Goal: Information Seeking & Learning: Find specific fact

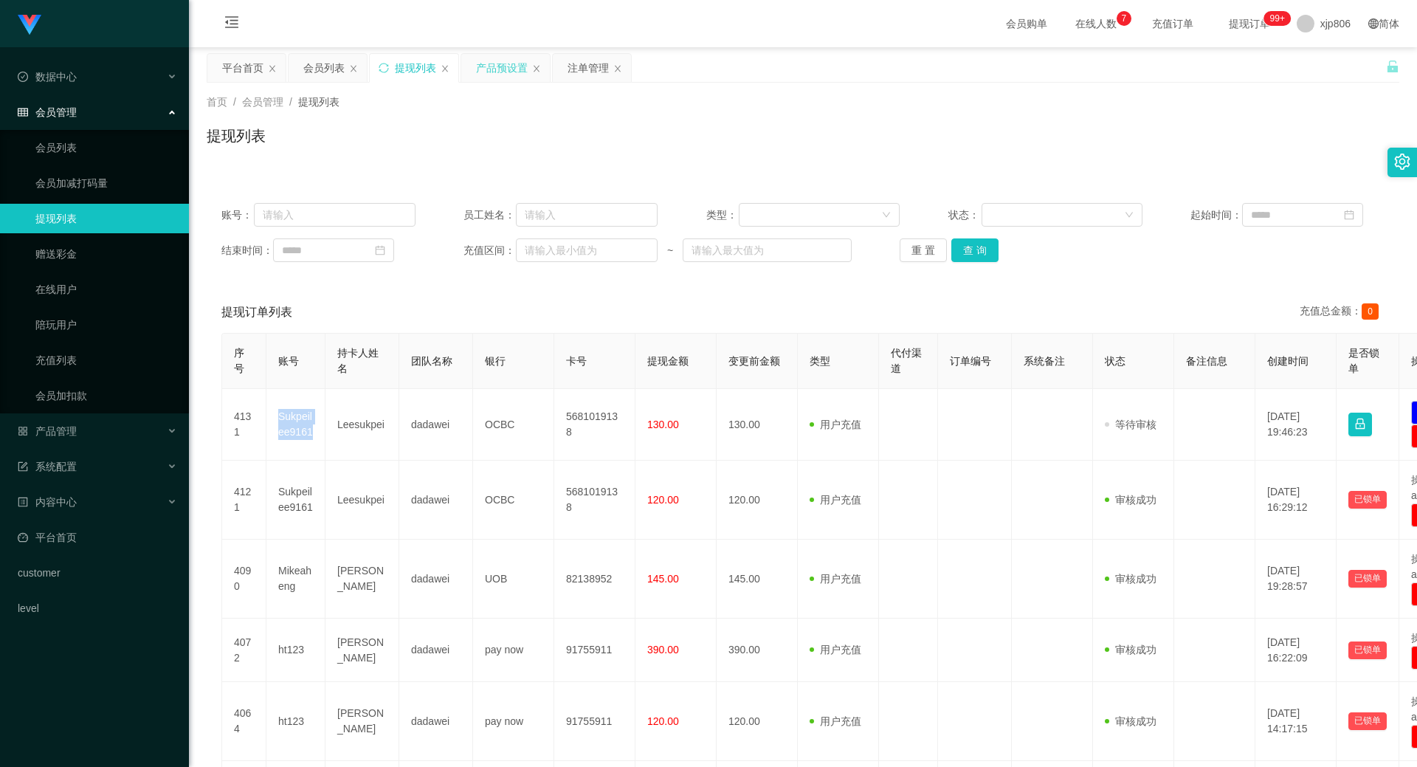
click at [491, 63] on div "产品预设置" at bounding box center [502, 68] width 52 height 28
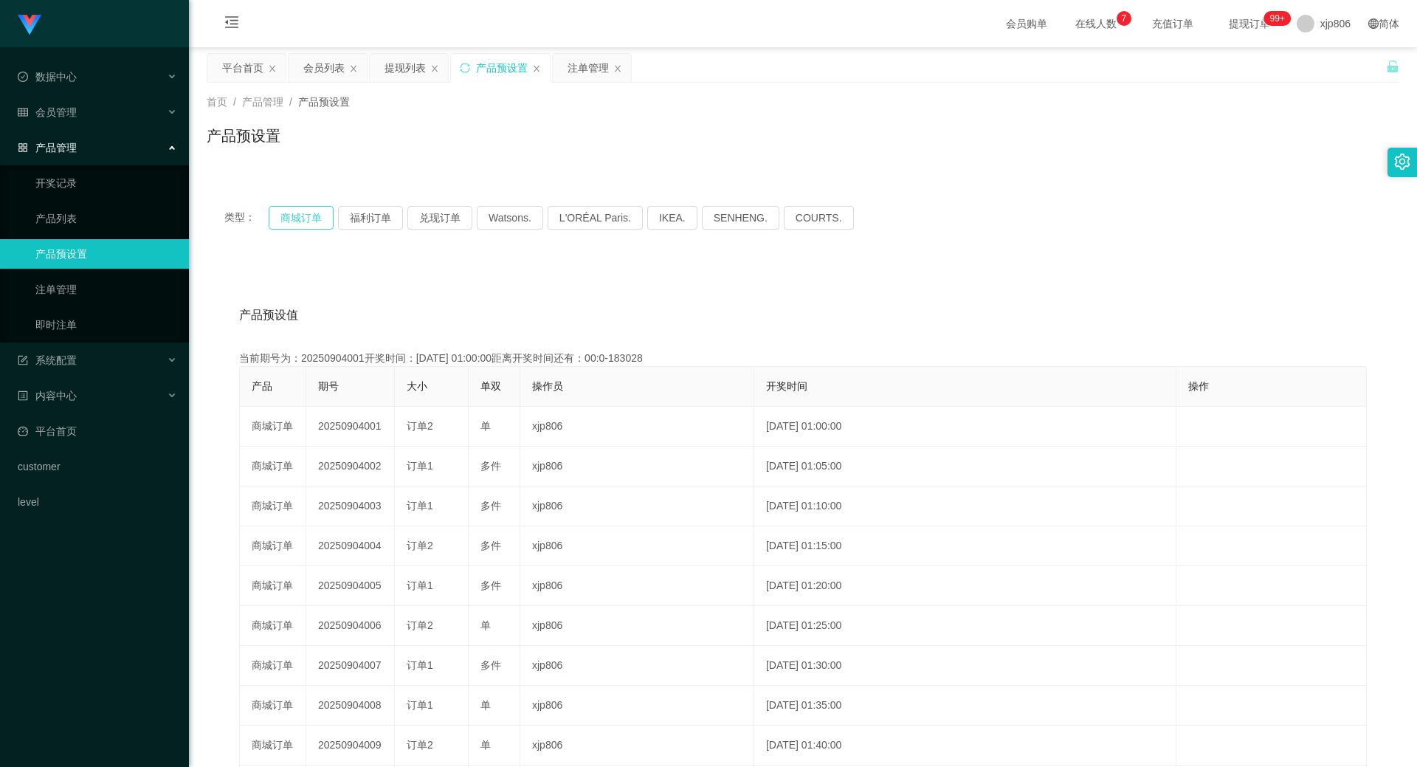
click at [309, 225] on button "商城订单" at bounding box center [301, 218] width 65 height 24
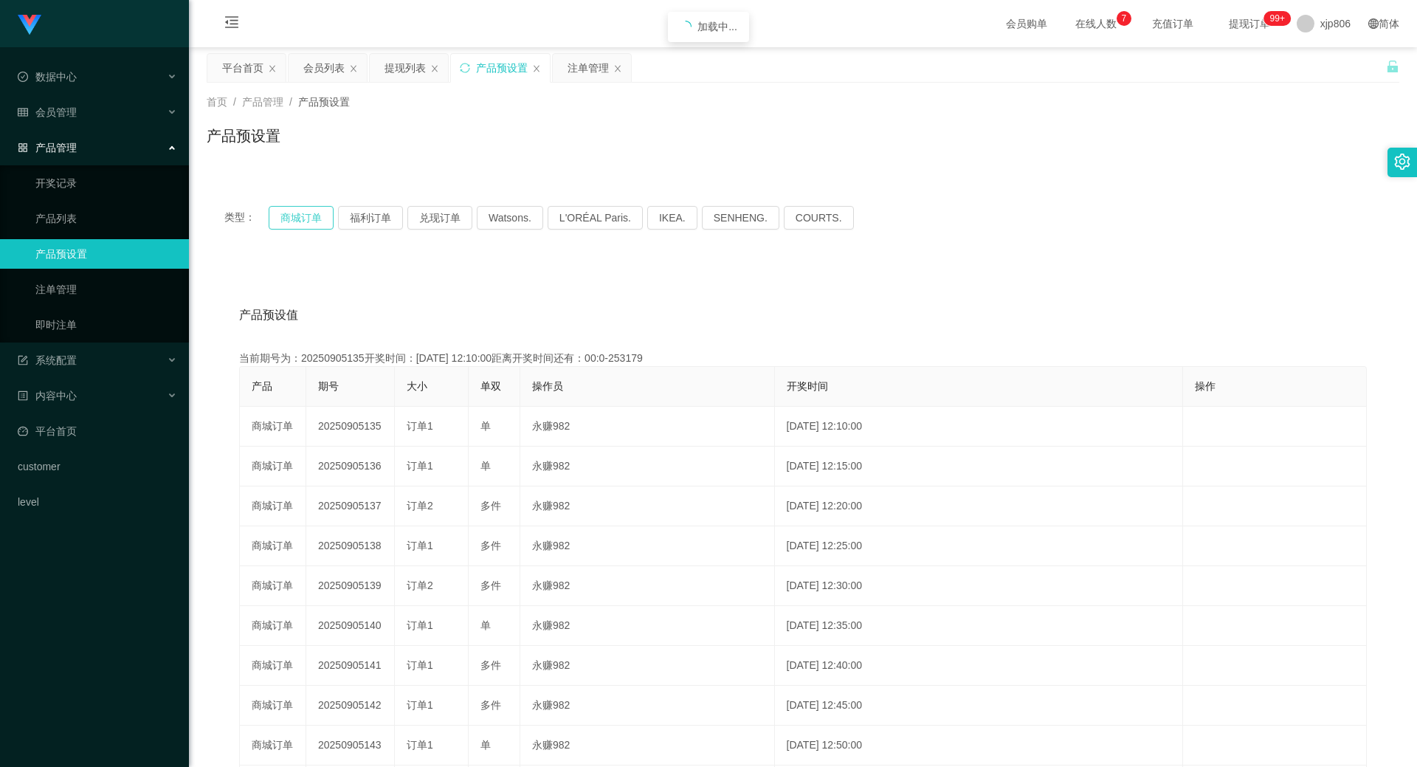
click at [309, 225] on button "商城订单" at bounding box center [301, 218] width 65 height 24
click at [296, 218] on button "商城订单" at bounding box center [301, 218] width 65 height 24
click at [579, 75] on div "注单管理" at bounding box center [587, 68] width 41 height 28
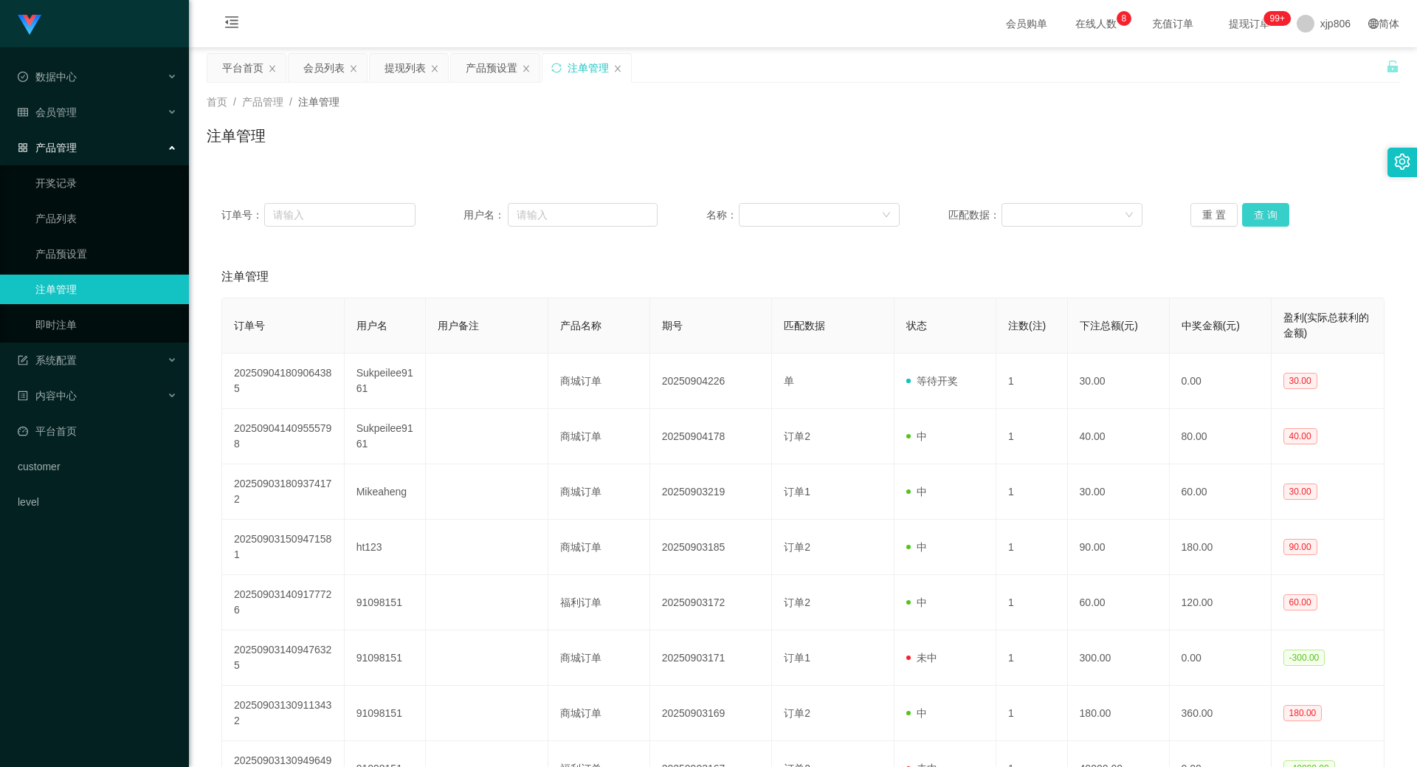
click at [1262, 216] on button "查 询" at bounding box center [1265, 215] width 47 height 24
click at [1260, 218] on div "重 置 查 询" at bounding box center [1287, 215] width 194 height 24
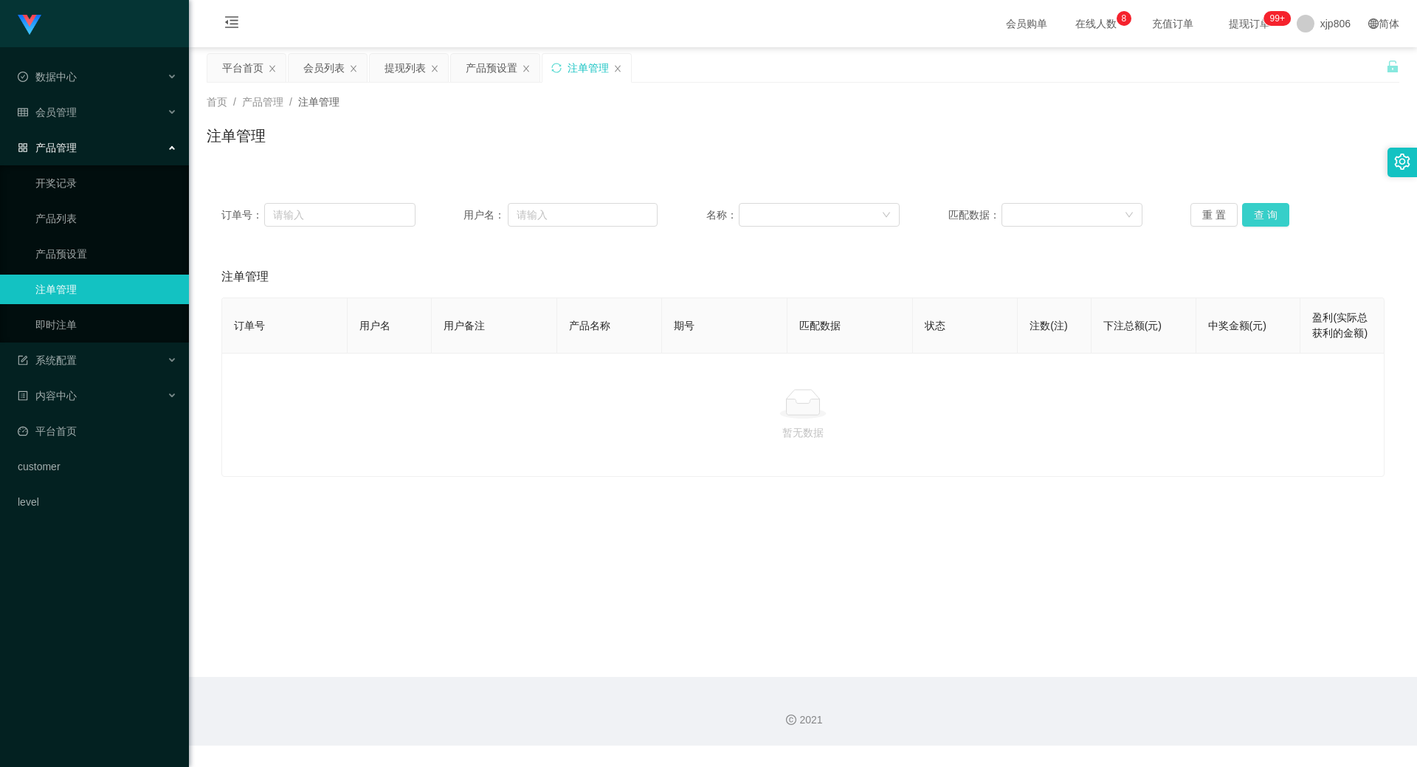
click at [1259, 219] on button "查 询" at bounding box center [1265, 215] width 47 height 24
click at [1259, 219] on div "重 置 查 询" at bounding box center [1287, 215] width 194 height 24
click at [1259, 219] on button "查 询" at bounding box center [1265, 215] width 47 height 24
click at [1259, 219] on div "重 置 查 询" at bounding box center [1287, 215] width 194 height 24
click at [1259, 220] on button "查 询" at bounding box center [1265, 215] width 47 height 24
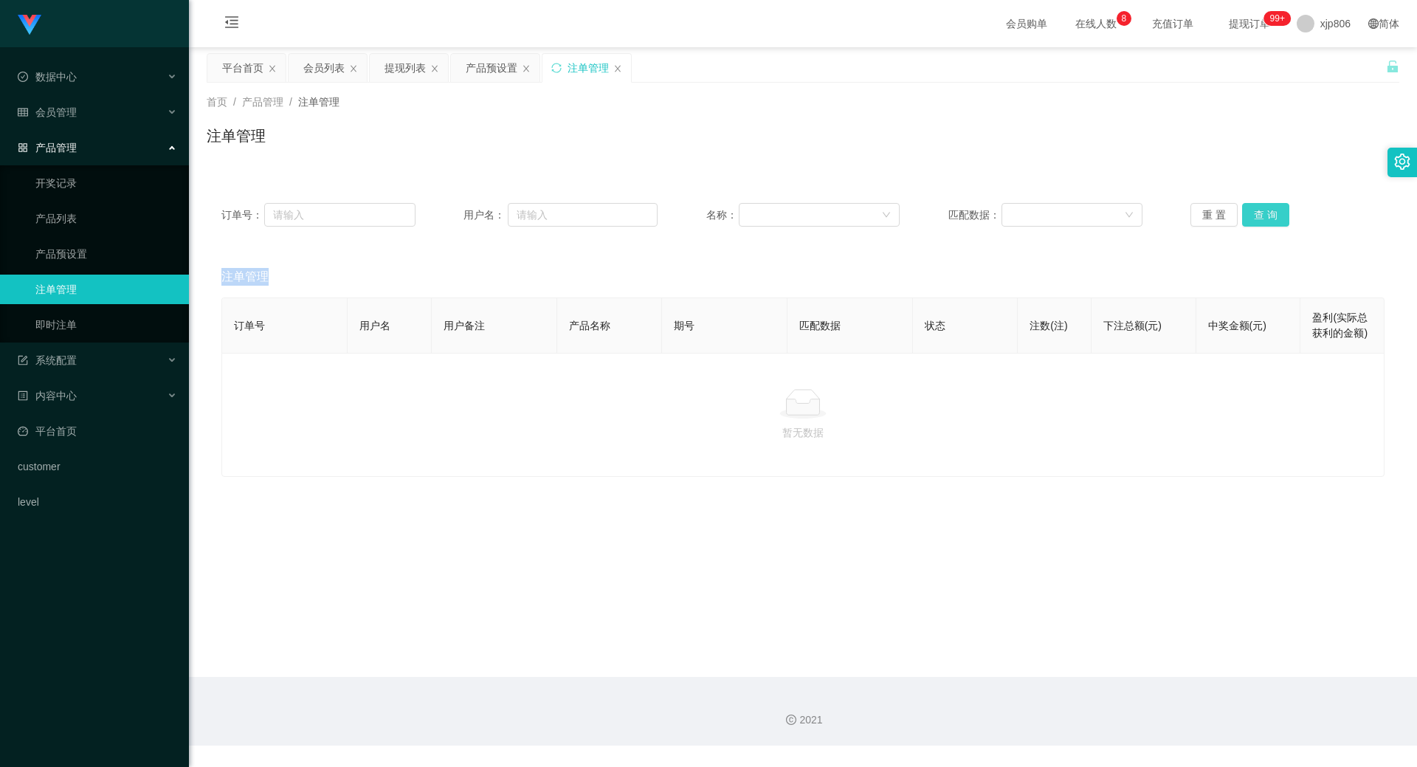
click at [1259, 220] on div "重 置 查 询" at bounding box center [1287, 215] width 194 height 24
click at [1259, 220] on button "查 询" at bounding box center [1265, 215] width 47 height 24
click at [477, 57] on div "产品预设置" at bounding box center [492, 68] width 52 height 28
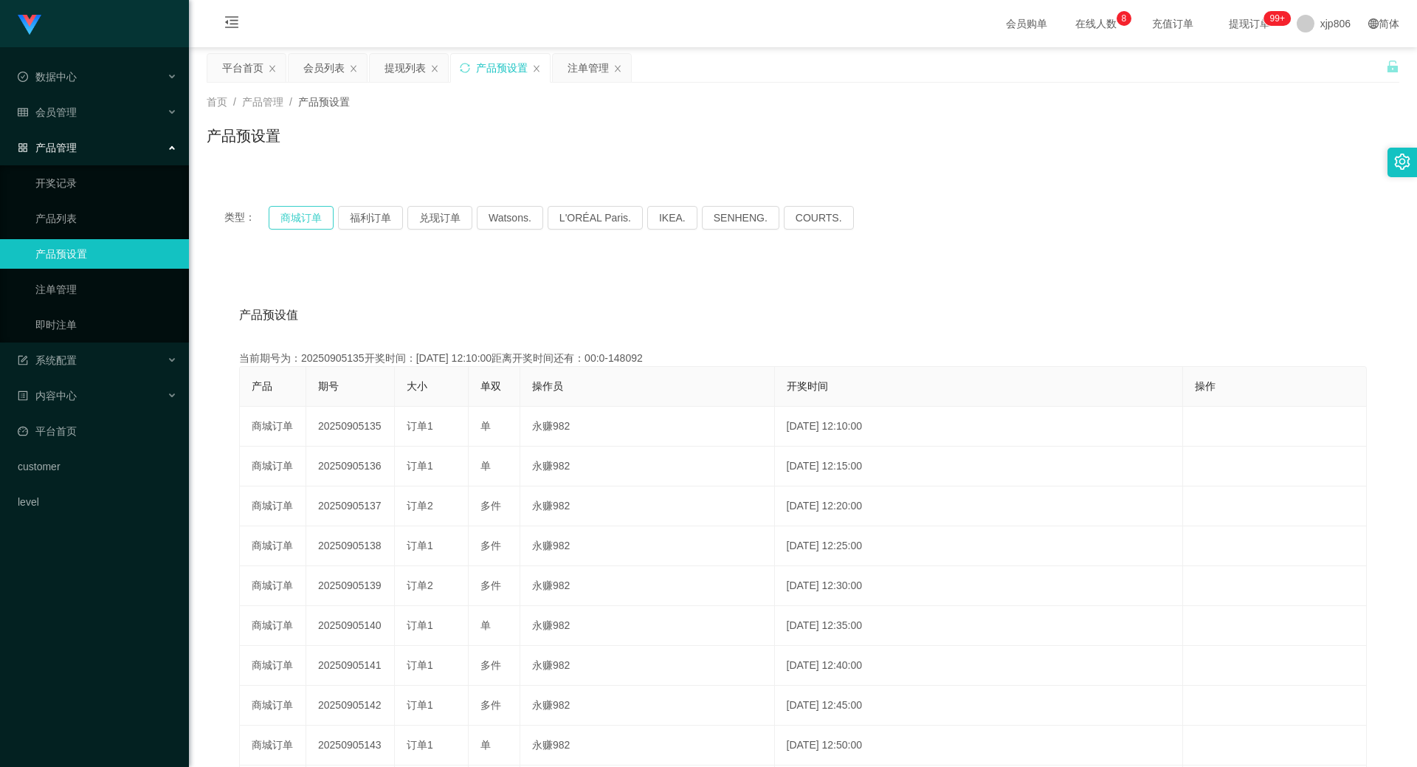
click at [302, 214] on button "商城订单" at bounding box center [301, 218] width 65 height 24
click at [401, 60] on div "提现列表" at bounding box center [404, 68] width 41 height 28
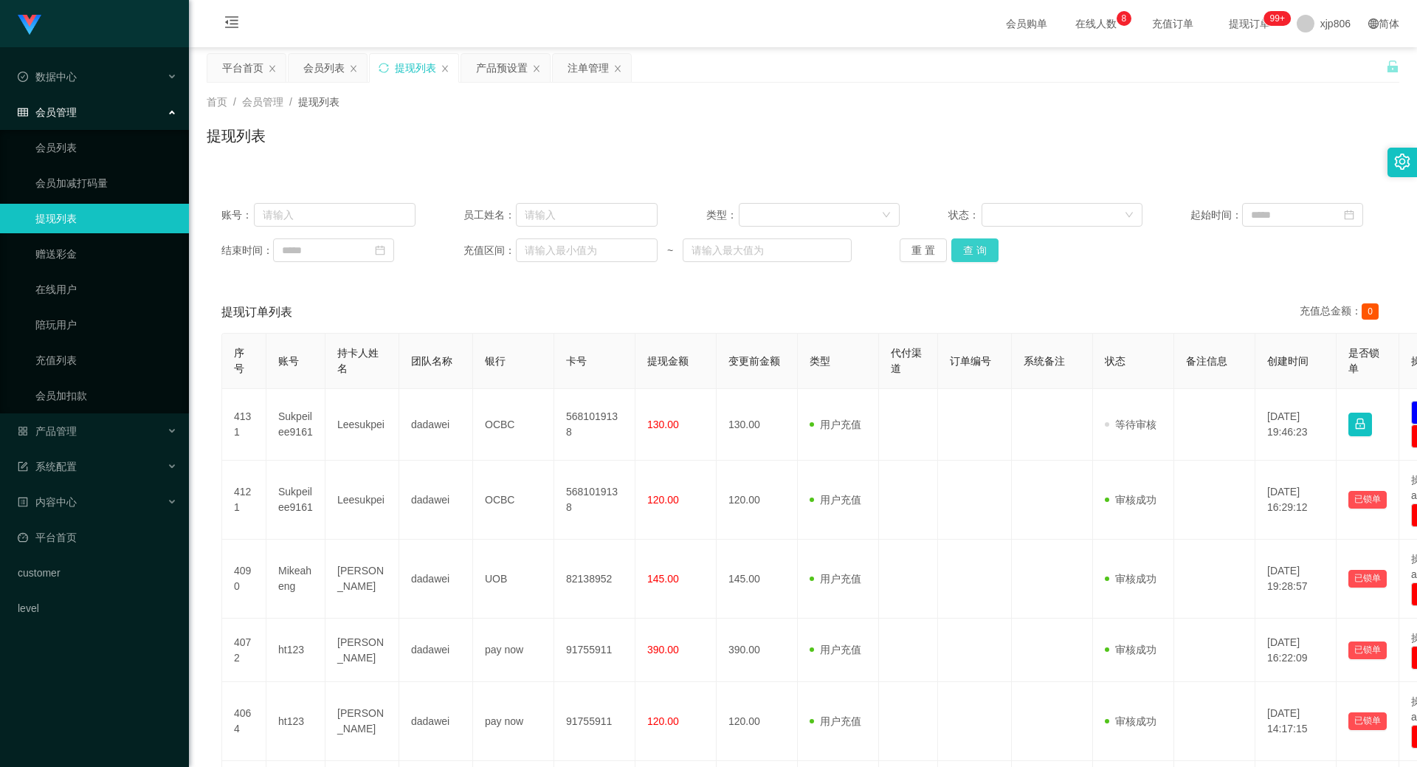
click at [971, 250] on button "查 询" at bounding box center [974, 250] width 47 height 24
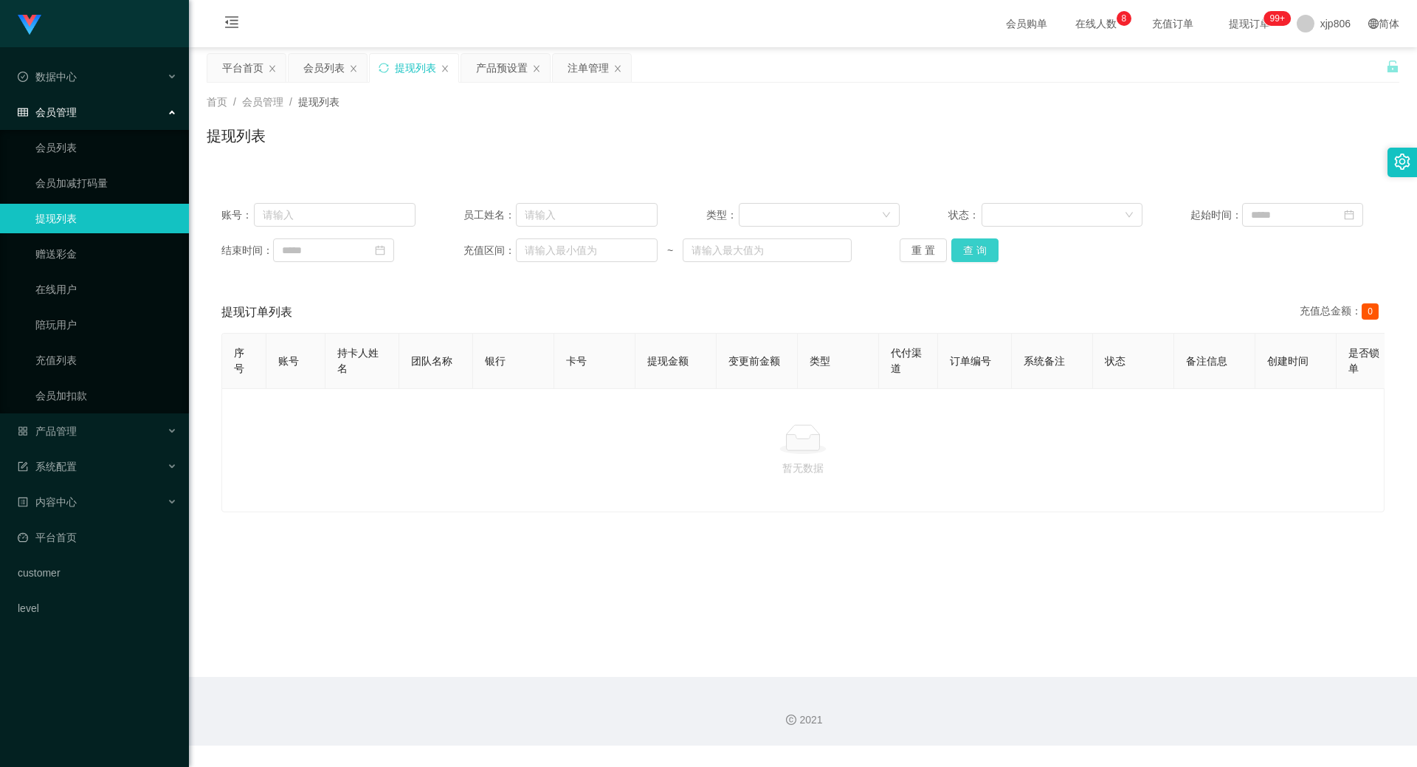
click at [971, 250] on button "查 询" at bounding box center [974, 250] width 47 height 24
click at [971, 250] on div "重 置 查 询" at bounding box center [996, 250] width 194 height 24
click at [971, 250] on button "查 询" at bounding box center [974, 250] width 47 height 24
click at [587, 66] on div "注单管理" at bounding box center [587, 68] width 41 height 28
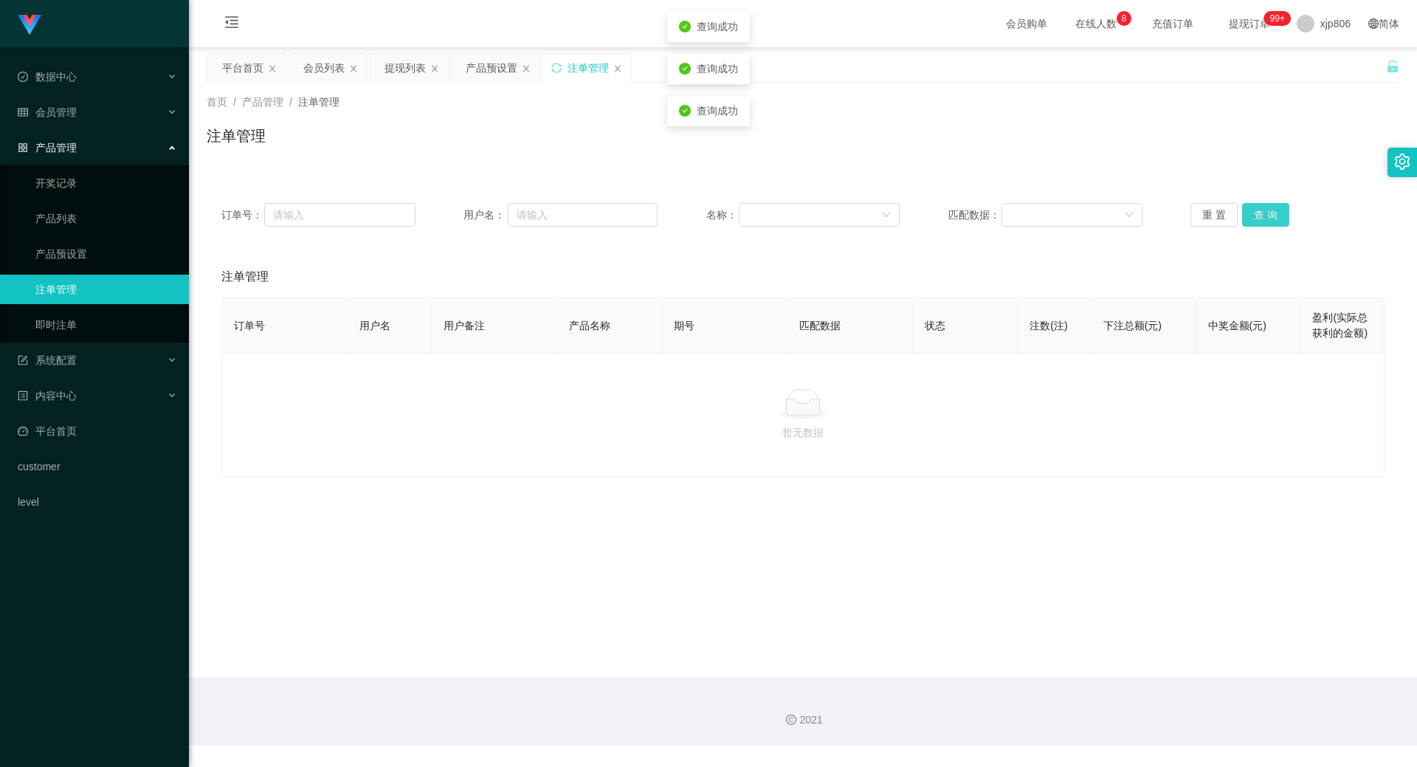
click at [1251, 208] on button "查 询" at bounding box center [1265, 215] width 47 height 24
click at [1251, 208] on div "重 置 查 询" at bounding box center [1287, 215] width 194 height 24
click at [1251, 208] on button "查 询" at bounding box center [1265, 215] width 47 height 24
click at [1251, 208] on div "重 置 查 询" at bounding box center [1287, 215] width 194 height 24
click at [1251, 208] on button "查 询" at bounding box center [1273, 215] width 63 height 24
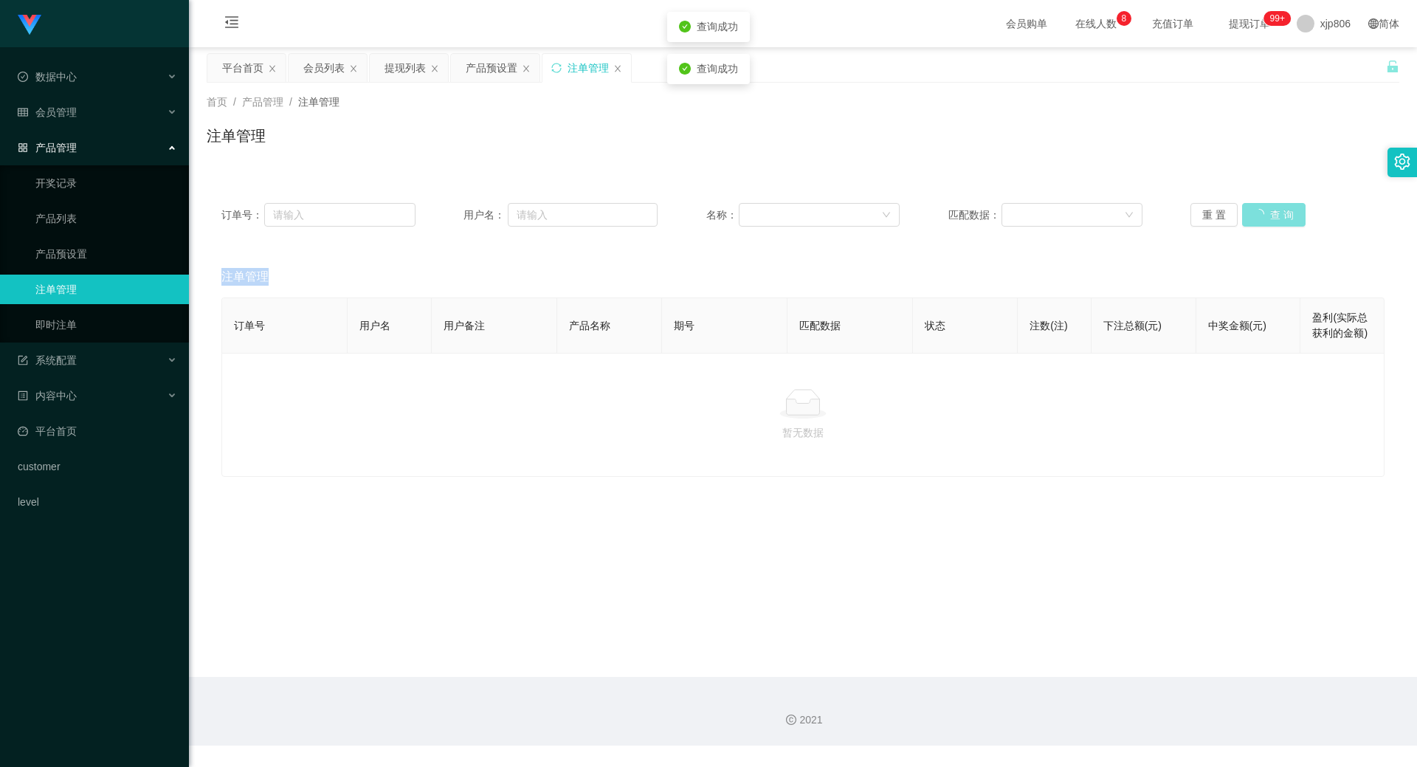
click at [1253, 208] on div "重 置 查 询" at bounding box center [1287, 215] width 194 height 24
click at [1258, 210] on button "查 询" at bounding box center [1273, 215] width 63 height 24
click at [1259, 209] on div "重 置 查 询" at bounding box center [1287, 215] width 194 height 24
click at [1261, 210] on button "查 询" at bounding box center [1265, 215] width 47 height 24
click at [1262, 209] on div "重 置 查 询" at bounding box center [1287, 215] width 194 height 24
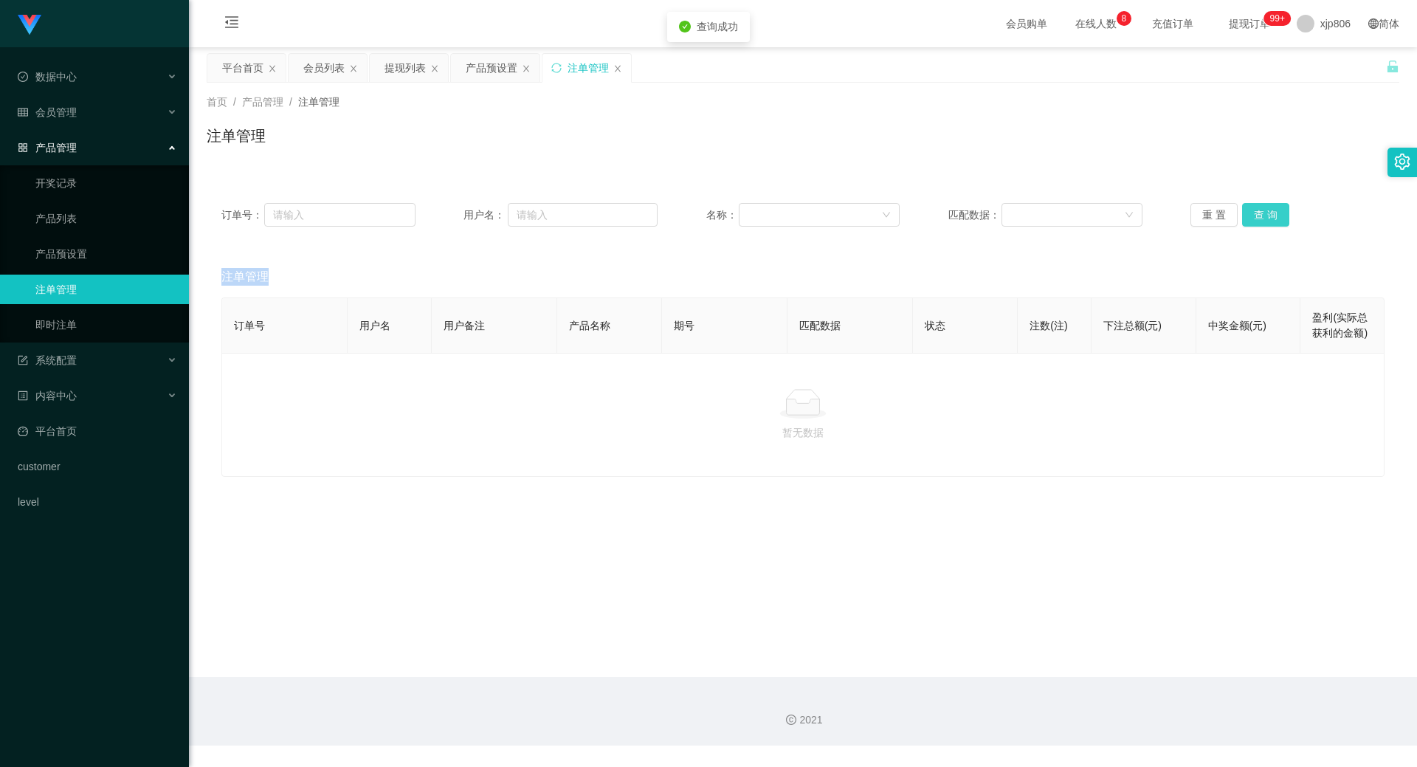
click at [1262, 209] on button "查 询" at bounding box center [1265, 215] width 47 height 24
click at [1262, 210] on button "查 询" at bounding box center [1265, 215] width 47 height 24
click at [332, 65] on div "会员列表" at bounding box center [323, 68] width 41 height 28
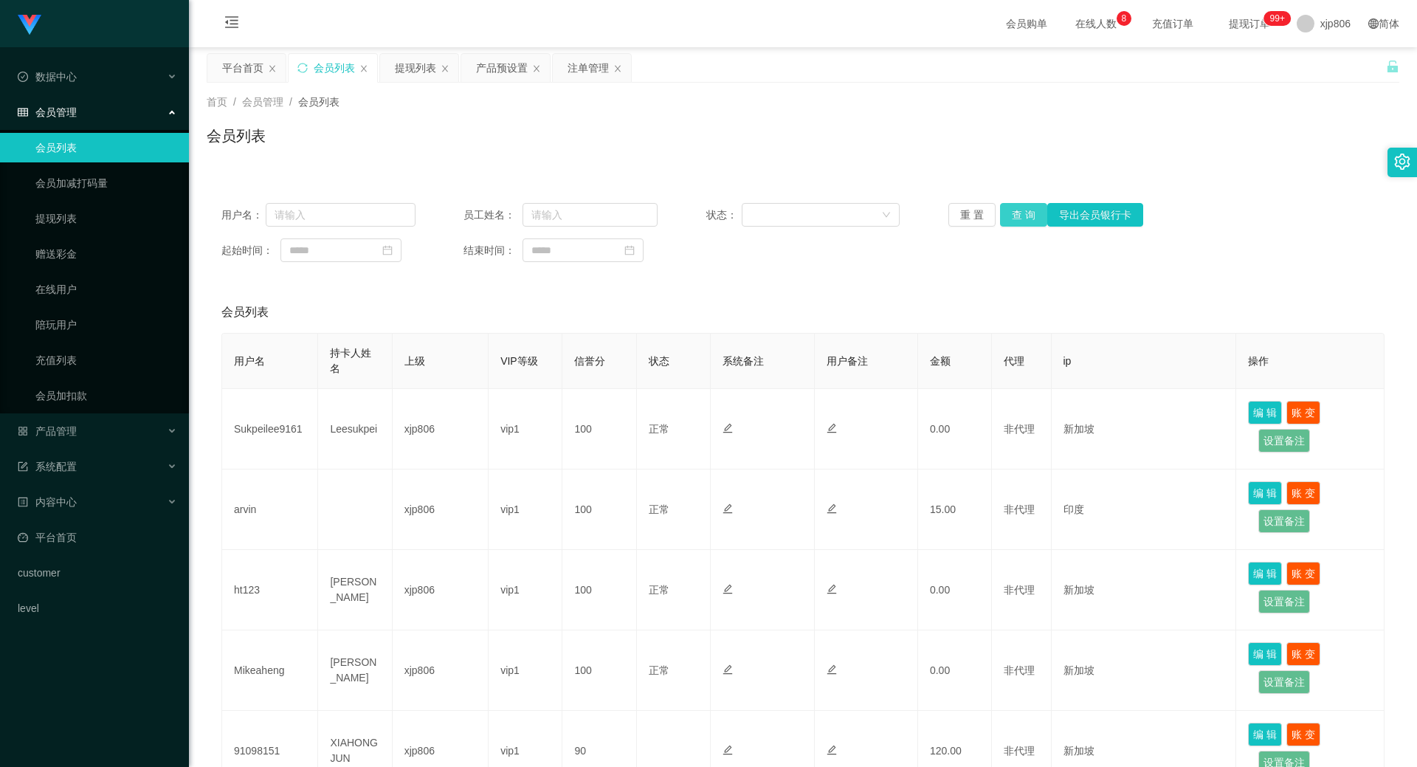
click at [1017, 212] on button "查 询" at bounding box center [1023, 215] width 47 height 24
click at [1017, 212] on div "重 置 查 询 导出会员银行卡" at bounding box center [1045, 215] width 194 height 24
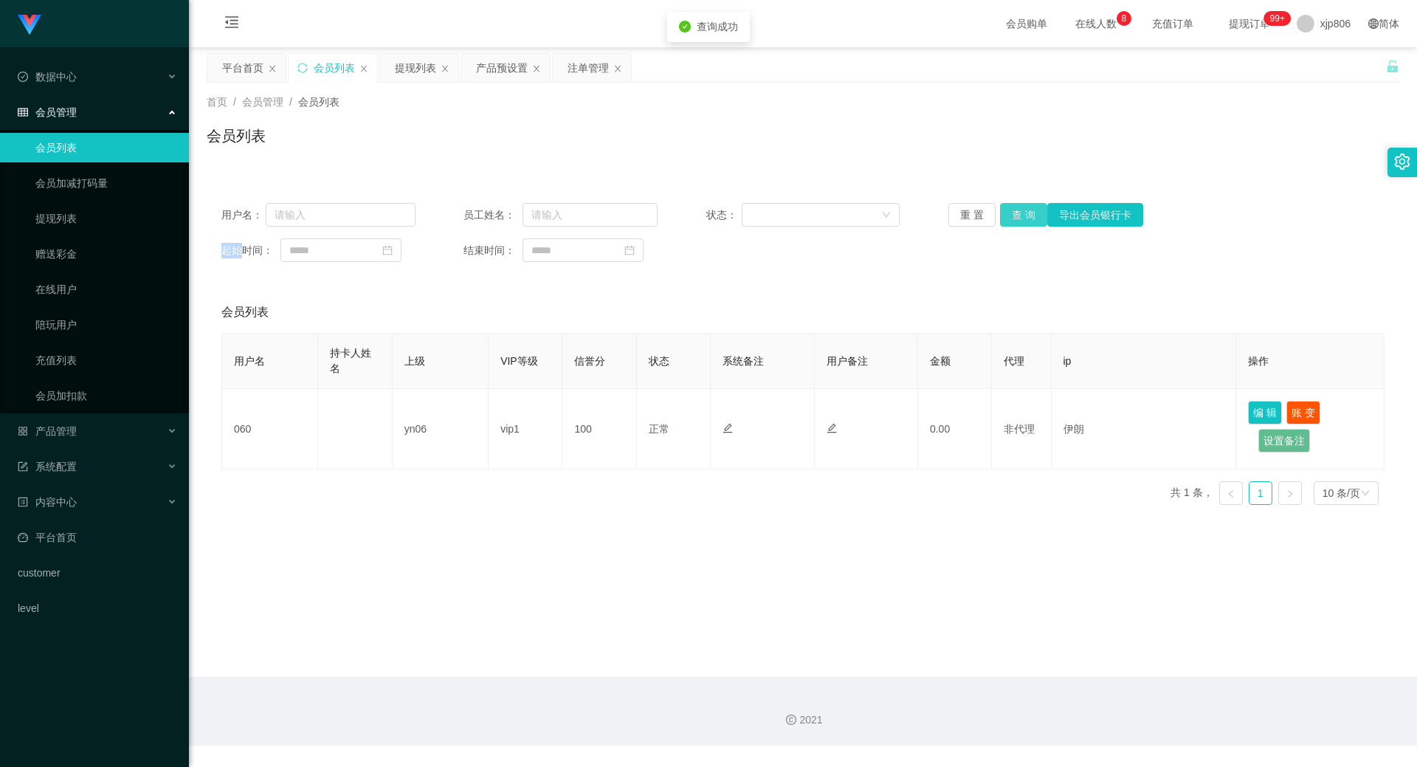
click at [1017, 212] on button "查 询" at bounding box center [1023, 215] width 47 height 24
click at [1017, 212] on div "重 置 查 询 导出会员银行卡" at bounding box center [1045, 215] width 194 height 24
click at [1017, 212] on button "查 询" at bounding box center [1023, 215] width 47 height 24
click at [1017, 212] on div "重 置 查 询 导出会员银行卡" at bounding box center [1045, 215] width 194 height 24
click at [1017, 212] on button "查 询" at bounding box center [1023, 215] width 47 height 24
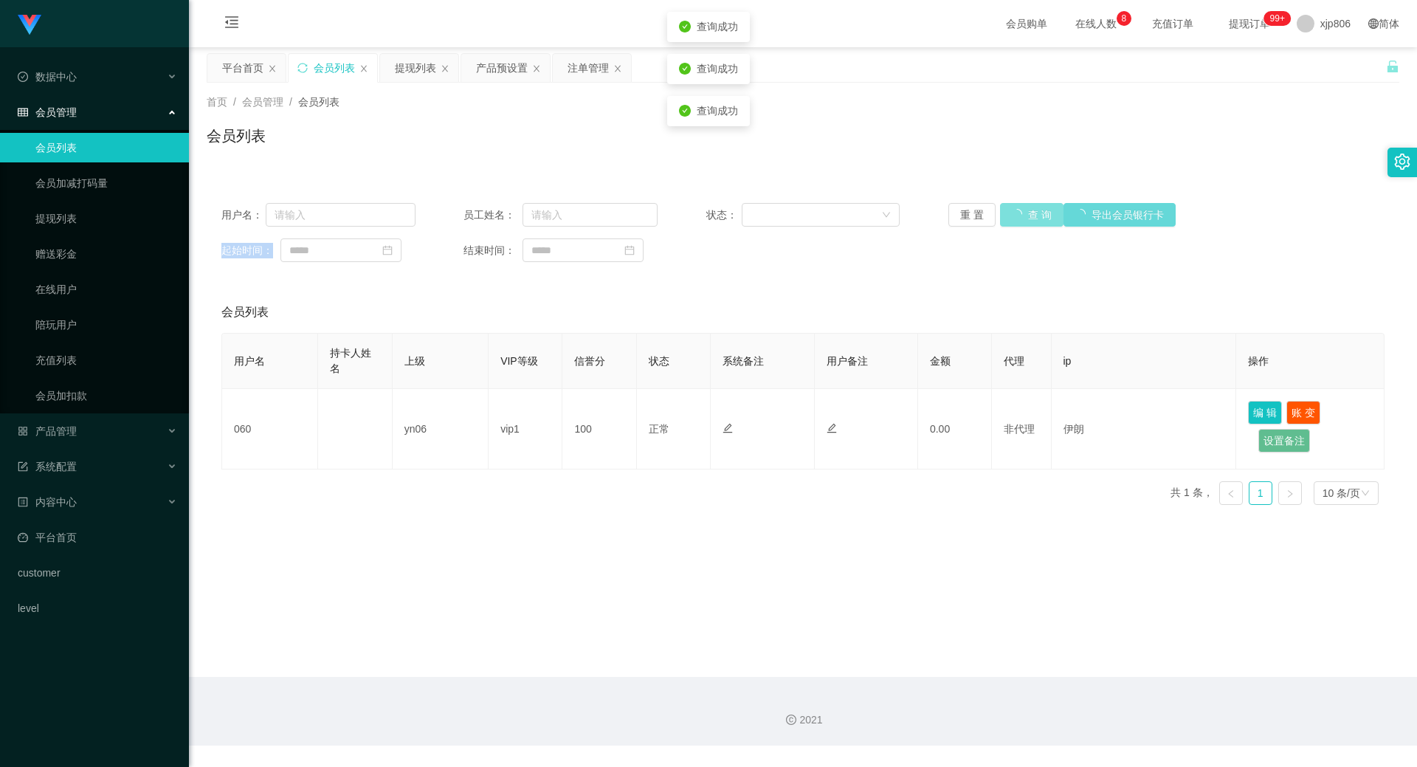
click at [1017, 212] on button "查 询" at bounding box center [1031, 215] width 63 height 24
click at [1017, 212] on div "重 置 查 询 导出会员银行卡" at bounding box center [1045, 215] width 194 height 24
click at [1017, 212] on button "查 询" at bounding box center [1023, 215] width 47 height 24
click at [1017, 212] on div "重 置 查 询 导出会员银行卡" at bounding box center [1045, 215] width 194 height 24
click at [1017, 212] on button "查 询" at bounding box center [1023, 215] width 47 height 24
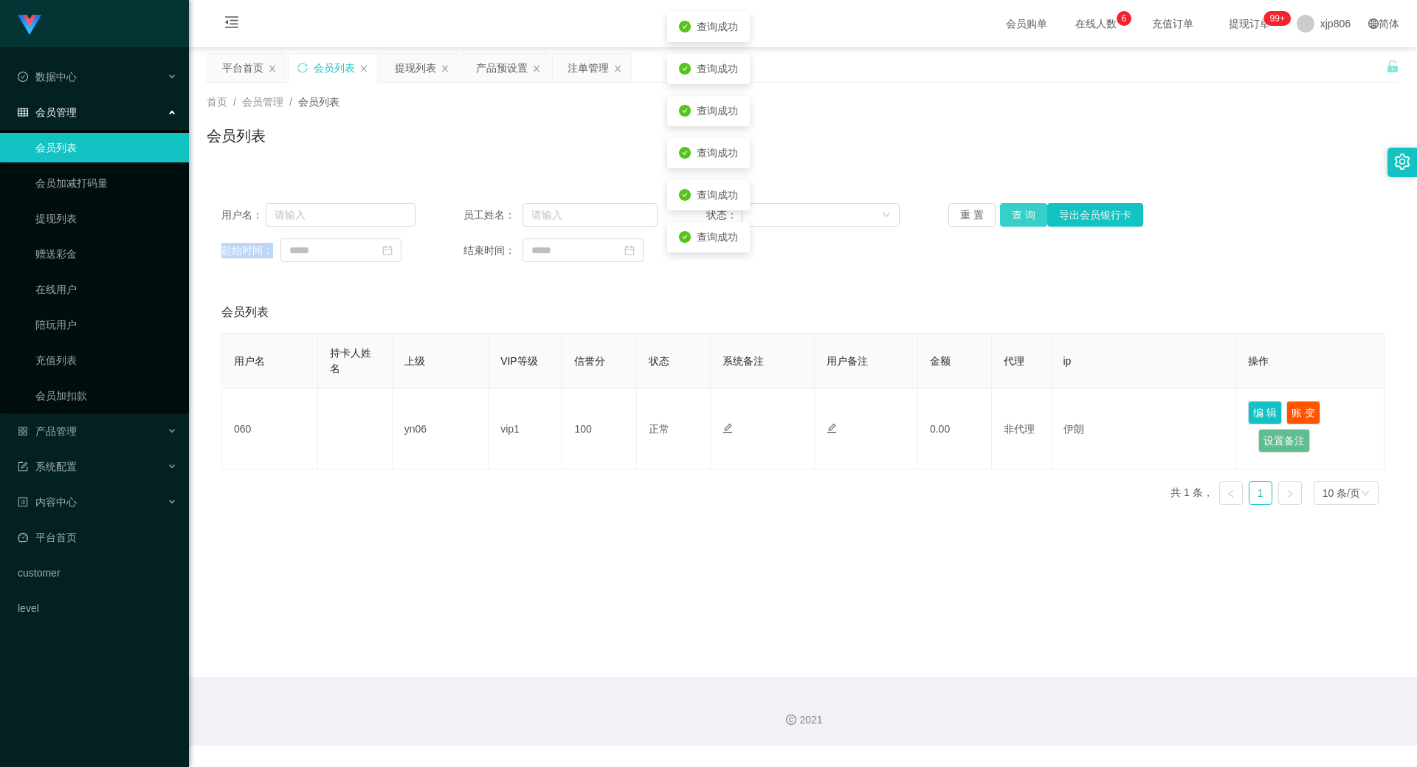
click at [1017, 212] on div "重 置 查 询 导出会员银行卡" at bounding box center [1045, 215] width 194 height 24
click at [1321, 60] on span "退出登录" at bounding box center [1319, 65] width 41 height 12
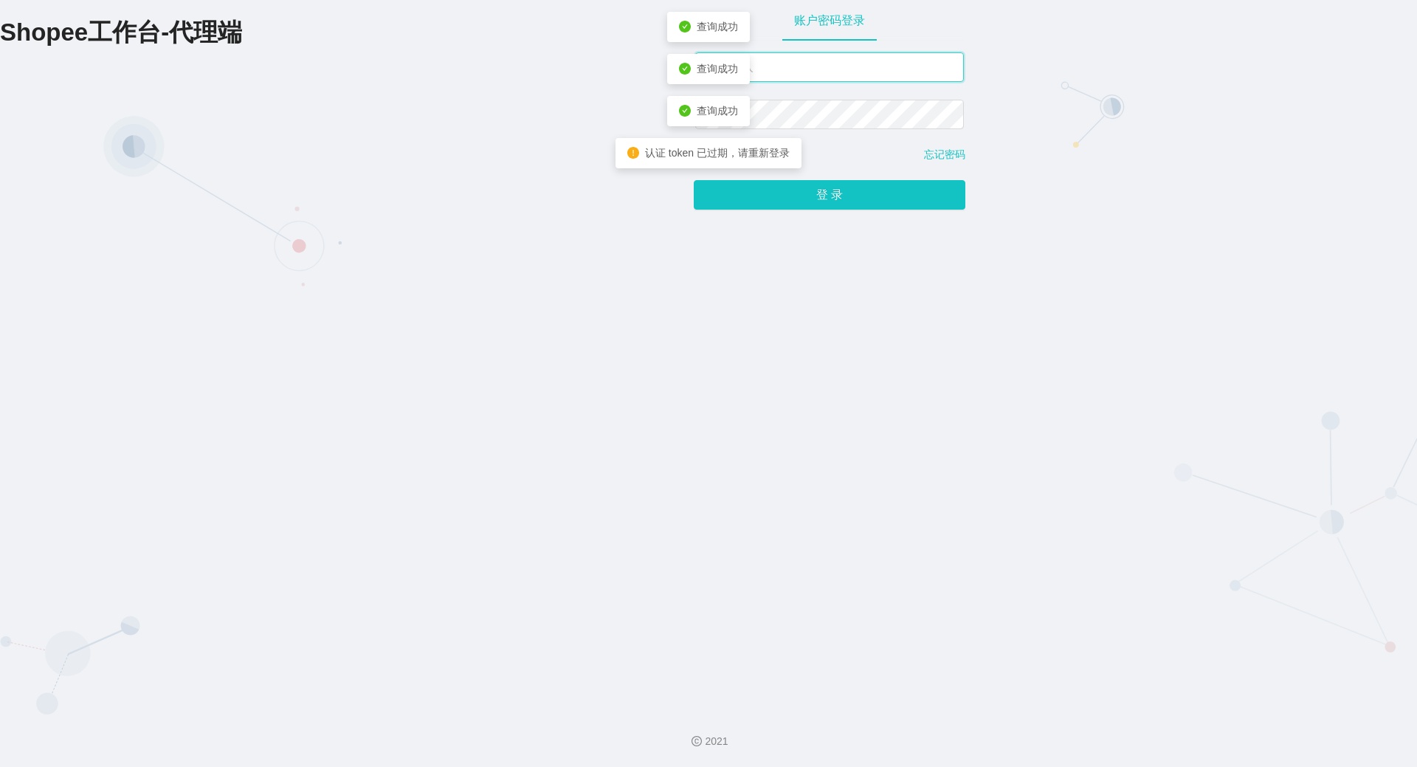
click at [843, 57] on input "text" at bounding box center [829, 67] width 269 height 30
type input "xjp806"
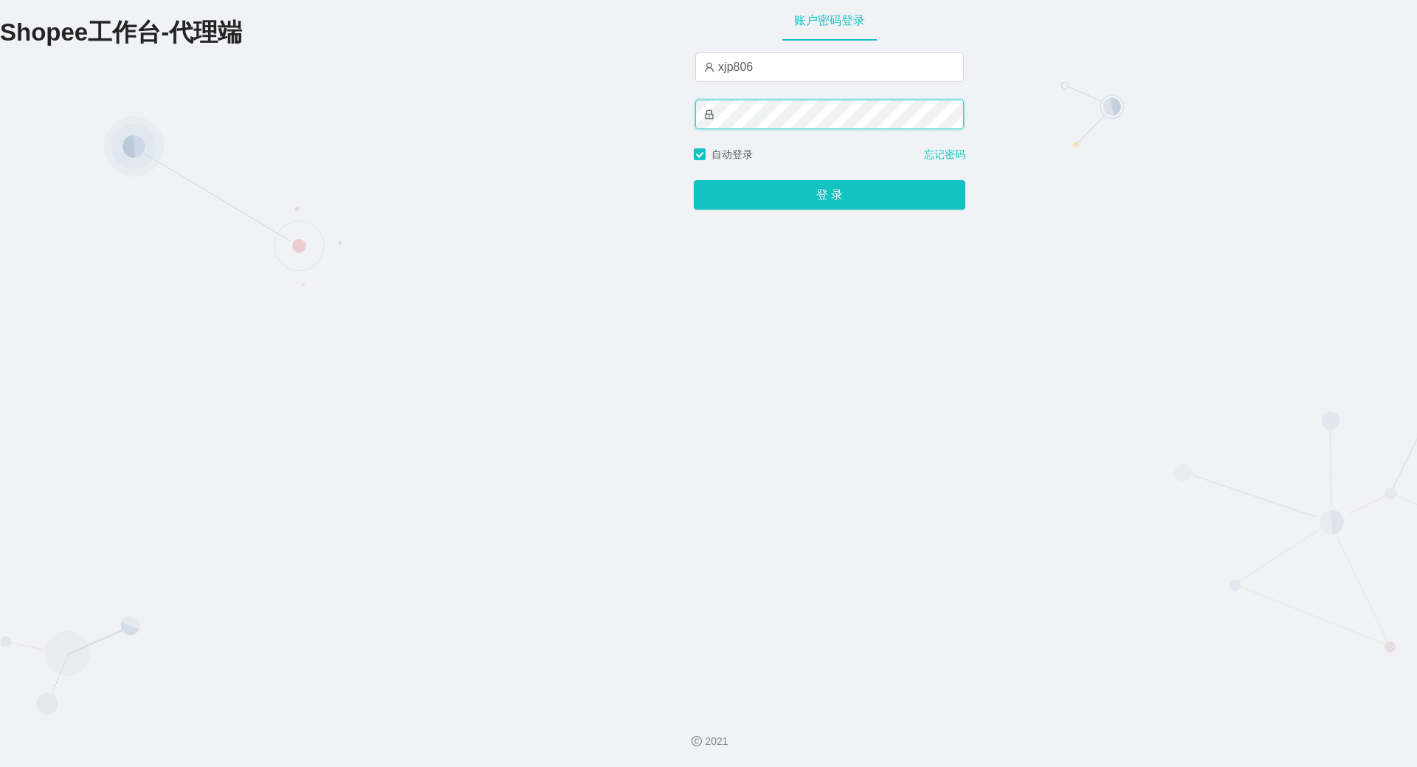
click at [694, 180] on button "登 录" at bounding box center [830, 195] width 272 height 30
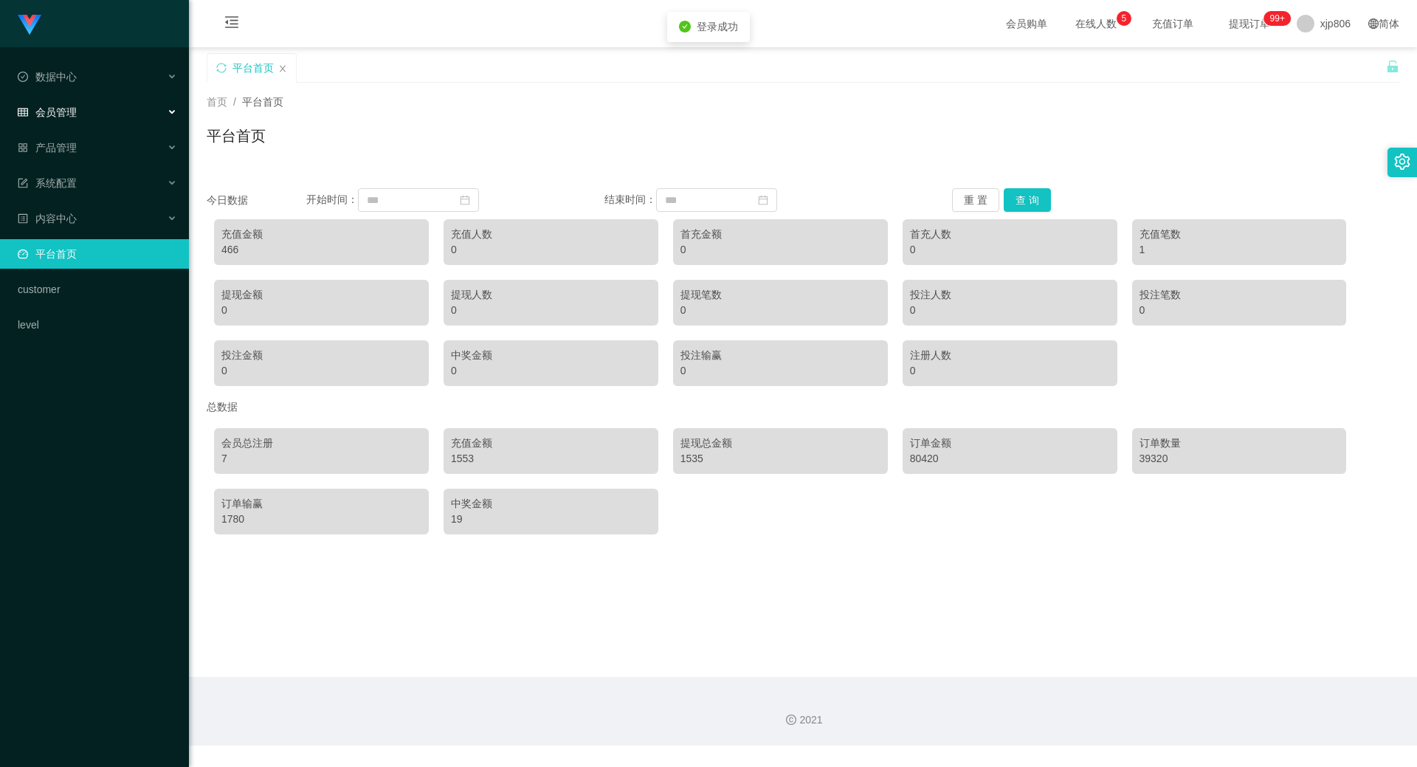
click at [85, 116] on div "会员管理" at bounding box center [94, 112] width 189 height 30
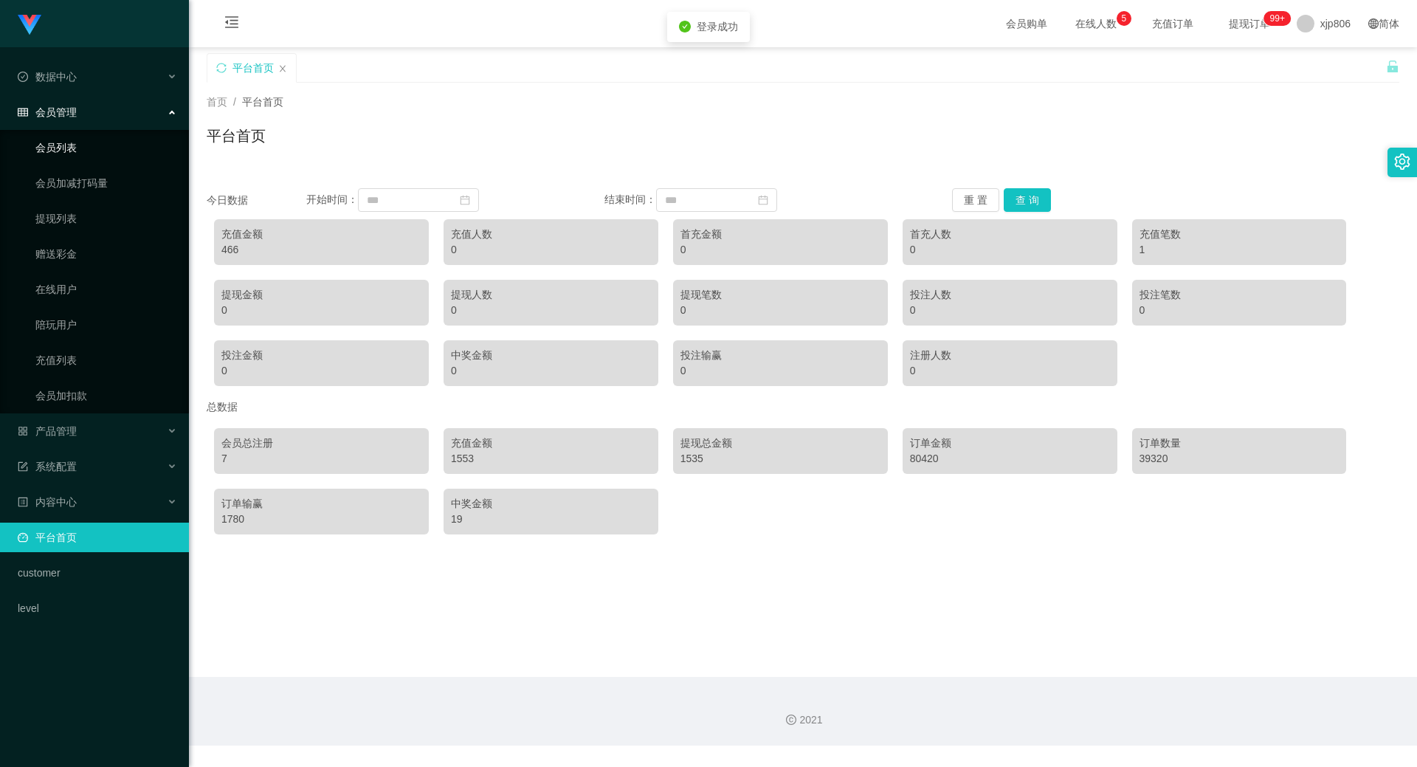
click at [103, 151] on link "会员列表" at bounding box center [106, 148] width 142 height 30
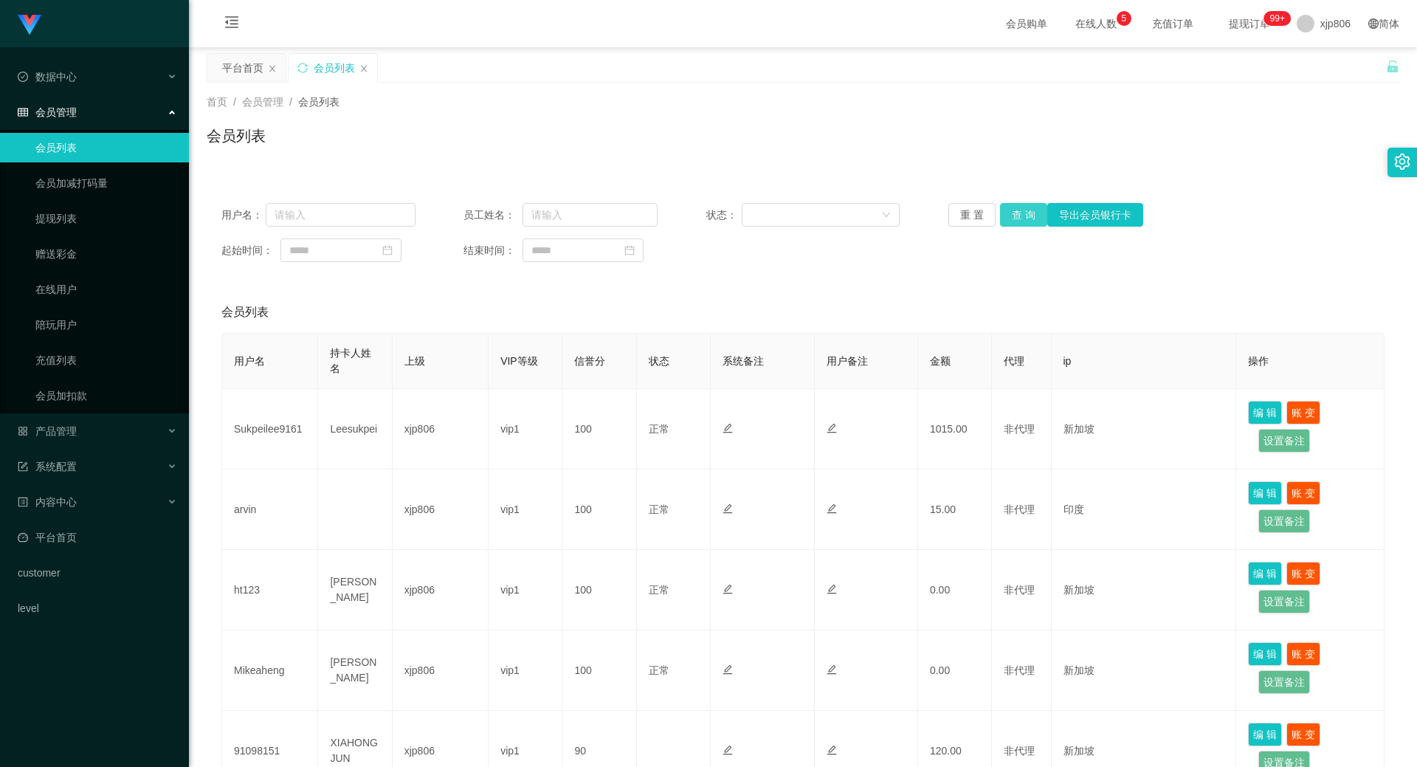
click at [1006, 211] on button "查 询" at bounding box center [1023, 215] width 47 height 24
click at [1006, 211] on button "查 询" at bounding box center [1031, 215] width 63 height 24
click at [1006, 211] on div "重 置 查 询 导出会员银行卡" at bounding box center [1045, 215] width 194 height 24
click at [1006, 211] on button "查 询" at bounding box center [1023, 215] width 47 height 24
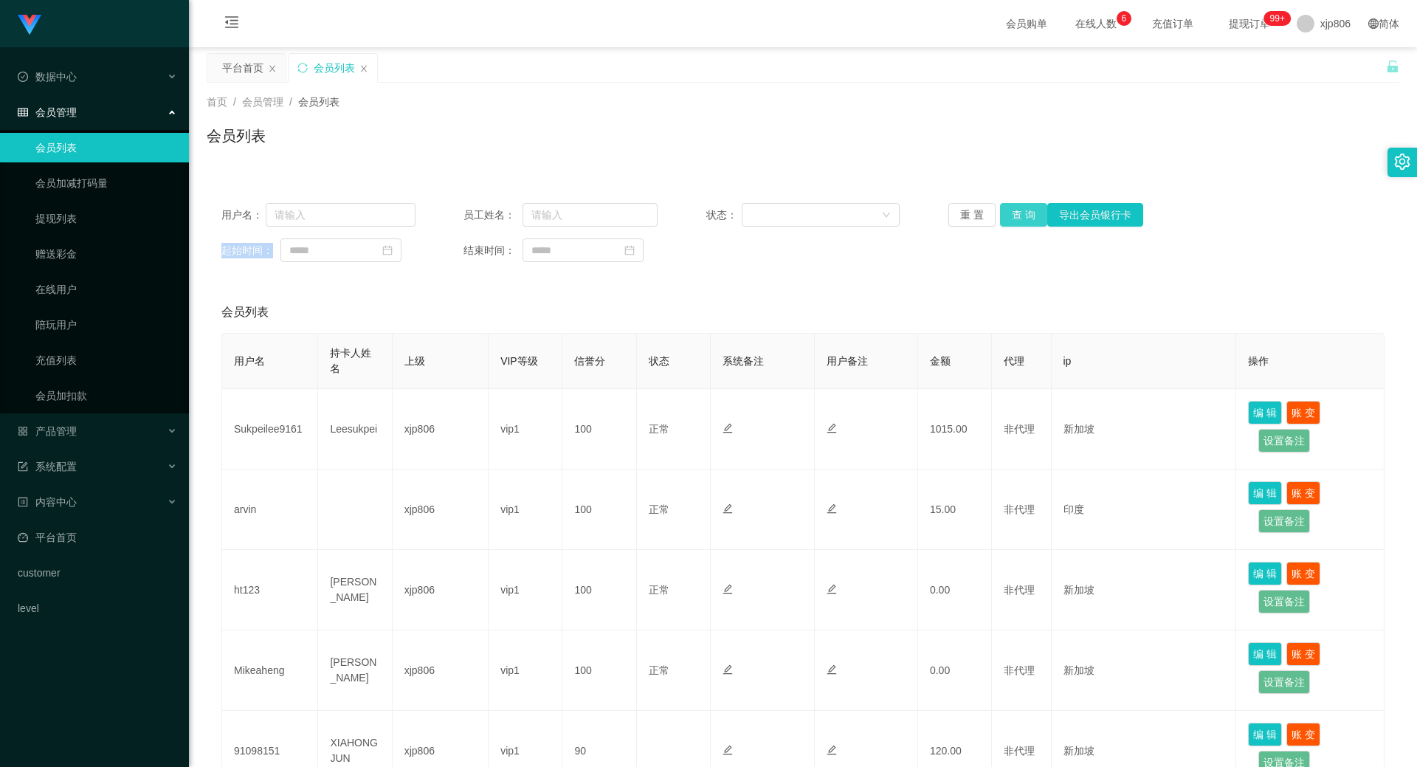
click at [1012, 207] on button "查 询" at bounding box center [1023, 215] width 47 height 24
click at [1009, 213] on div "重 置 查 询 导出会员银行卡" at bounding box center [1045, 215] width 194 height 24
click at [1009, 213] on button "查 询" at bounding box center [1023, 215] width 47 height 24
click at [1009, 213] on div "重 置 查 询 导出会员银行卡" at bounding box center [1045, 215] width 194 height 24
click at [1009, 213] on button "查 询" at bounding box center [1023, 215] width 47 height 24
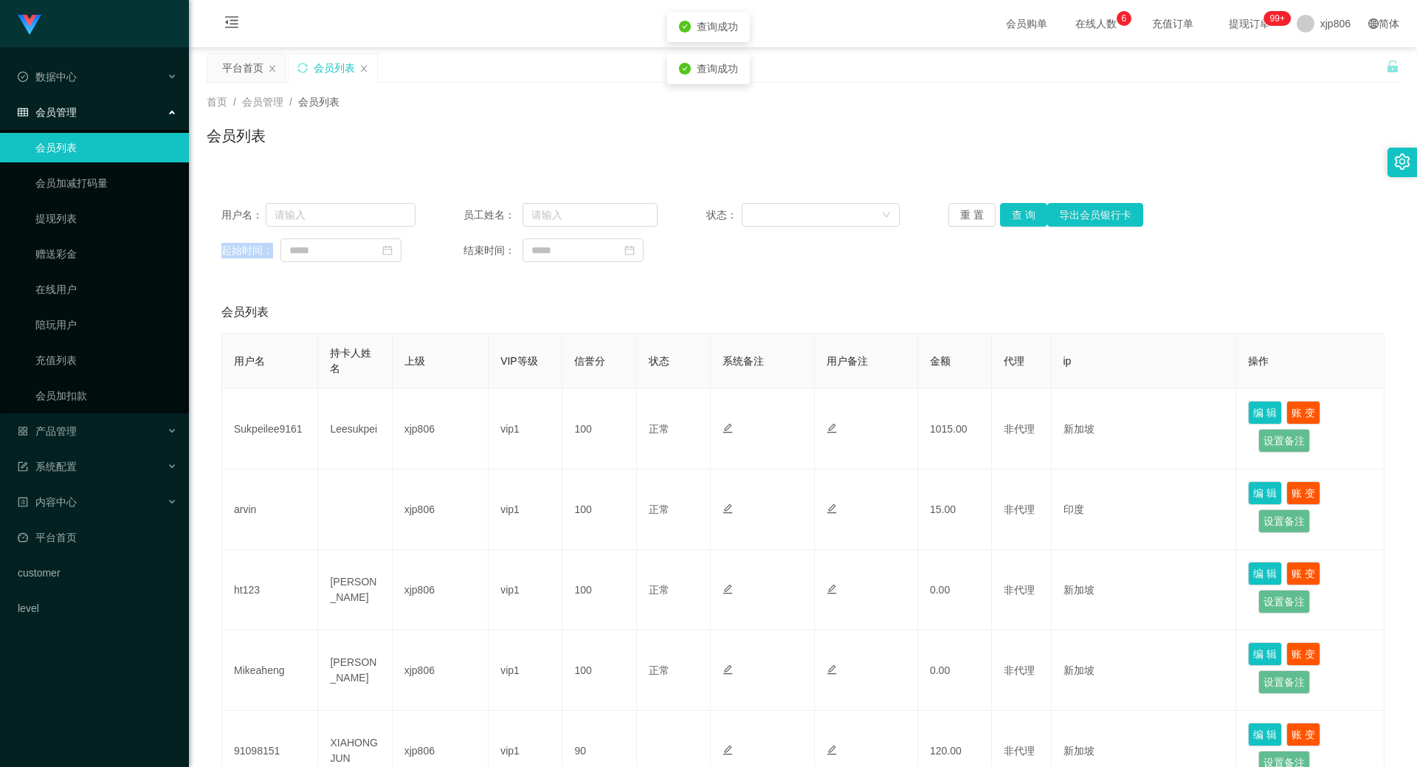
click at [1009, 213] on div "重 置 查 询 导出会员银行卡" at bounding box center [1045, 215] width 194 height 24
click at [1034, 223] on button "查 询" at bounding box center [1023, 215] width 47 height 24
click at [1027, 218] on button "查 询" at bounding box center [1023, 215] width 47 height 24
click at [1027, 218] on div "重 置 查 询 导出会员银行卡" at bounding box center [1045, 215] width 194 height 24
click at [1027, 218] on button "查 询" at bounding box center [1023, 215] width 47 height 24
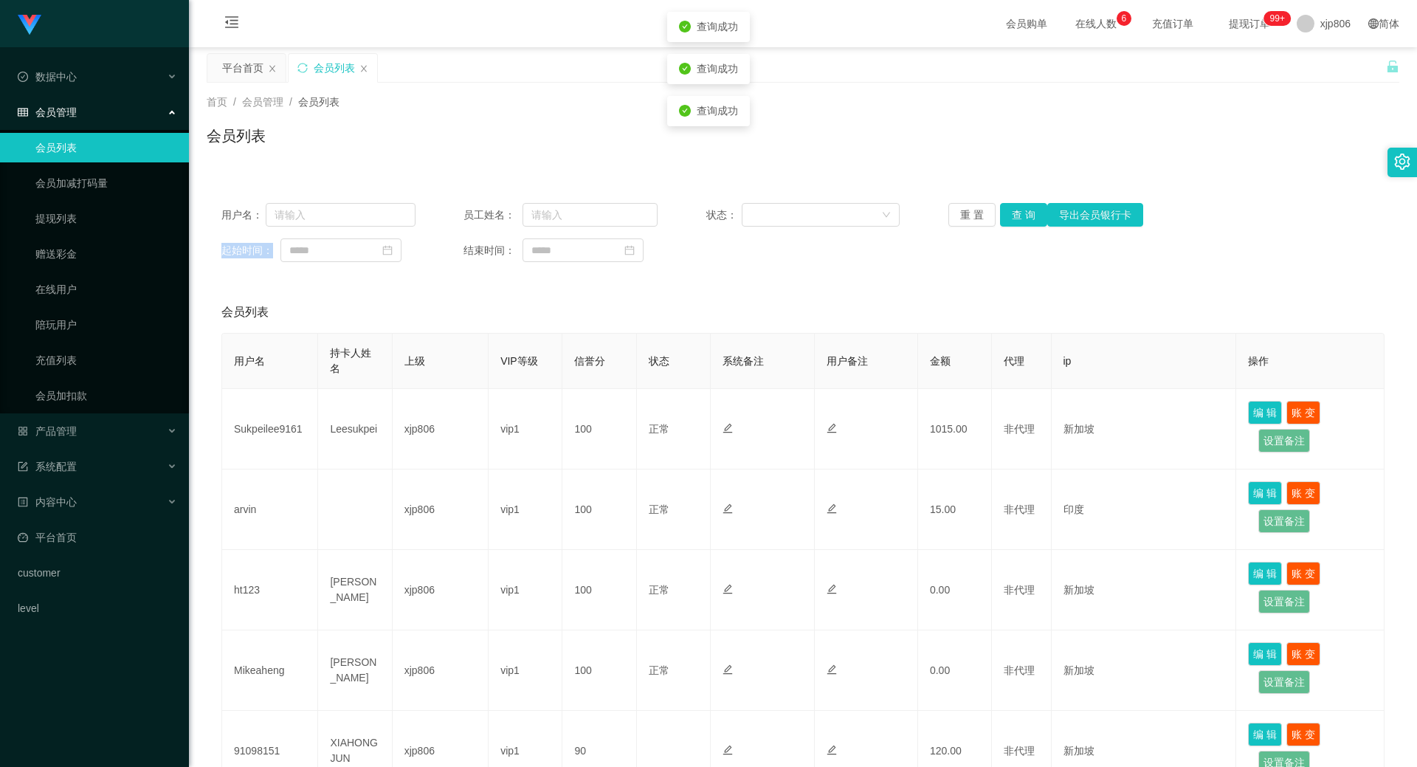
click at [1027, 218] on div "重 置 查 询 导出会员银行卡" at bounding box center [1045, 215] width 194 height 24
click at [1023, 206] on button "查 询" at bounding box center [1023, 215] width 47 height 24
click at [1023, 207] on div "重 置 查 询 导出会员银行卡" at bounding box center [1045, 215] width 194 height 24
click at [1022, 207] on button "查 询" at bounding box center [1031, 215] width 63 height 24
click at [1021, 221] on button "查 询" at bounding box center [1023, 215] width 47 height 24
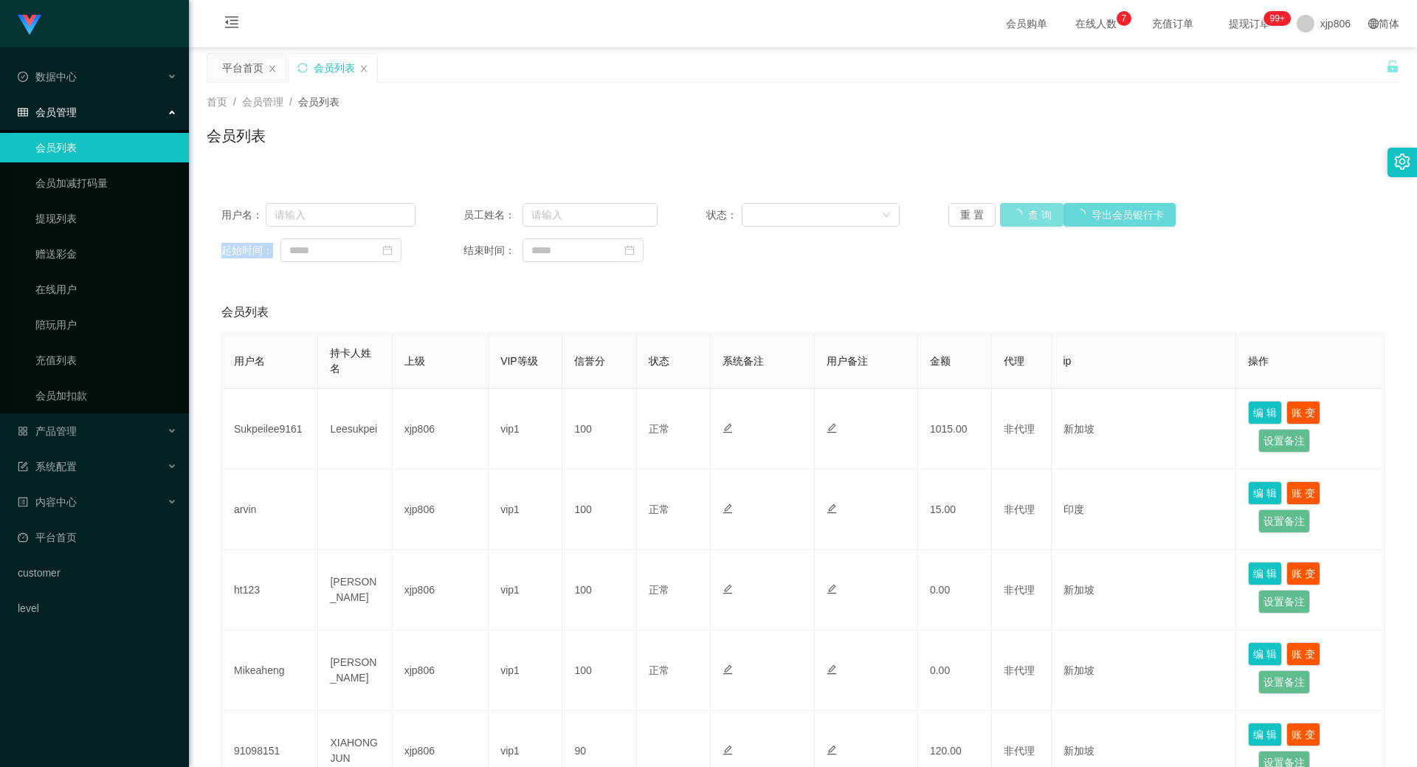
click at [1021, 220] on div "重 置 查 询 导出会员银行卡" at bounding box center [1045, 215] width 194 height 24
click at [1019, 222] on button "查 询" at bounding box center [1023, 215] width 47 height 24
click at [1019, 222] on div "重 置 查 询 导出会员银行卡" at bounding box center [1045, 215] width 194 height 24
click at [1018, 222] on button "查 询" at bounding box center [1023, 215] width 47 height 24
click at [1029, 212] on button "查 询" at bounding box center [1023, 215] width 47 height 24
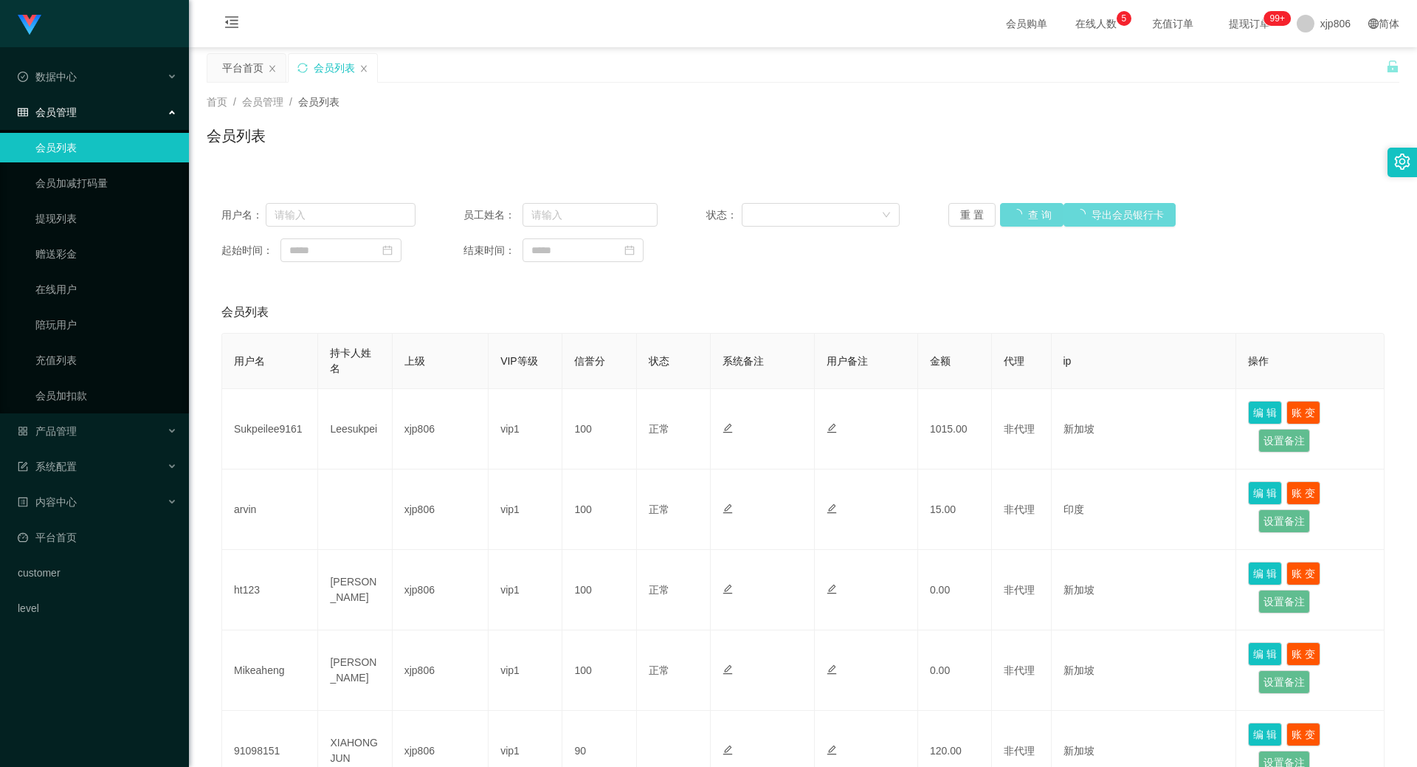
click at [1026, 211] on div "重 置 查 询 导出会员银行卡" at bounding box center [1045, 215] width 194 height 24
click at [1026, 211] on button "查 询" at bounding box center [1031, 215] width 63 height 24
click at [1026, 211] on div "重 置 查 询 导出会员银行卡" at bounding box center [1045, 215] width 194 height 24
click at [105, 424] on div "产品管理" at bounding box center [94, 431] width 189 height 30
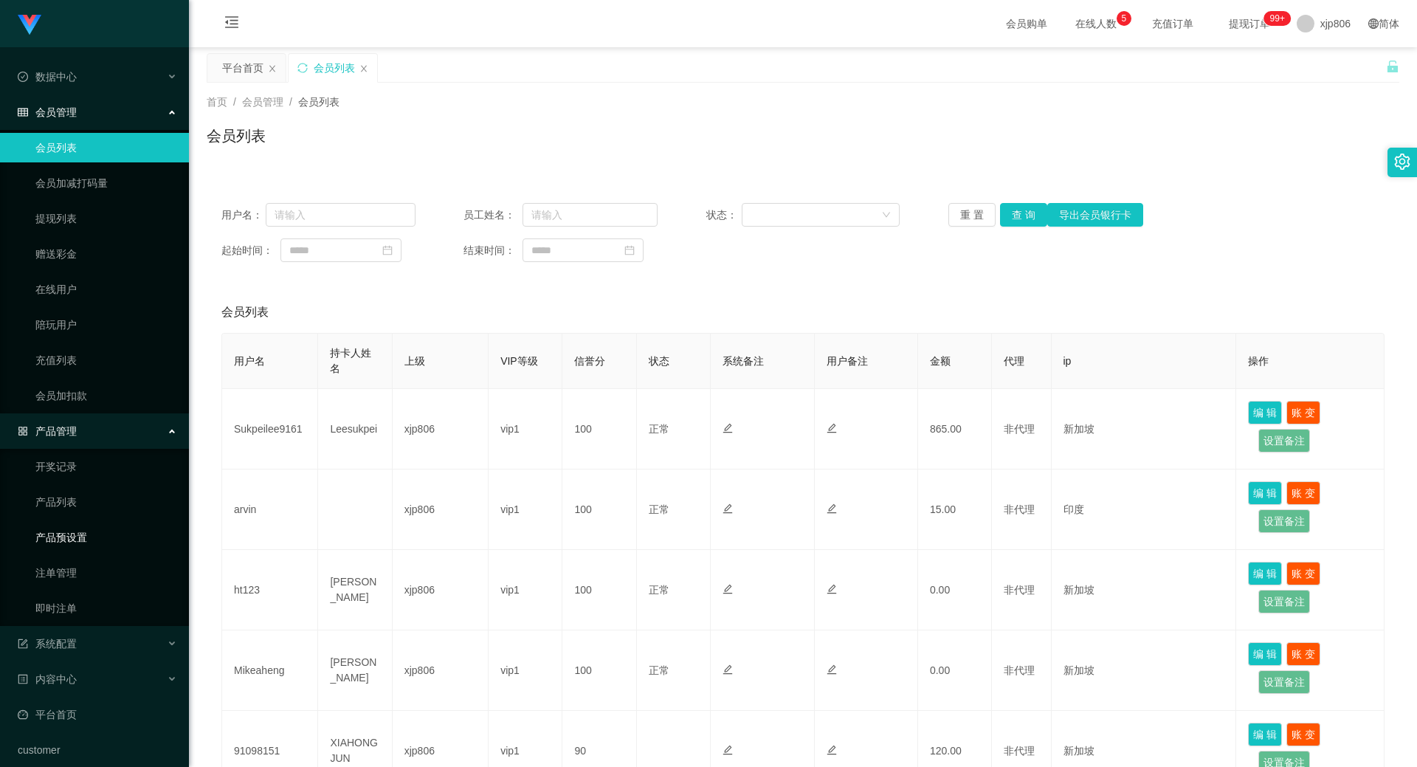
click at [108, 533] on link "产品预设置" at bounding box center [106, 537] width 142 height 30
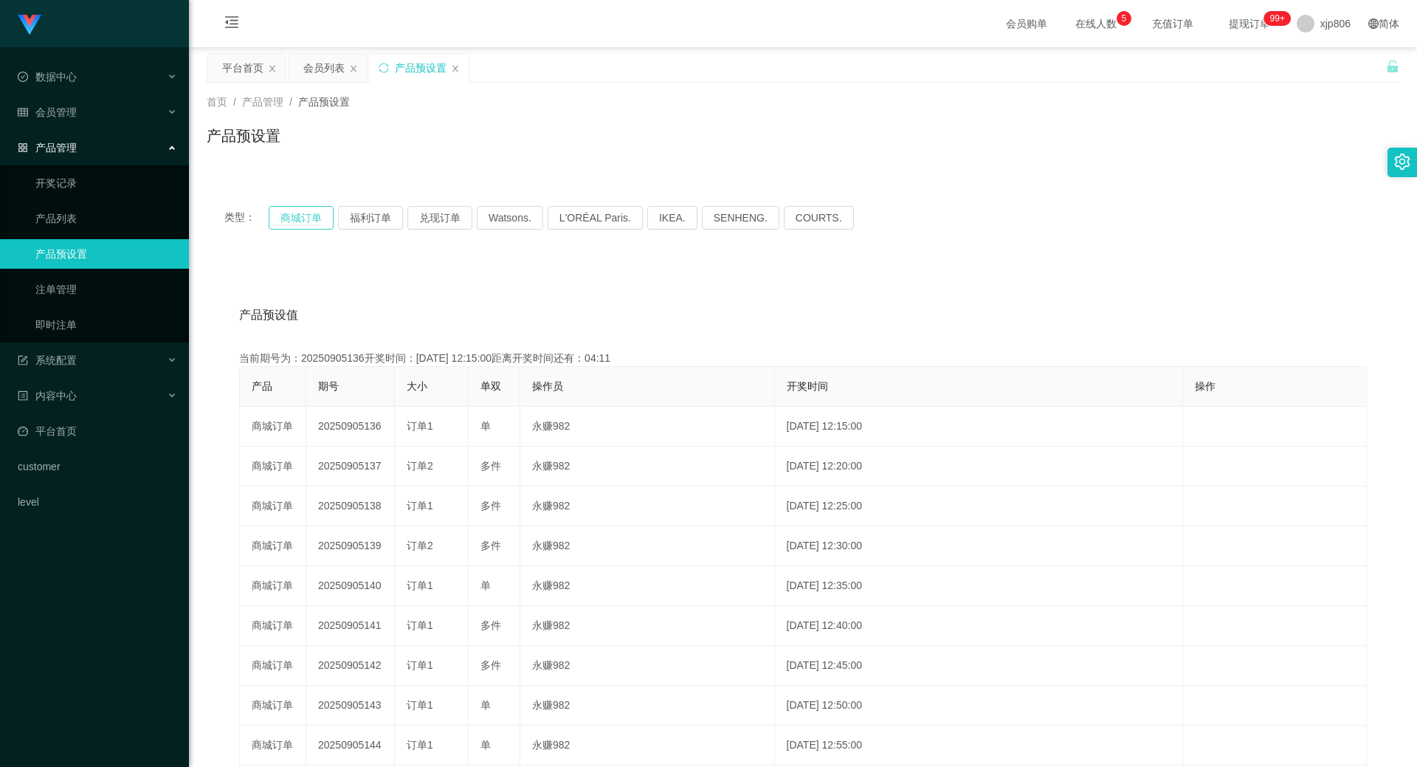
click at [309, 218] on button "商城订单" at bounding box center [301, 218] width 65 height 24
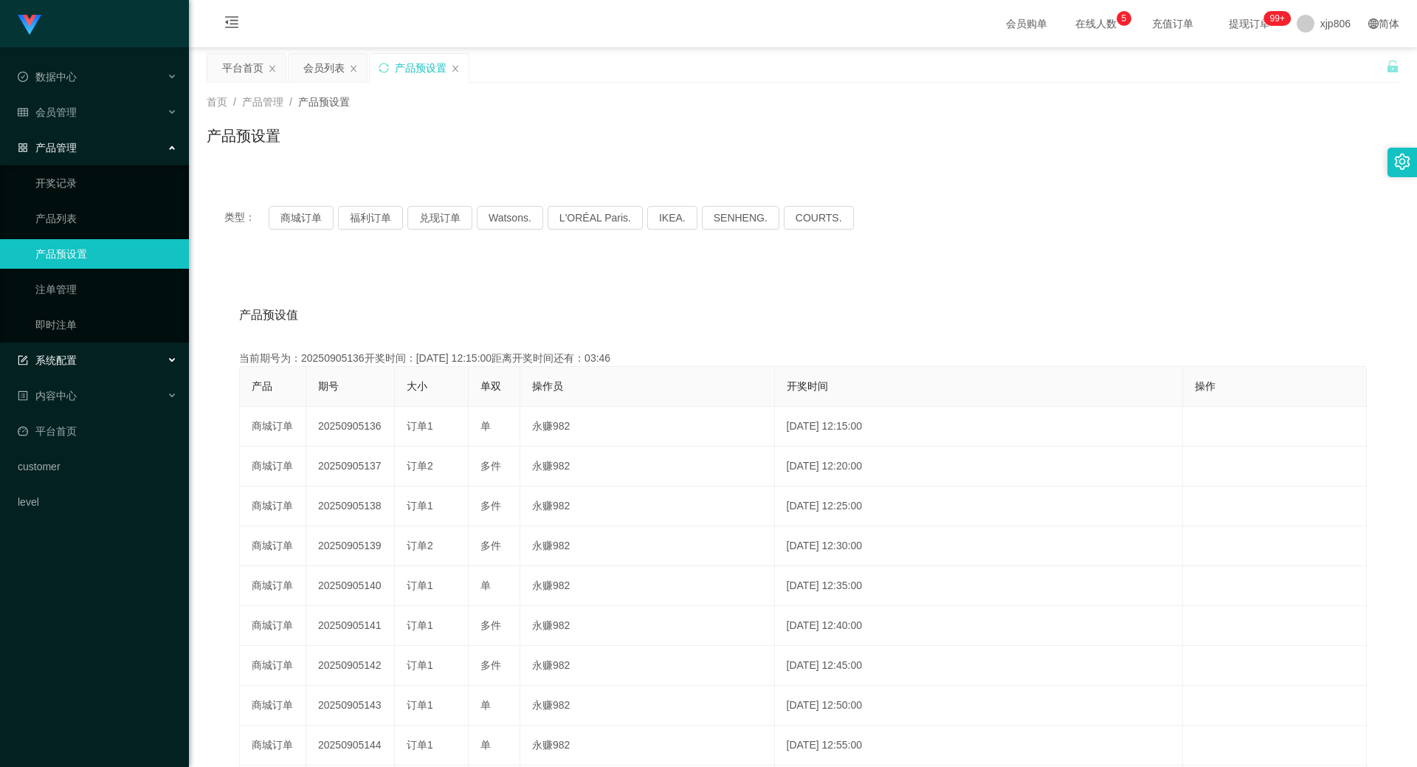
click at [90, 351] on div "系统配置" at bounding box center [94, 360] width 189 height 30
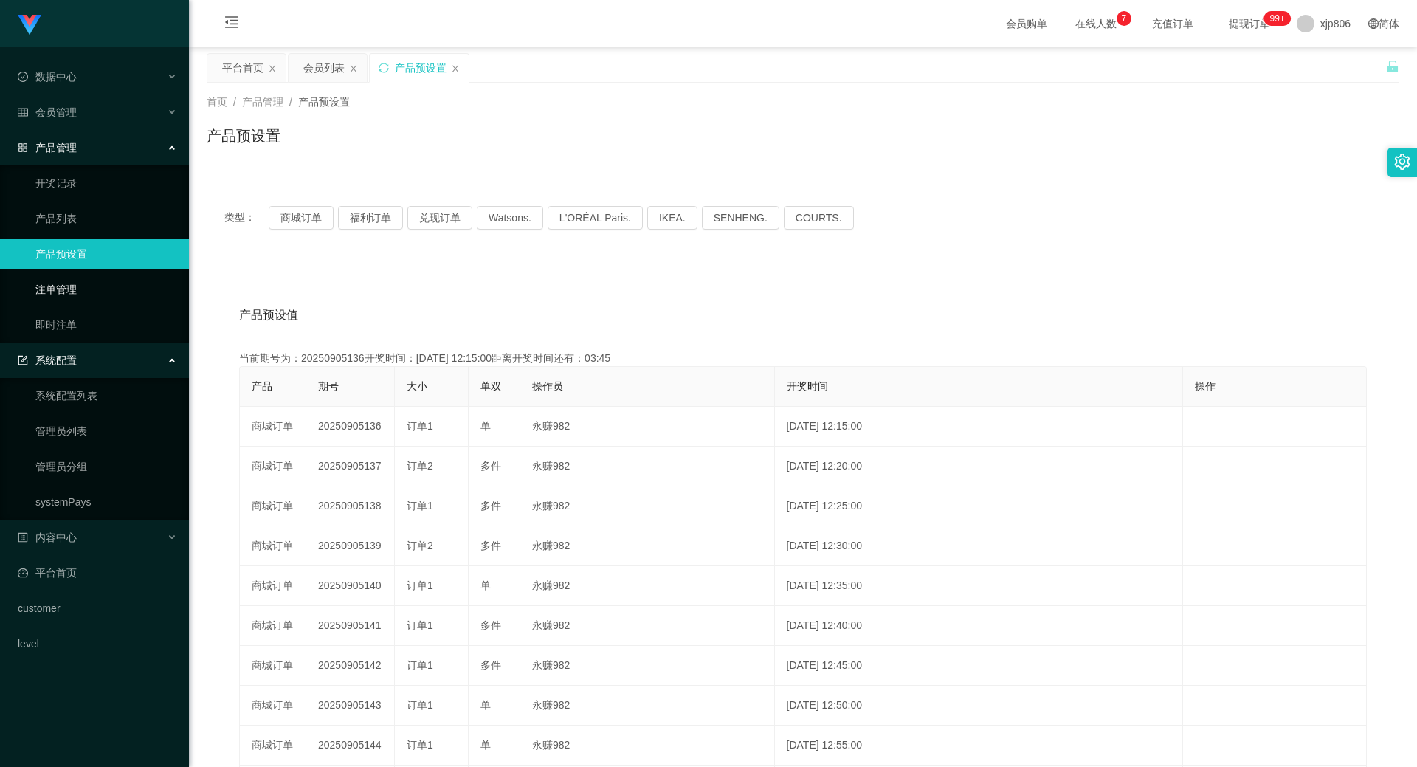
click at [94, 287] on link "注单管理" at bounding box center [106, 289] width 142 height 30
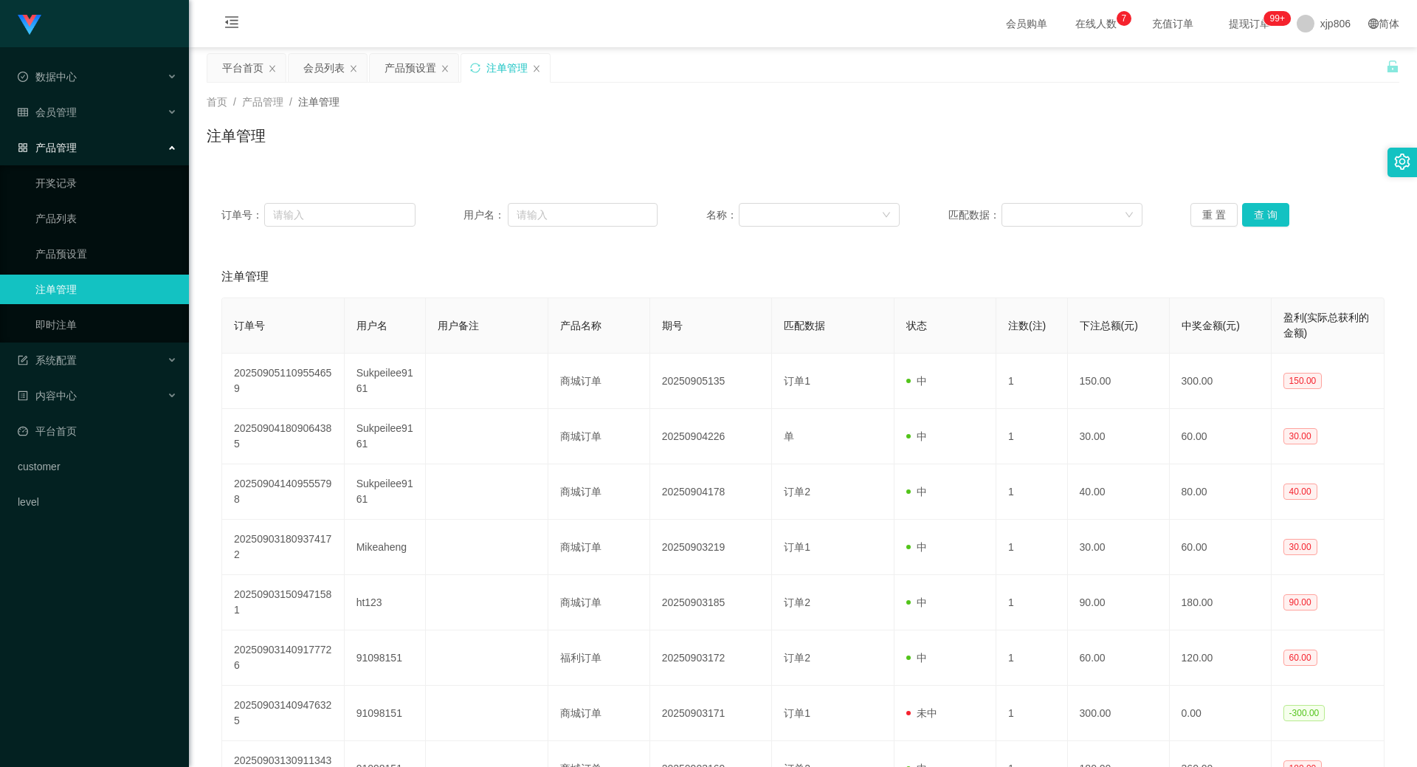
click at [1267, 201] on div "订单号： 用户名： 名称： 匹配数据： 重 置 查 询" at bounding box center [803, 214] width 1192 height 53
click at [1266, 208] on button "查 询" at bounding box center [1265, 215] width 47 height 24
click at [1266, 208] on div "重 置 查 询" at bounding box center [1287, 215] width 194 height 24
click at [1266, 208] on button "查 询" at bounding box center [1273, 215] width 63 height 24
click at [1265, 209] on div "重 置 查 询" at bounding box center [1287, 215] width 194 height 24
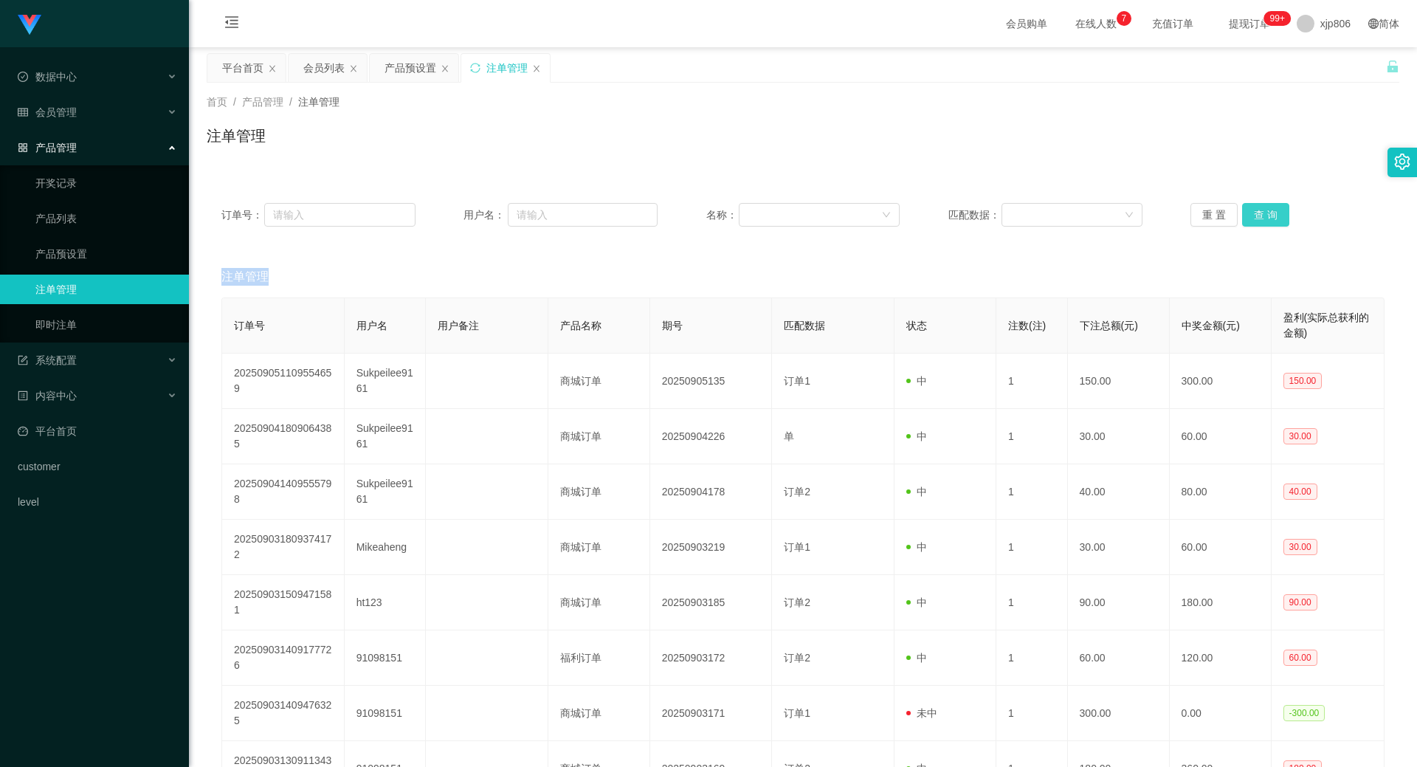
click at [1265, 209] on button "查 询" at bounding box center [1265, 215] width 47 height 24
click at [1265, 209] on div "重 置 查 询" at bounding box center [1287, 215] width 194 height 24
click at [1265, 209] on button "查 询" at bounding box center [1265, 215] width 47 height 24
click at [1265, 209] on div "重 置 查 询" at bounding box center [1287, 215] width 194 height 24
click at [1269, 218] on button "查 询" at bounding box center [1265, 215] width 47 height 24
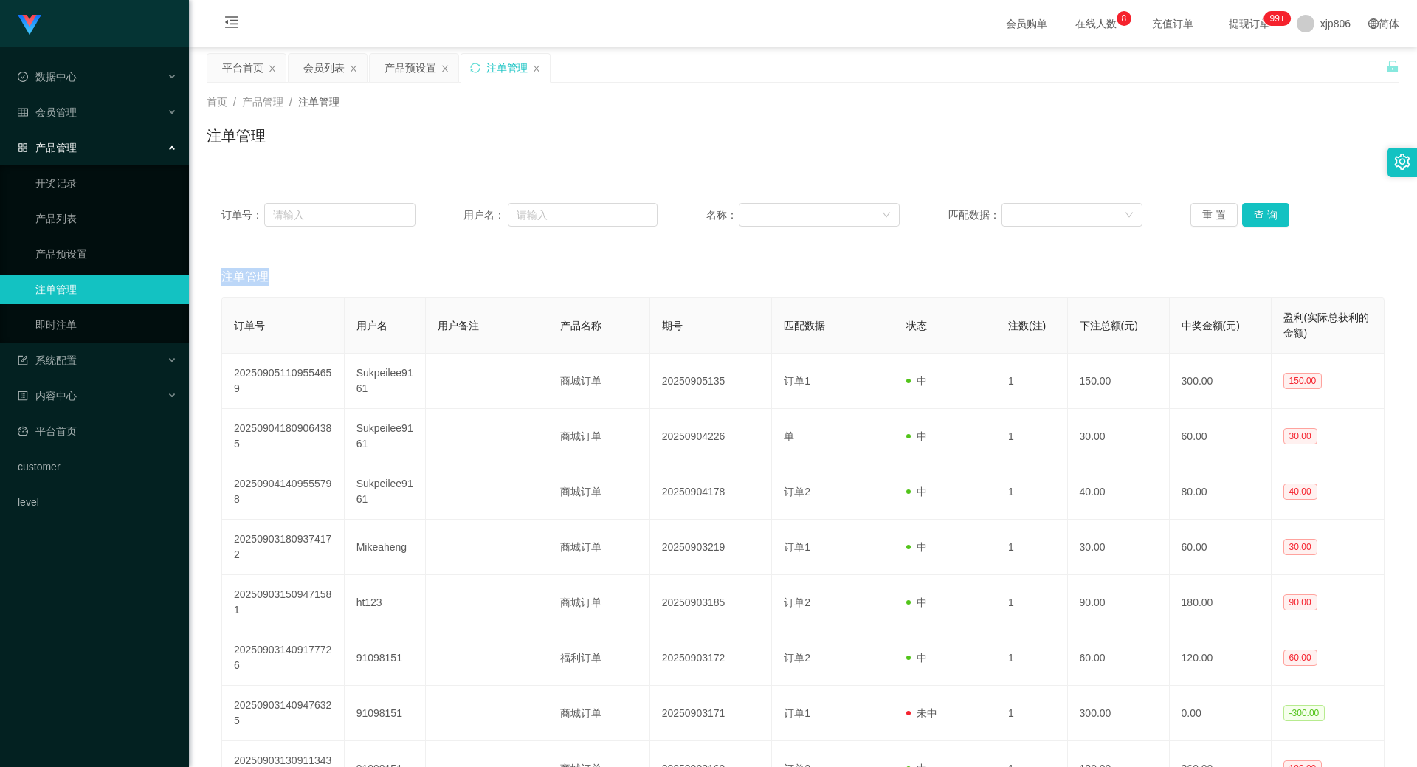
click at [1268, 216] on div "重 置 查 询" at bounding box center [1287, 215] width 194 height 24
click at [1268, 216] on button "查 询" at bounding box center [1265, 215] width 47 height 24
click at [1268, 216] on div "重 置 查 询" at bounding box center [1287, 215] width 194 height 24
click at [1268, 216] on button "查 询" at bounding box center [1265, 215] width 47 height 24
click at [1268, 216] on div "重 置 查 询" at bounding box center [1287, 215] width 194 height 24
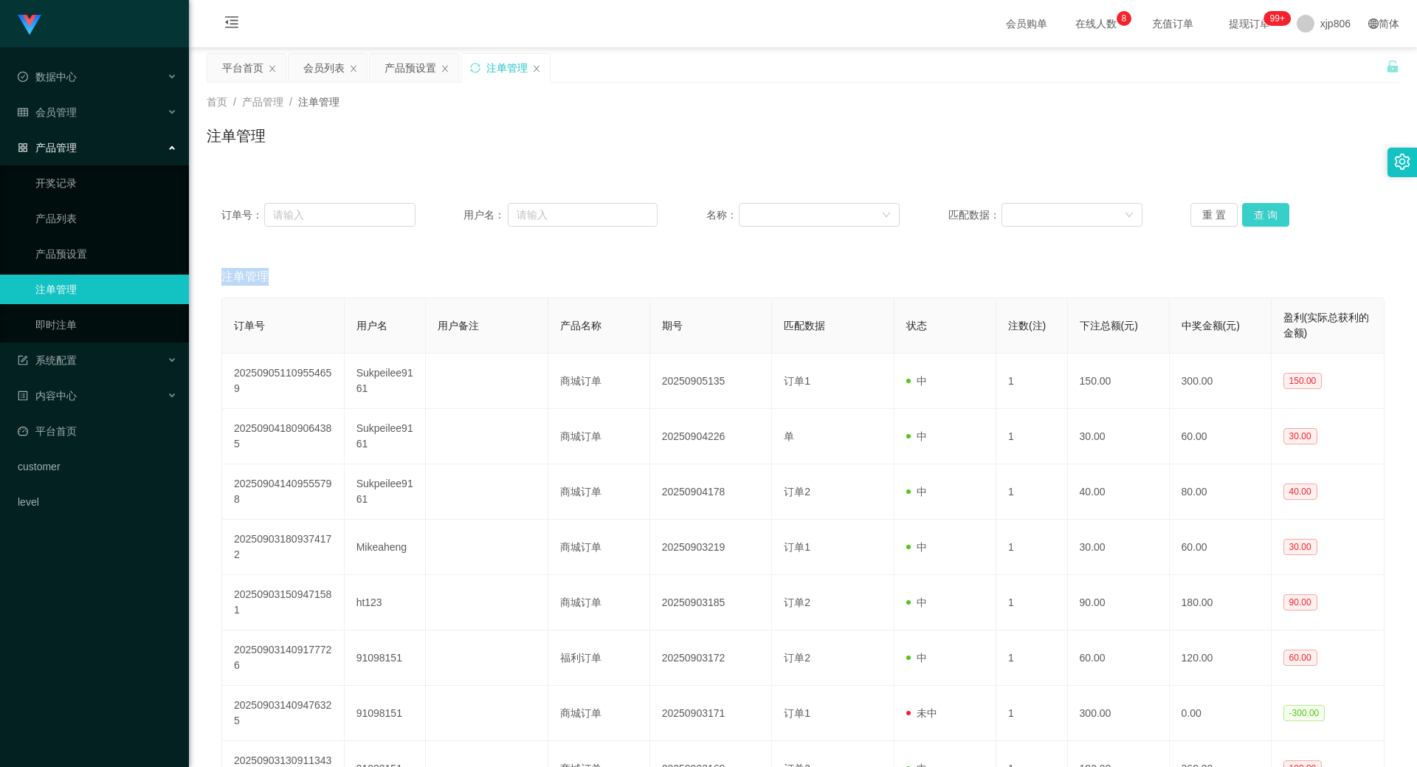
click at [1268, 216] on button "查 询" at bounding box center [1265, 215] width 47 height 24
click at [1268, 216] on div "重 置 查 询" at bounding box center [1287, 215] width 194 height 24
click at [1268, 216] on button "查 询" at bounding box center [1265, 215] width 47 height 24
click at [1268, 216] on div "重 置 查 询" at bounding box center [1287, 215] width 194 height 24
click at [1244, 210] on button "查 询" at bounding box center [1265, 215] width 47 height 24
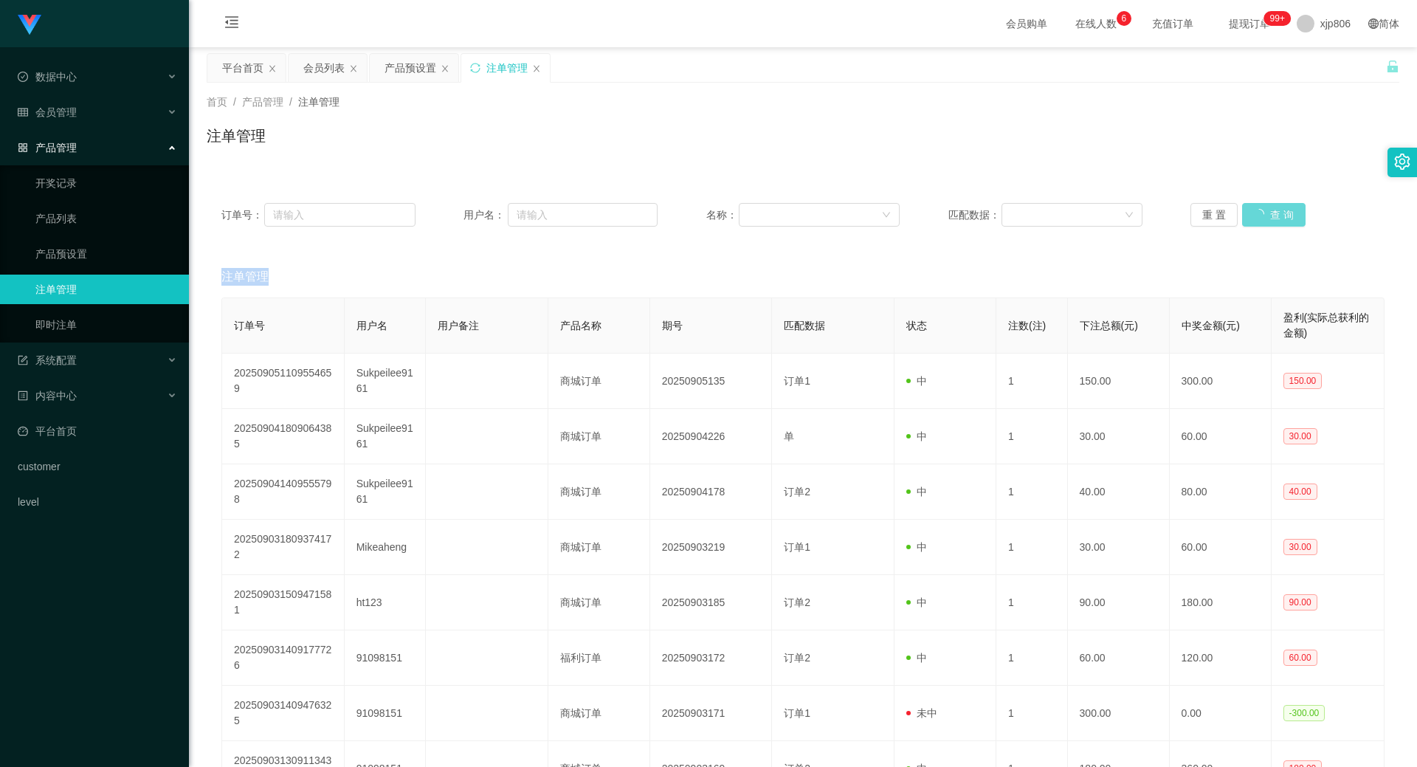
click at [1244, 210] on div "重 置 查 询" at bounding box center [1287, 215] width 194 height 24
click at [1243, 210] on button "查 询" at bounding box center [1273, 215] width 63 height 24
click at [1243, 211] on div "重 置 查 询" at bounding box center [1287, 215] width 194 height 24
click at [1244, 211] on button "查 询" at bounding box center [1273, 215] width 63 height 24
click at [1245, 212] on div "重 置 查 询" at bounding box center [1287, 215] width 194 height 24
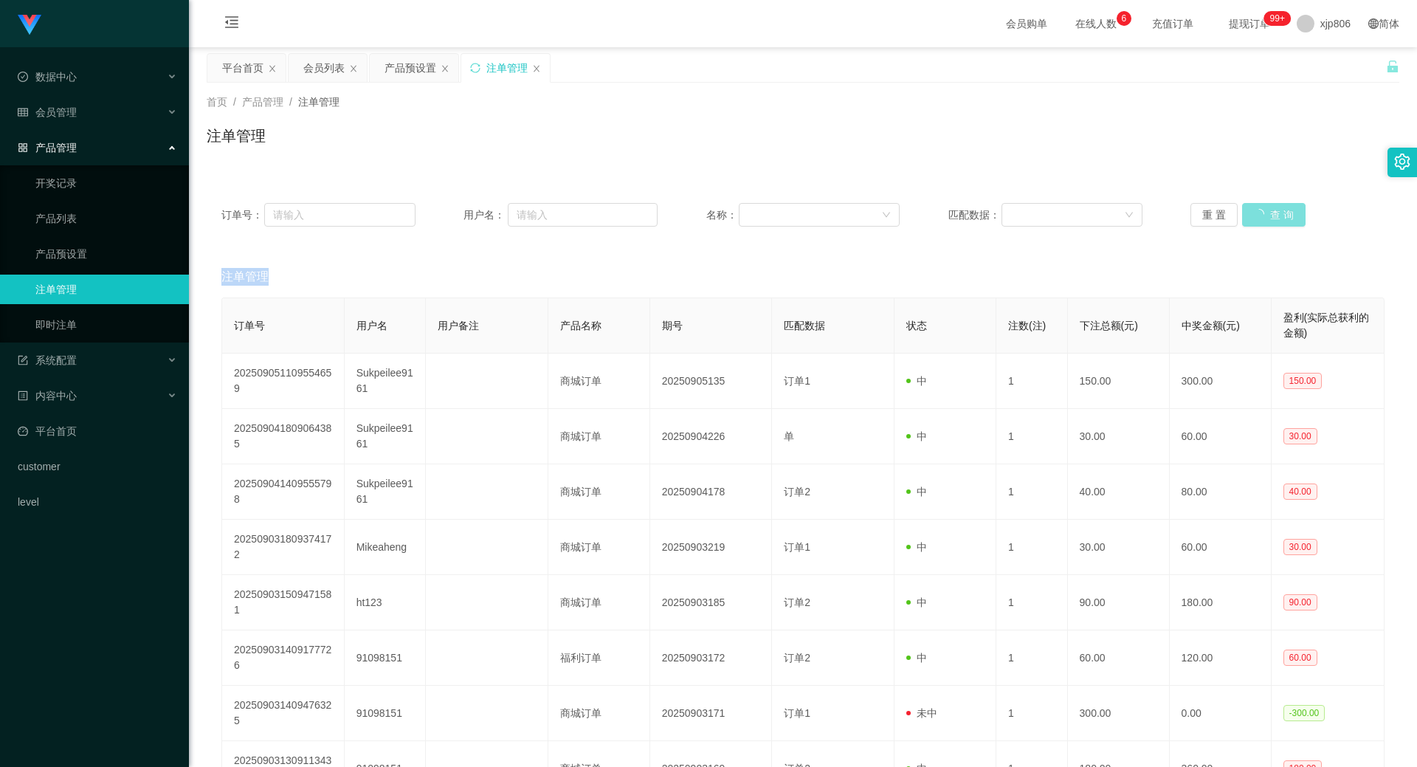
click at [1245, 212] on button "查 询" at bounding box center [1273, 215] width 63 height 24
click at [1245, 212] on div "重 置 查 询" at bounding box center [1287, 215] width 194 height 24
click at [1249, 215] on button "查 询" at bounding box center [1265, 215] width 47 height 24
click at [1248, 218] on div "重 置 查 询" at bounding box center [1287, 215] width 194 height 24
click at [1255, 212] on button "查 询" at bounding box center [1265, 215] width 47 height 24
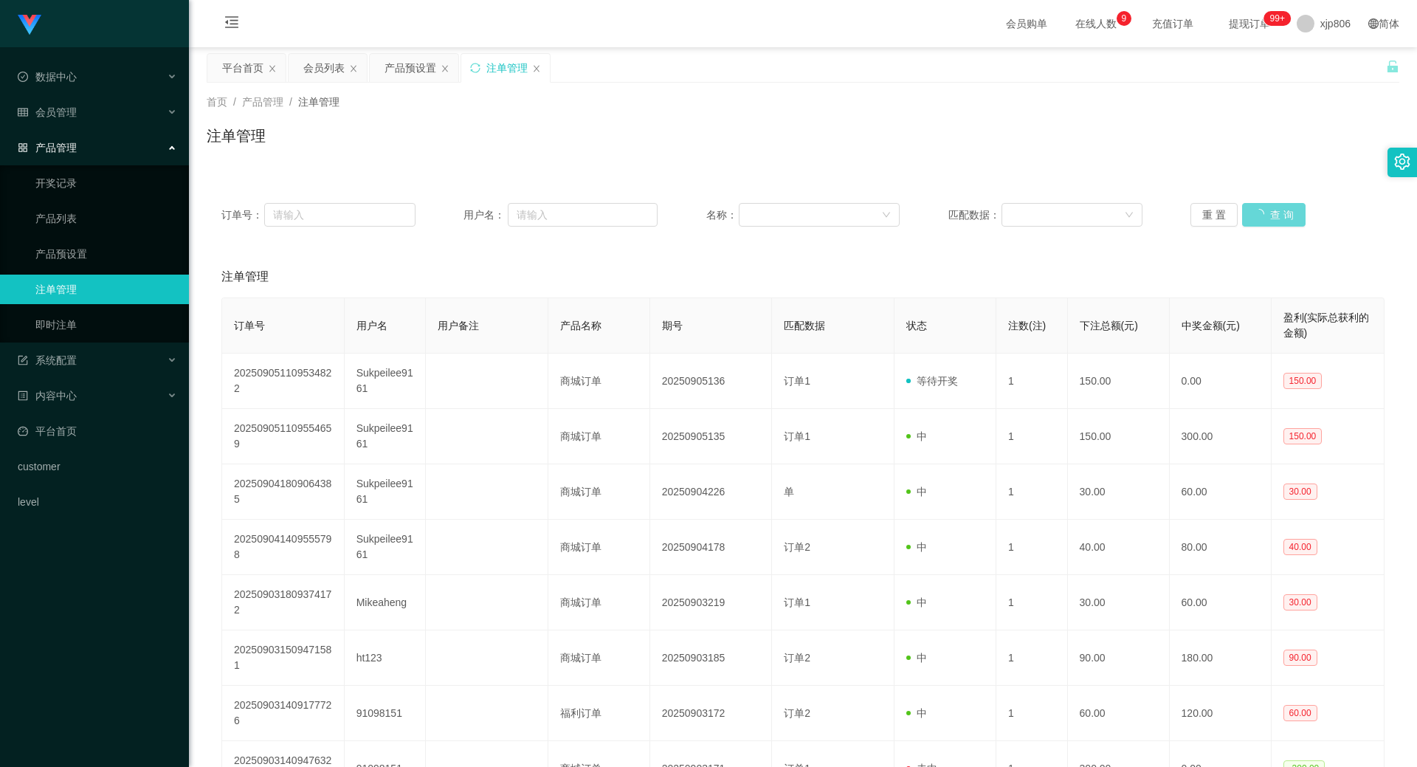
click at [1254, 215] on div "重 置 查 询" at bounding box center [1287, 215] width 194 height 24
click at [1254, 216] on button "查 询" at bounding box center [1273, 215] width 63 height 24
click at [1254, 216] on div "重 置 查 询" at bounding box center [1287, 215] width 194 height 24
click at [1269, 212] on button "查 询" at bounding box center [1265, 215] width 47 height 24
click at [1269, 212] on div "重 置 查 询" at bounding box center [1287, 215] width 194 height 24
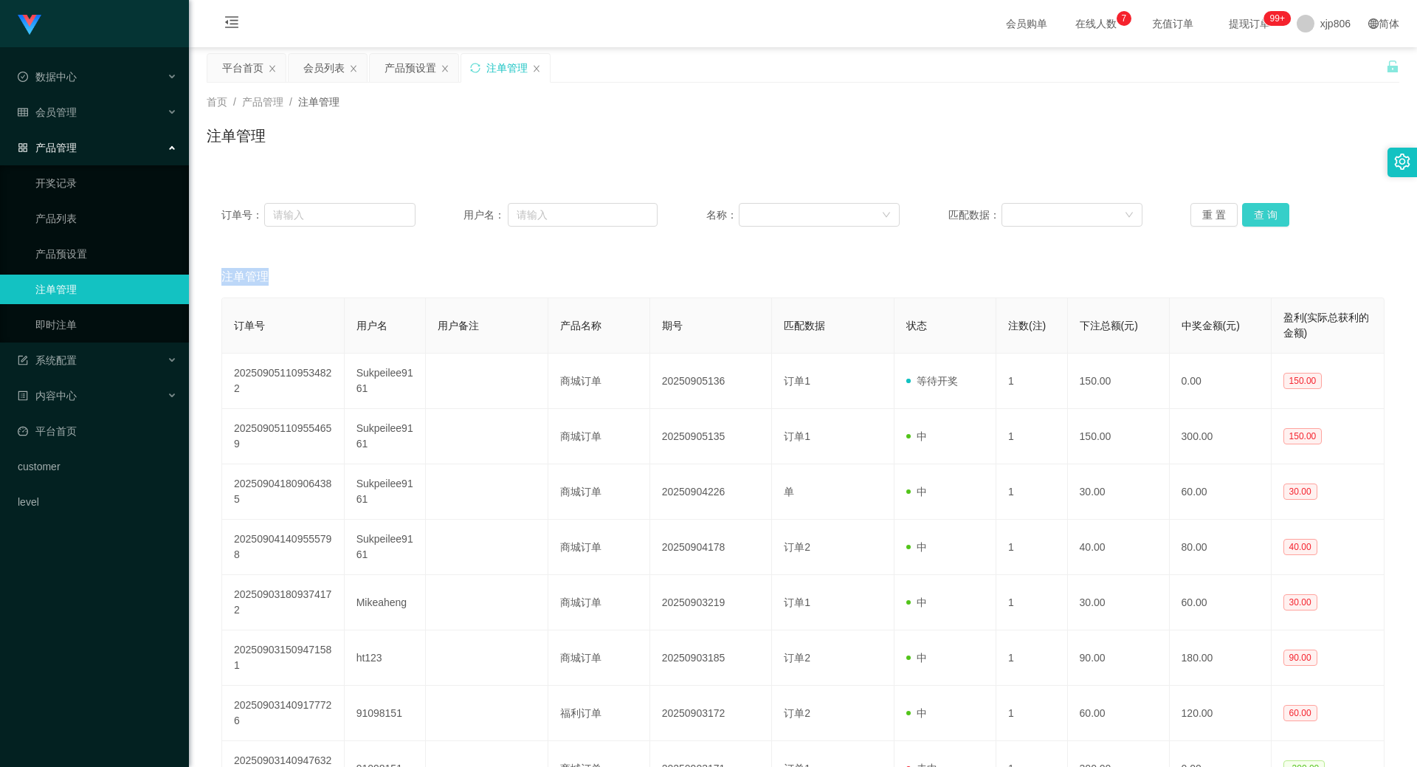
click at [1269, 212] on button "查 询" at bounding box center [1265, 215] width 47 height 24
click at [1269, 212] on div "重 置 查 询" at bounding box center [1287, 215] width 194 height 24
click at [1269, 212] on button "查 询" at bounding box center [1265, 215] width 47 height 24
click at [1269, 212] on div "重 置 查 询" at bounding box center [1287, 215] width 194 height 24
click at [1269, 212] on button "查 询" at bounding box center [1273, 215] width 63 height 24
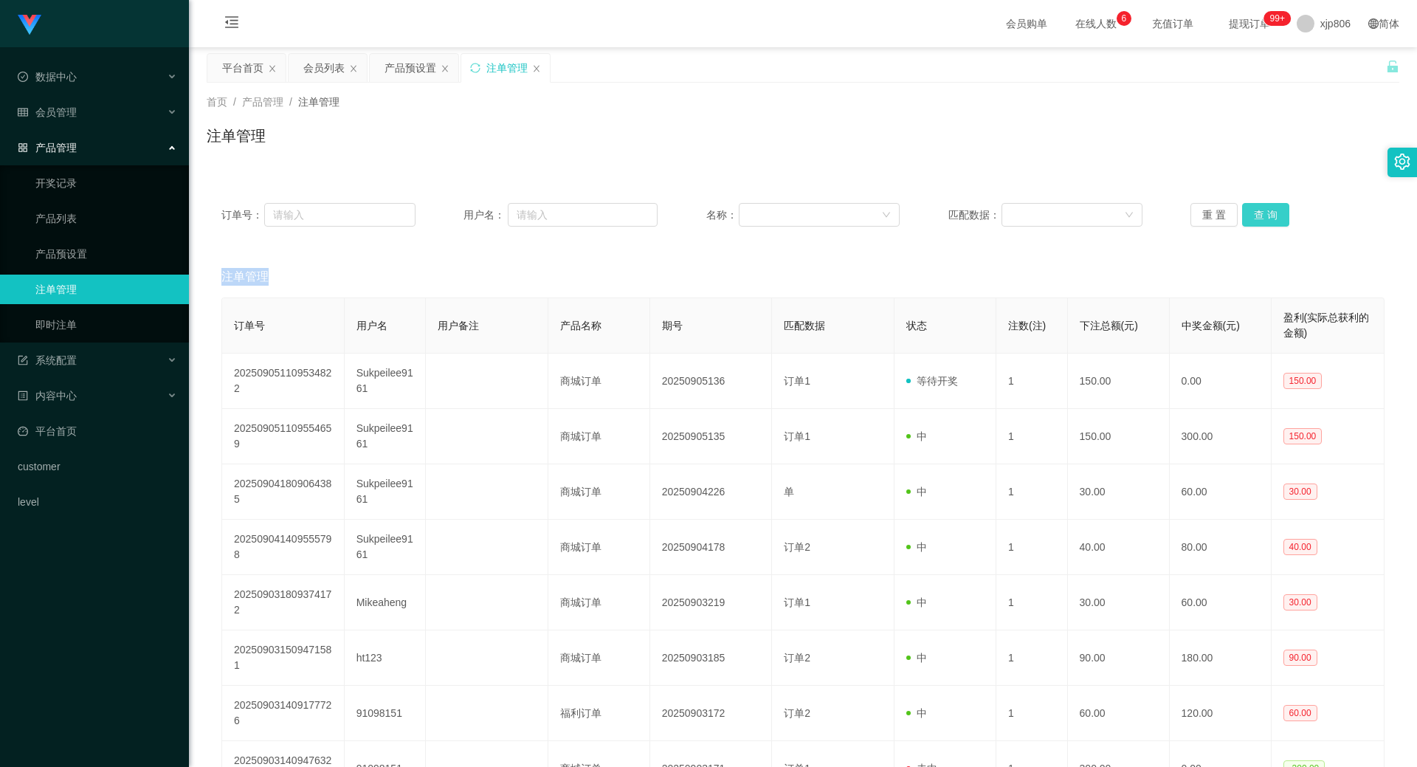
click at [1251, 212] on button "查 询" at bounding box center [1265, 215] width 47 height 24
click at [1251, 212] on div "重 置 查 询" at bounding box center [1287, 215] width 194 height 24
click at [1250, 212] on button "查 询" at bounding box center [1273, 215] width 63 height 24
click at [1249, 215] on div "重 置 查 询" at bounding box center [1287, 215] width 194 height 24
click at [1249, 215] on button "查 询" at bounding box center [1265, 215] width 47 height 24
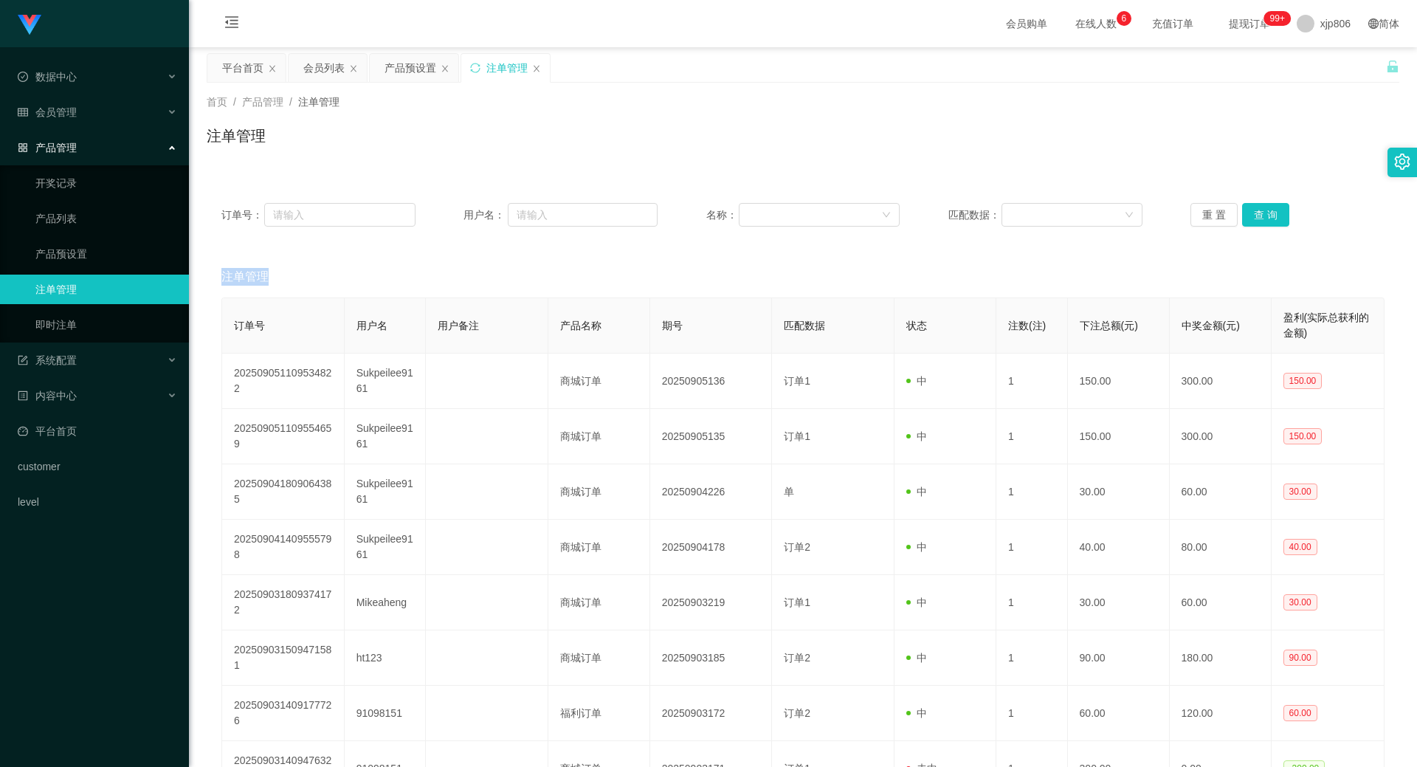
drag, startPoint x: 1249, startPoint y: 215, endPoint x: 1043, endPoint y: 139, distance: 219.7
click at [1248, 218] on div "重 置 查 询" at bounding box center [1287, 215] width 194 height 24
click at [308, 86] on div "首页 / 产品管理 / 注单管理 / 注单管理" at bounding box center [803, 127] width 1228 height 88
click at [315, 74] on div "会员列表" at bounding box center [323, 68] width 41 height 28
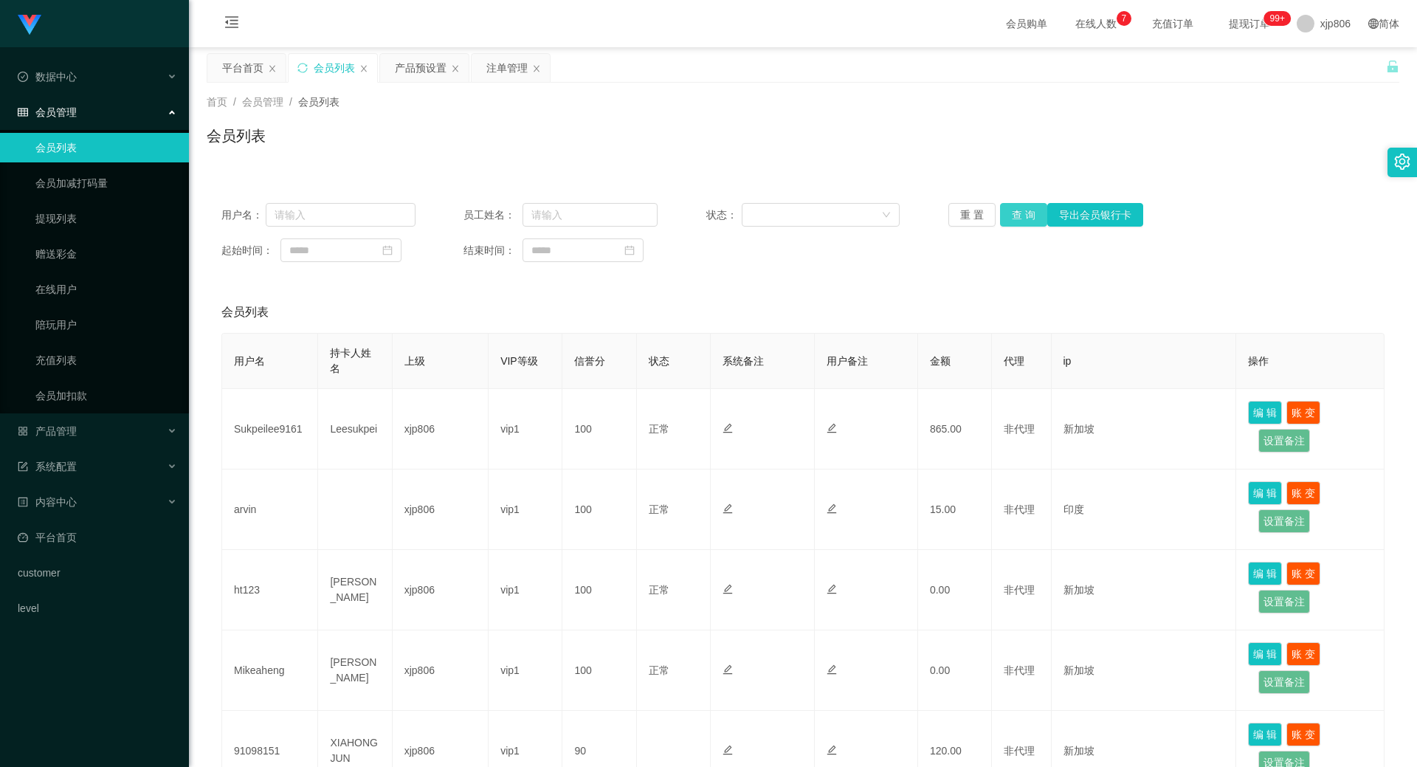
click at [1011, 210] on button "查 询" at bounding box center [1023, 215] width 47 height 24
click at [1011, 210] on div "重 置 查 询 导出会员银行卡" at bounding box center [1045, 215] width 194 height 24
click at [1011, 210] on button "查 询" at bounding box center [1023, 215] width 47 height 24
click at [1011, 210] on div "重 置 查 询 导出会员银行卡" at bounding box center [1045, 215] width 194 height 24
click at [1011, 210] on button "查 询" at bounding box center [1031, 215] width 63 height 24
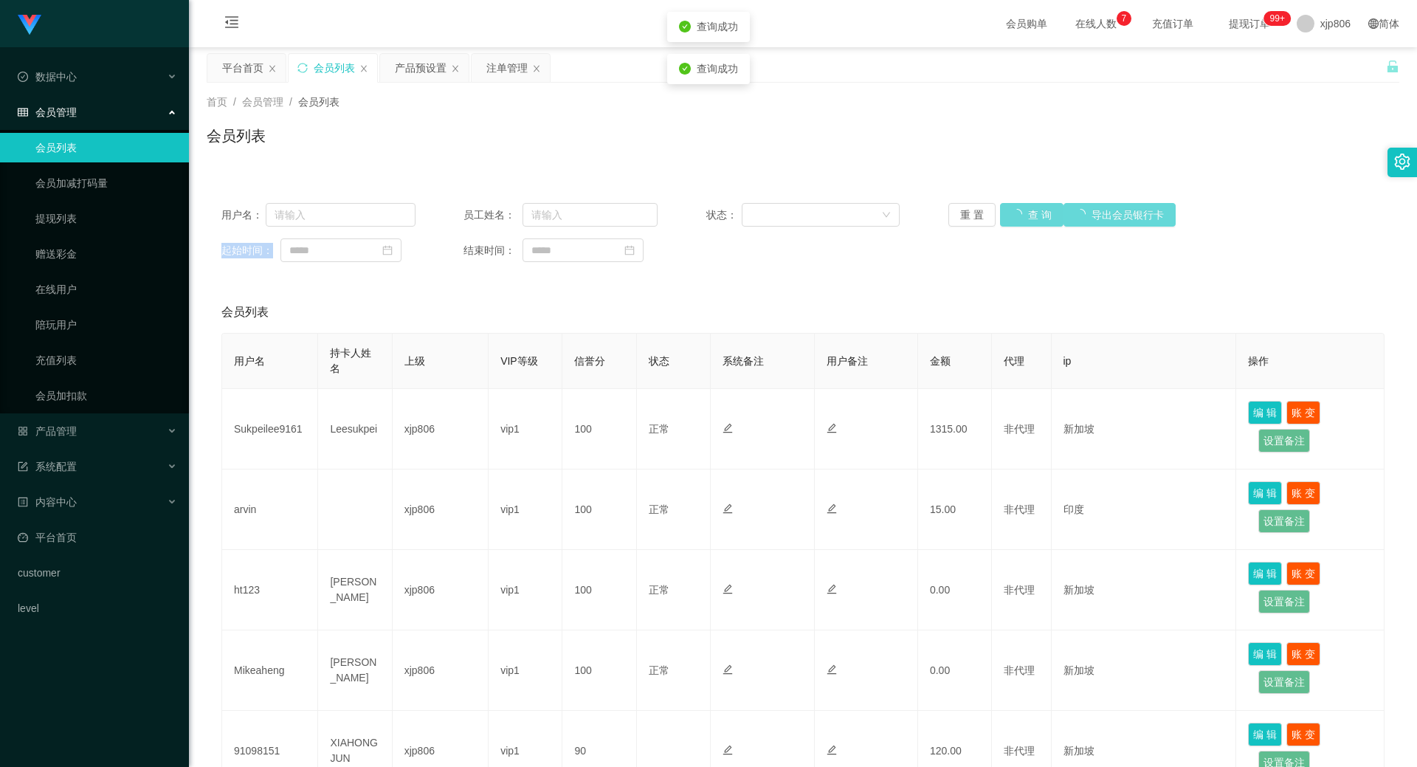
click at [1011, 210] on div "重 置 查 询 导出会员银行卡" at bounding box center [1045, 215] width 194 height 24
click at [1011, 210] on button "查 询" at bounding box center [1031, 215] width 63 height 24
click at [1012, 210] on div "重 置 查 询 导出会员银行卡" at bounding box center [1045, 215] width 194 height 24
click at [1012, 210] on button "查 询" at bounding box center [1023, 215] width 47 height 24
click at [1012, 210] on div "重 置 查 询 导出会员银行卡" at bounding box center [1045, 215] width 194 height 24
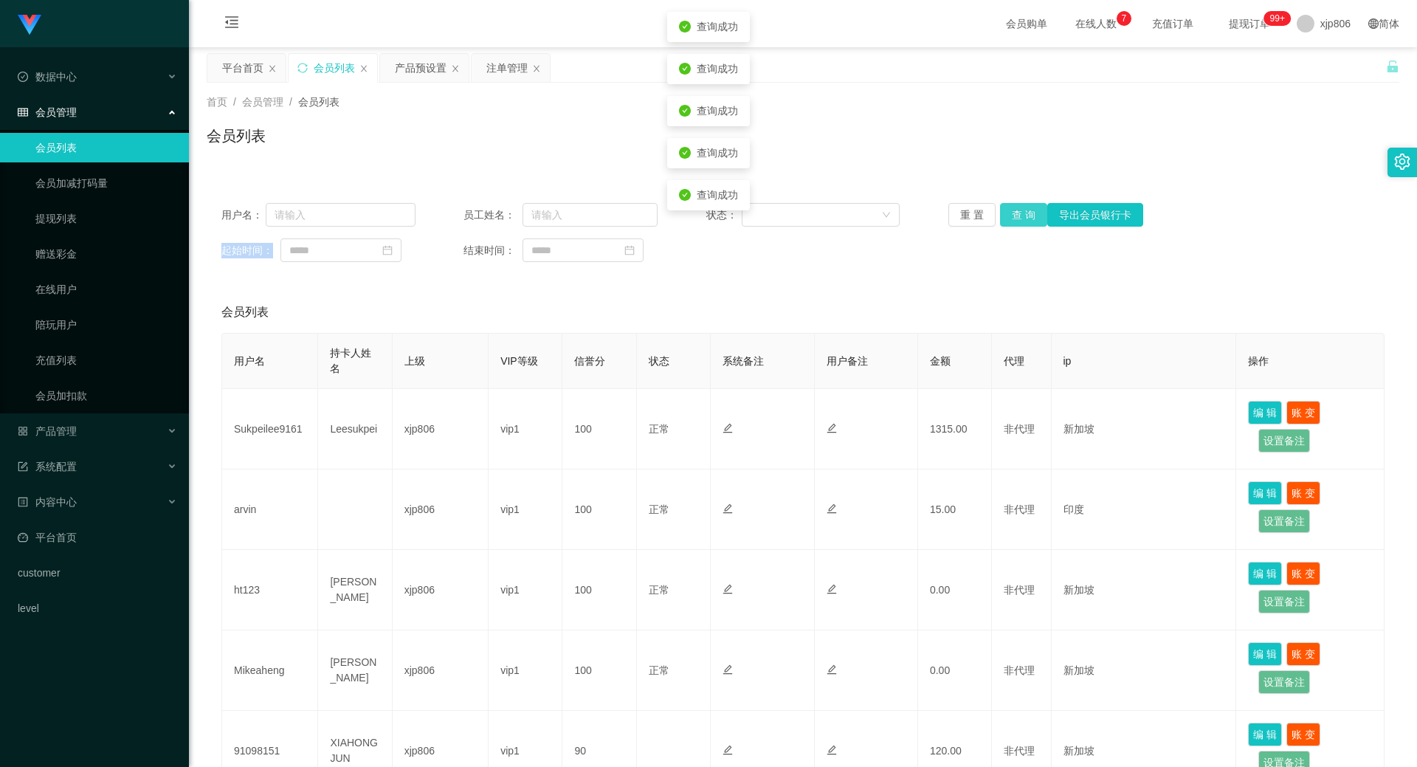
click at [1012, 210] on button "查 询" at bounding box center [1023, 215] width 47 height 24
click at [1012, 208] on div "重 置 查 询 导出会员银行卡" at bounding box center [1045, 215] width 194 height 24
click at [1008, 212] on button "查 询" at bounding box center [1023, 215] width 47 height 24
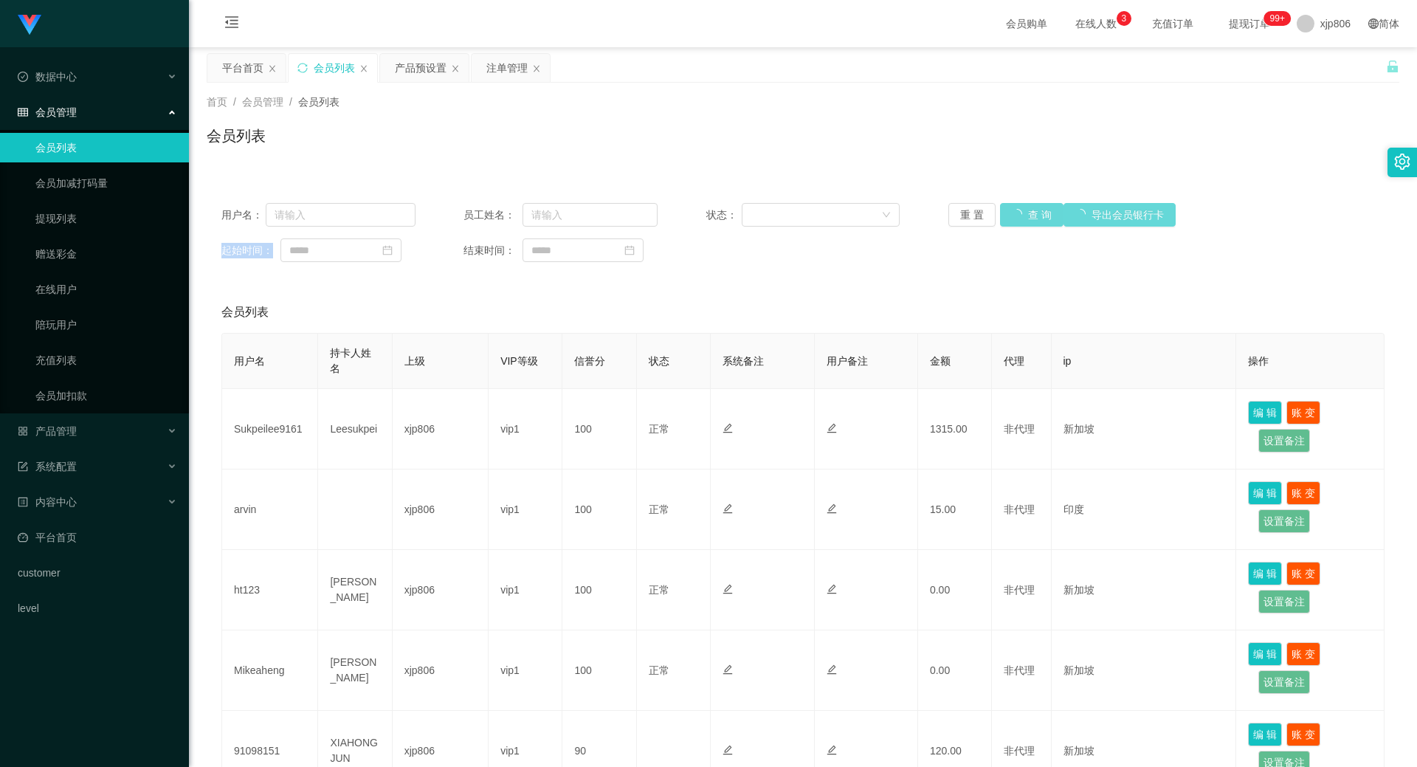
click at [1008, 212] on div "重 置 查 询 导出会员银行卡" at bounding box center [1045, 215] width 194 height 24
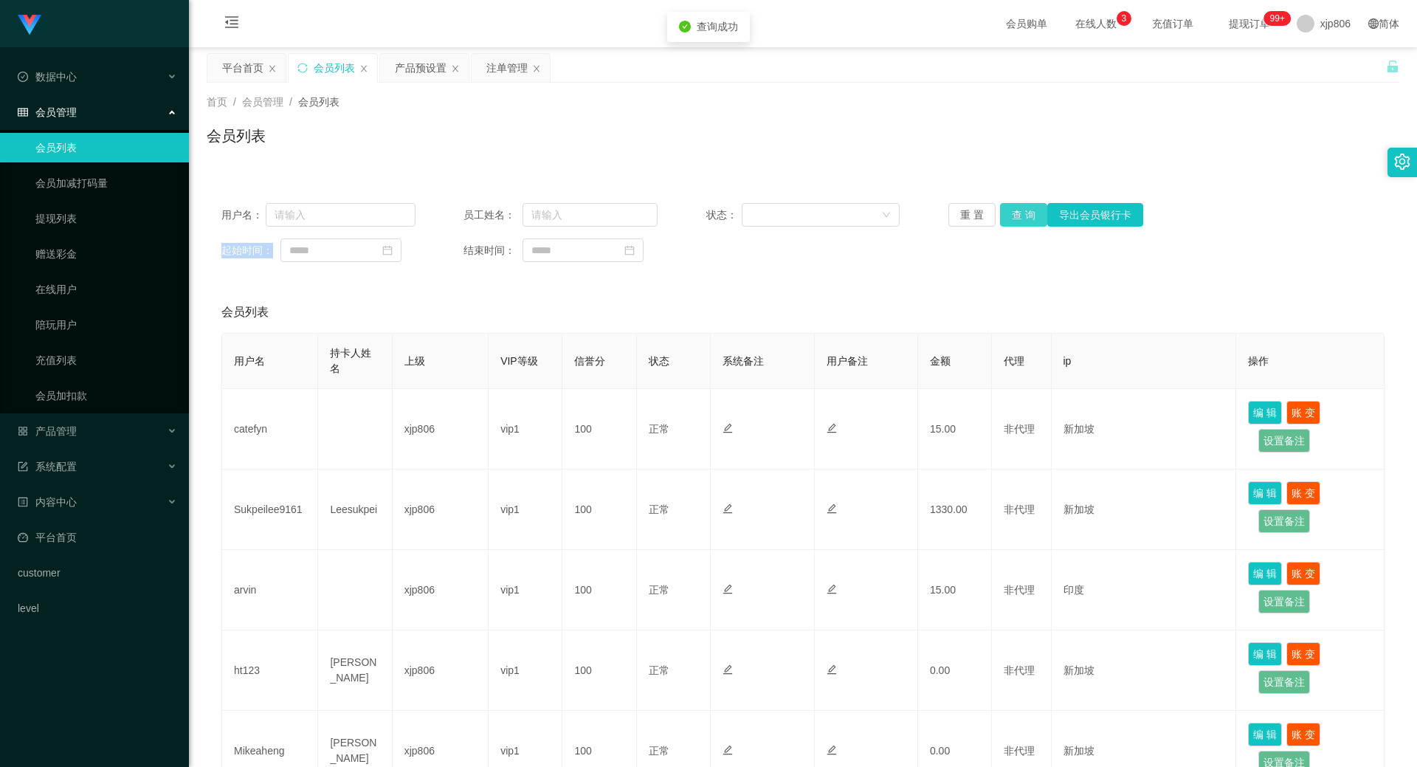
click at [1008, 212] on button "查 询" at bounding box center [1023, 215] width 47 height 24
click at [1008, 212] on div "重 置 查 询 导出会员银行卡" at bounding box center [1045, 215] width 194 height 24
click at [1008, 212] on button "查 询" at bounding box center [1023, 215] width 47 height 24
click at [1008, 212] on div "重 置 查 询 导出会员银行卡" at bounding box center [1045, 215] width 194 height 24
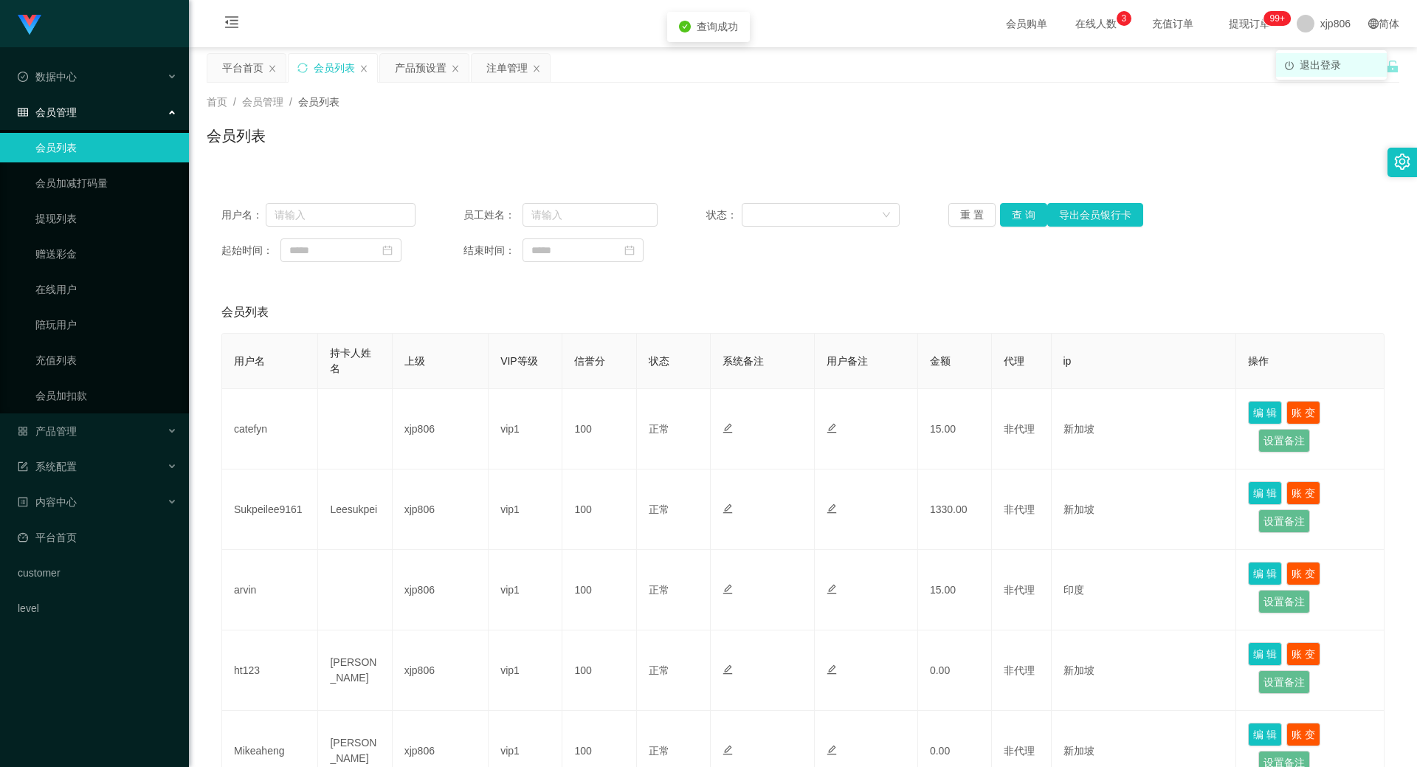
click at [1323, 59] on span "退出登录" at bounding box center [1319, 65] width 41 height 12
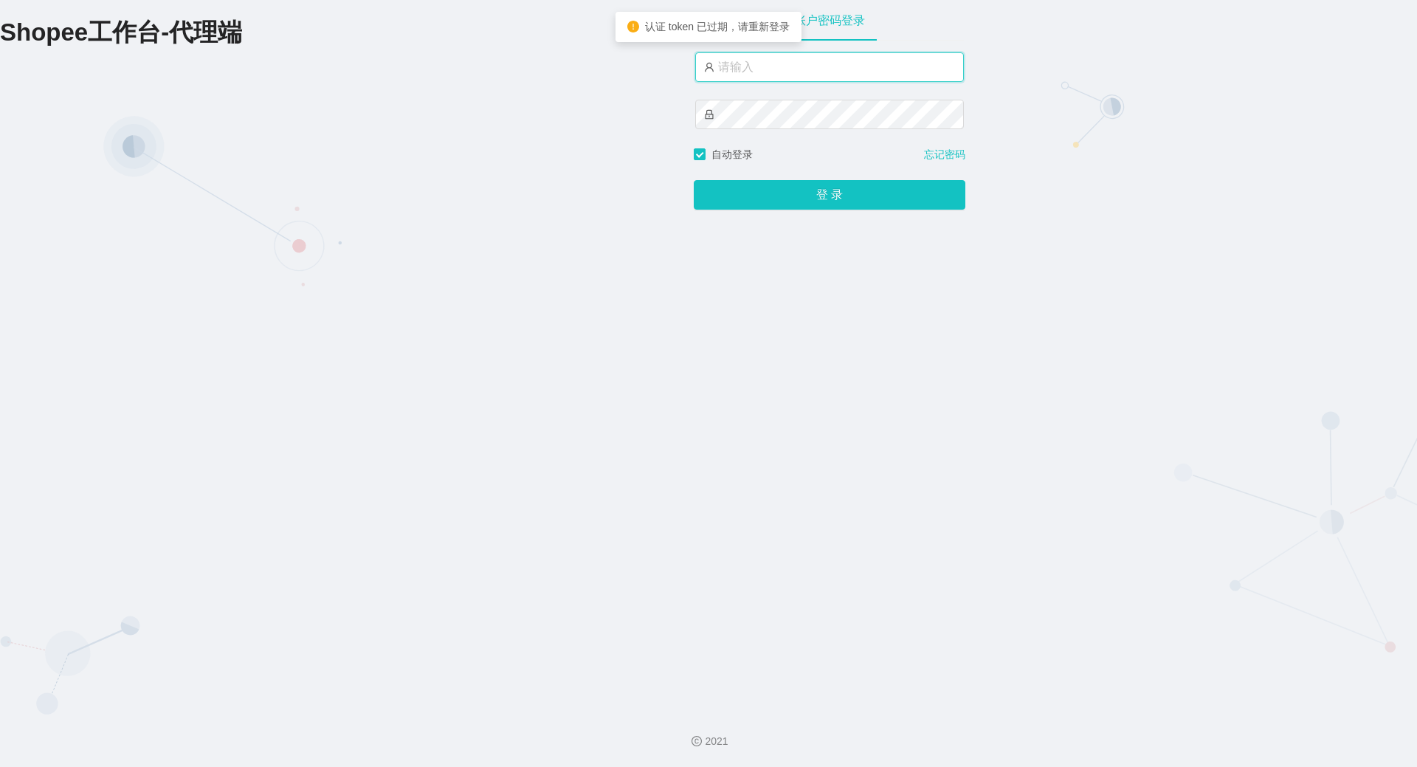
click at [787, 80] on input "text" at bounding box center [829, 67] width 269 height 30
type input "xjp806"
click at [694, 180] on button "登 录" at bounding box center [830, 195] width 272 height 30
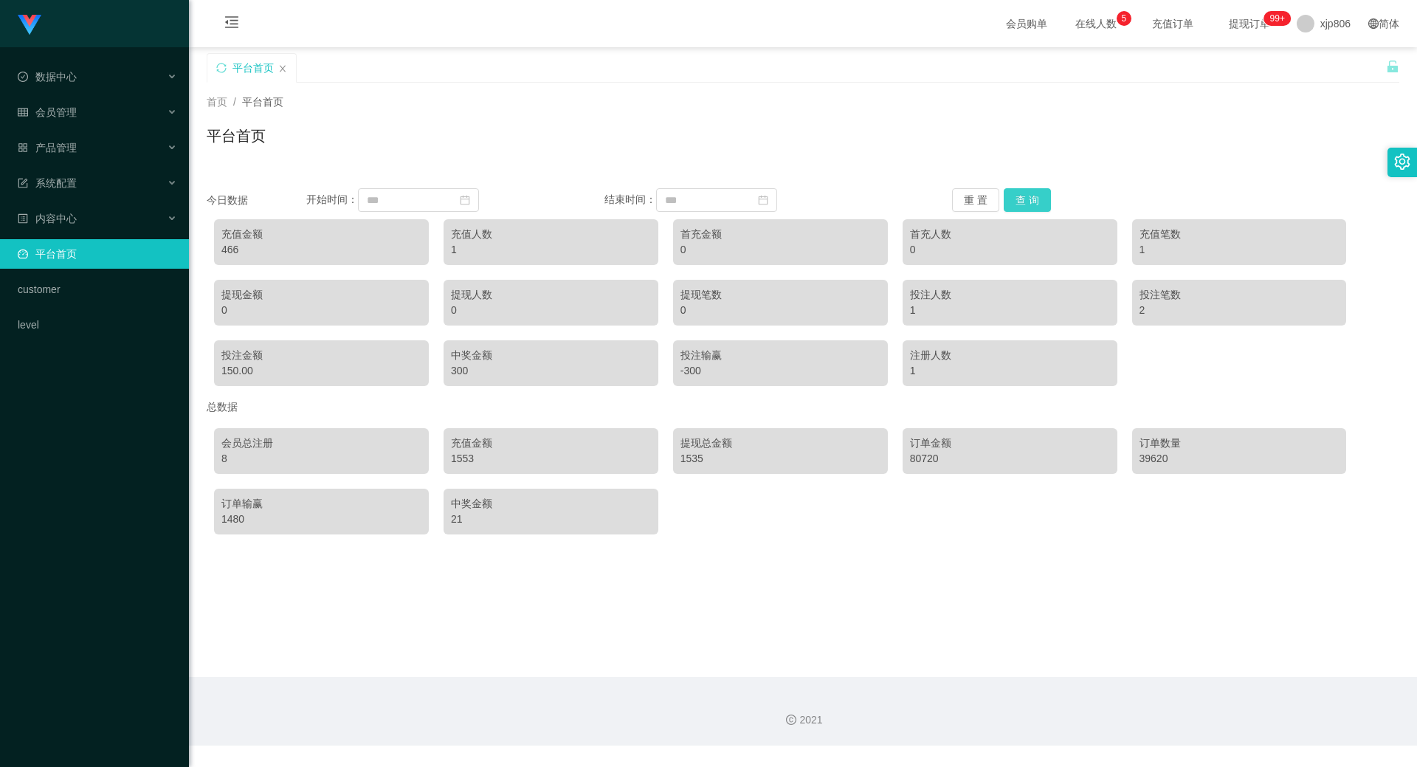
click at [1014, 192] on button "查 询" at bounding box center [1026, 200] width 47 height 24
click at [1027, 199] on button "查 询" at bounding box center [1026, 200] width 47 height 24
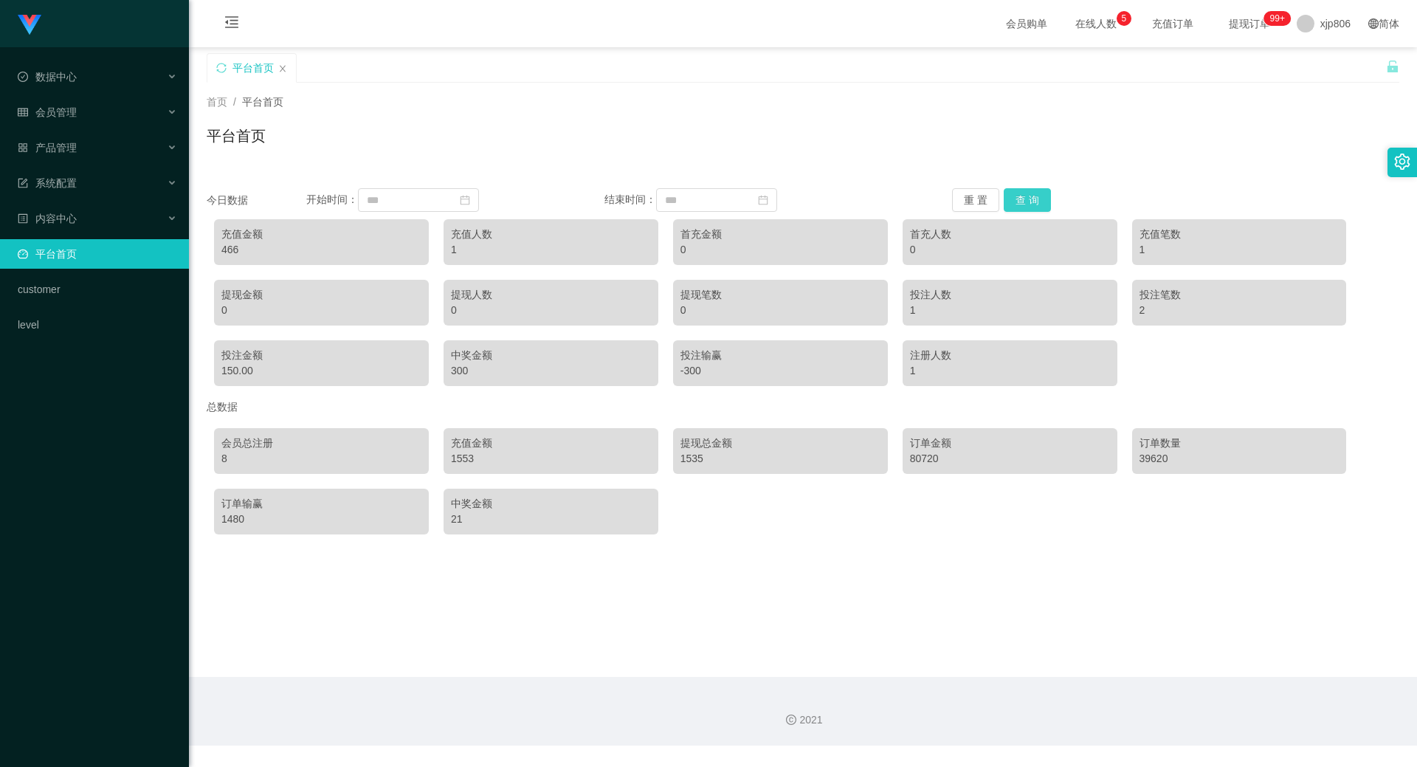
click at [1027, 199] on button "查 询" at bounding box center [1026, 200] width 47 height 24
click at [1027, 201] on button "查 询" at bounding box center [1026, 200] width 47 height 24
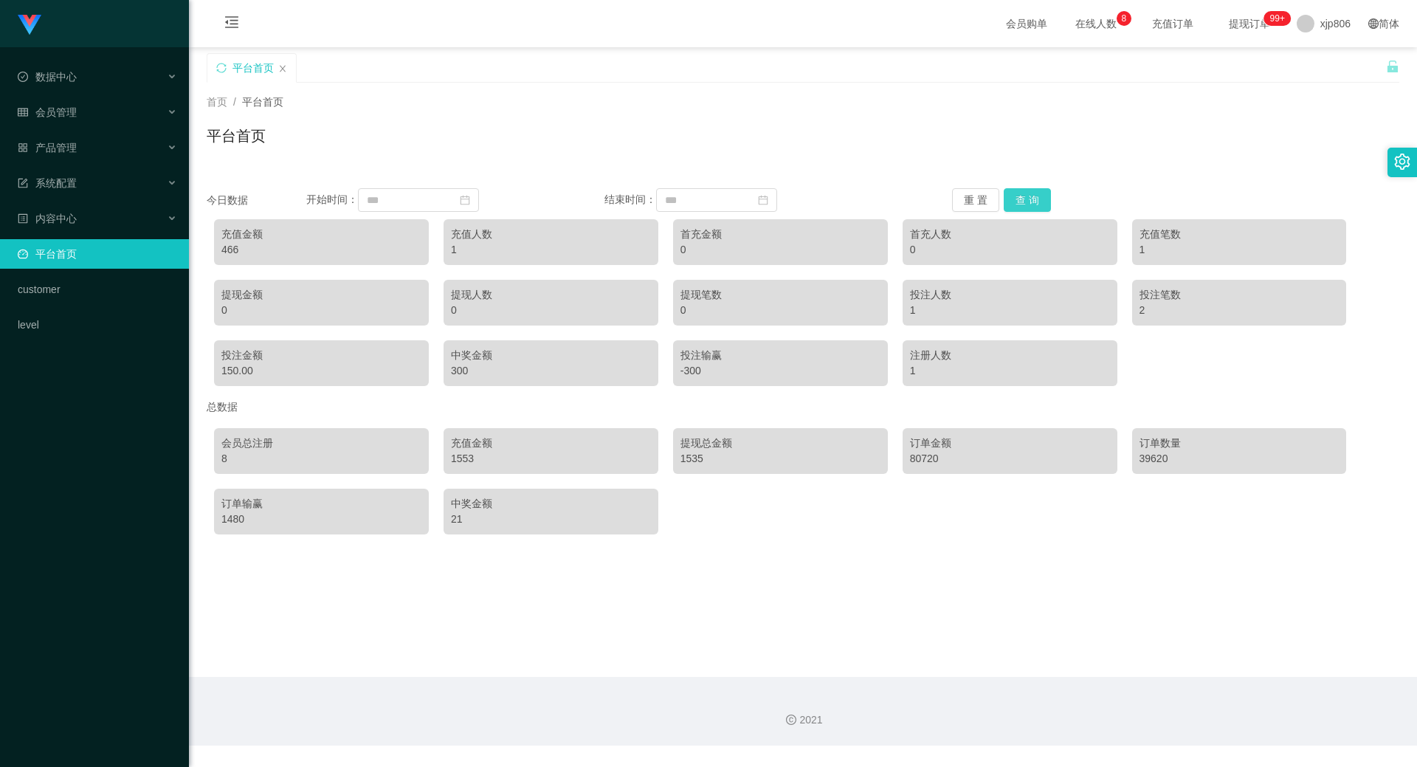
click at [1027, 201] on button "查 询" at bounding box center [1026, 200] width 47 height 24
click at [1017, 203] on button "查 询" at bounding box center [1026, 200] width 47 height 24
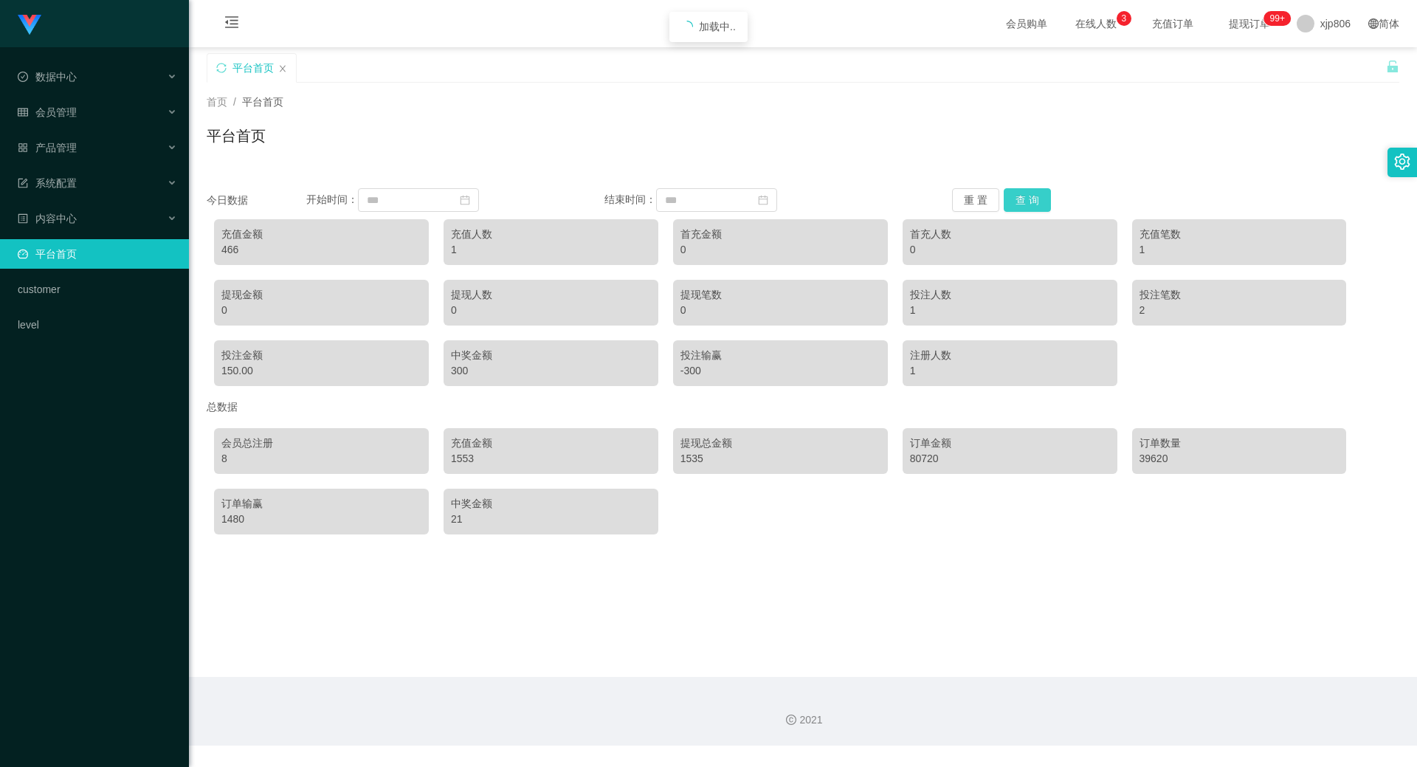
click at [1017, 203] on button "查 询" at bounding box center [1026, 200] width 47 height 24
click at [1031, 209] on button "查 询" at bounding box center [1026, 200] width 47 height 24
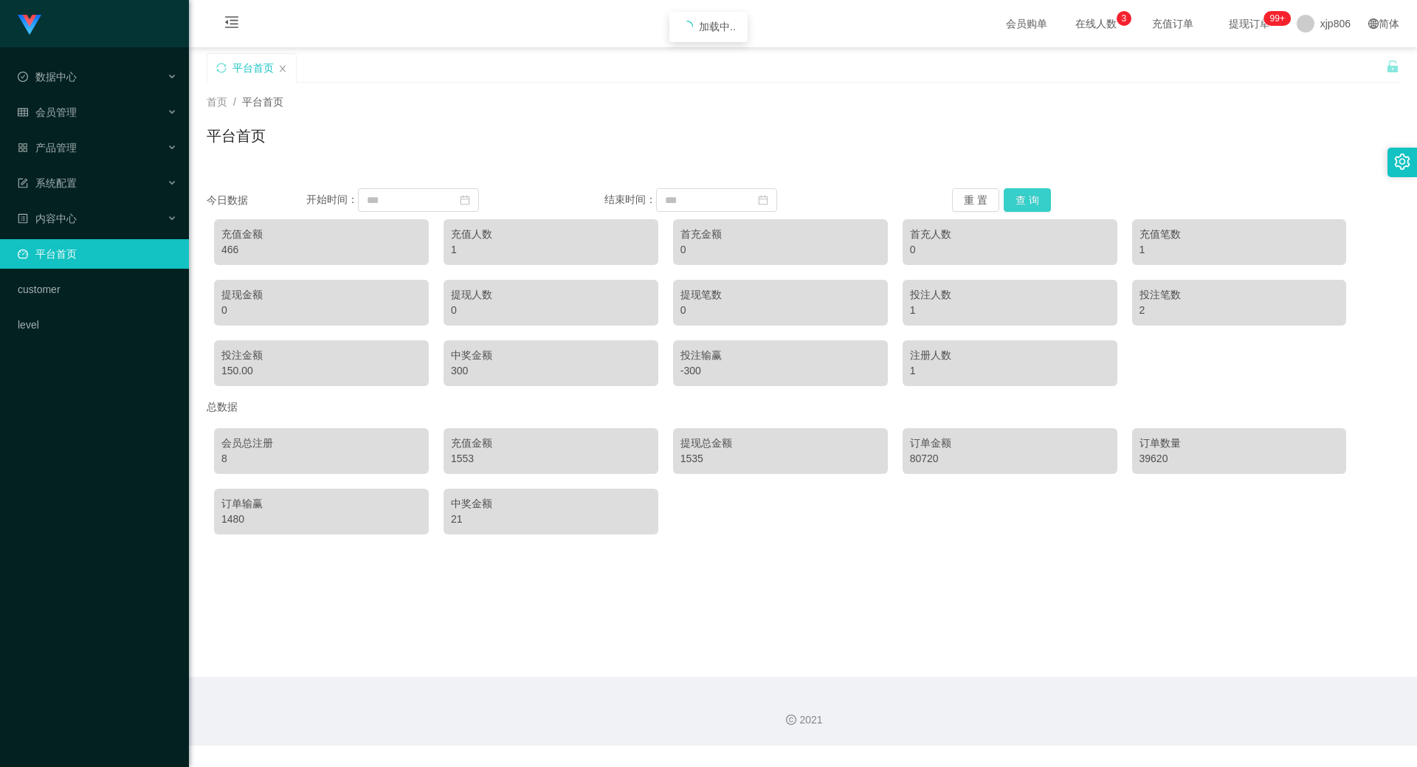
click at [1031, 209] on button "查 询" at bounding box center [1026, 200] width 47 height 24
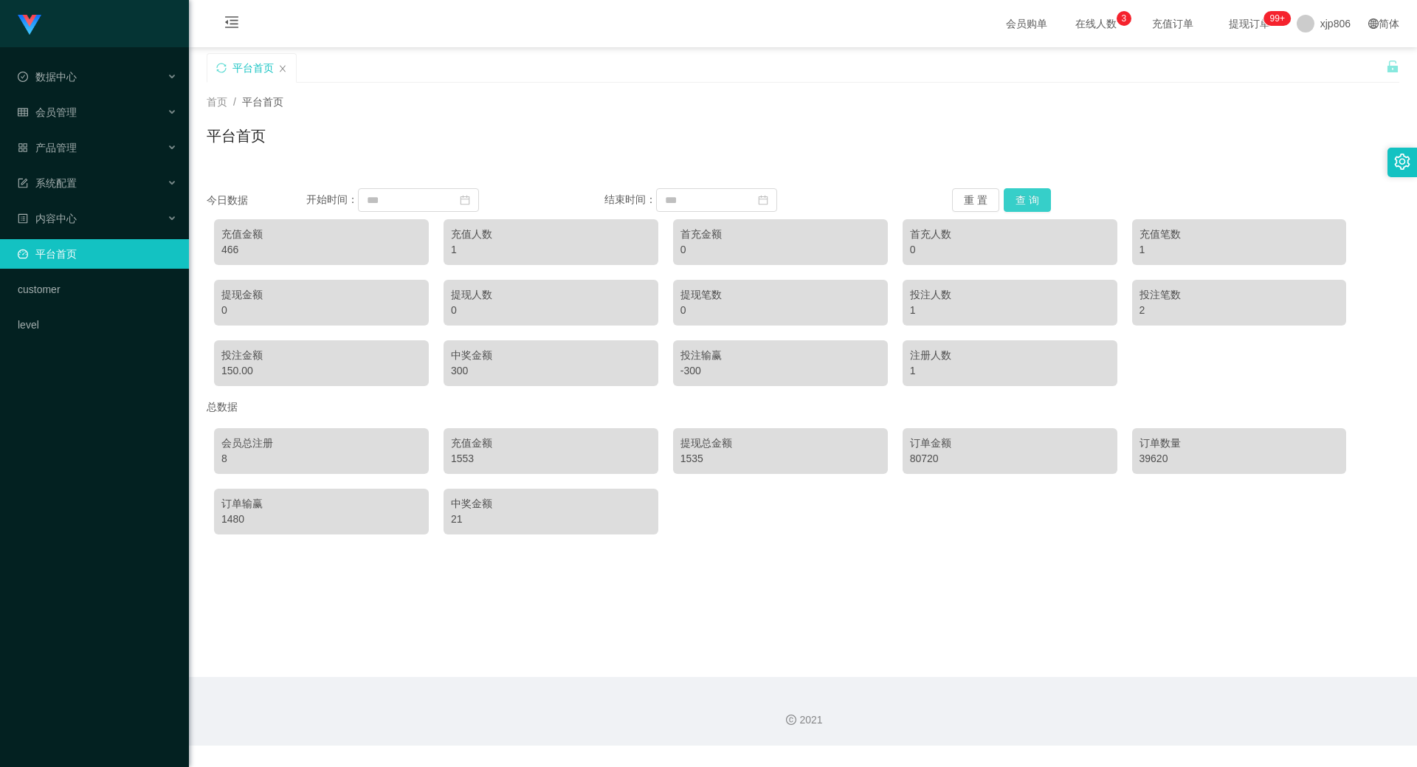
click at [1031, 209] on button "查 询" at bounding box center [1026, 200] width 47 height 24
click at [73, 153] on span "产品管理" at bounding box center [47, 148] width 59 height 12
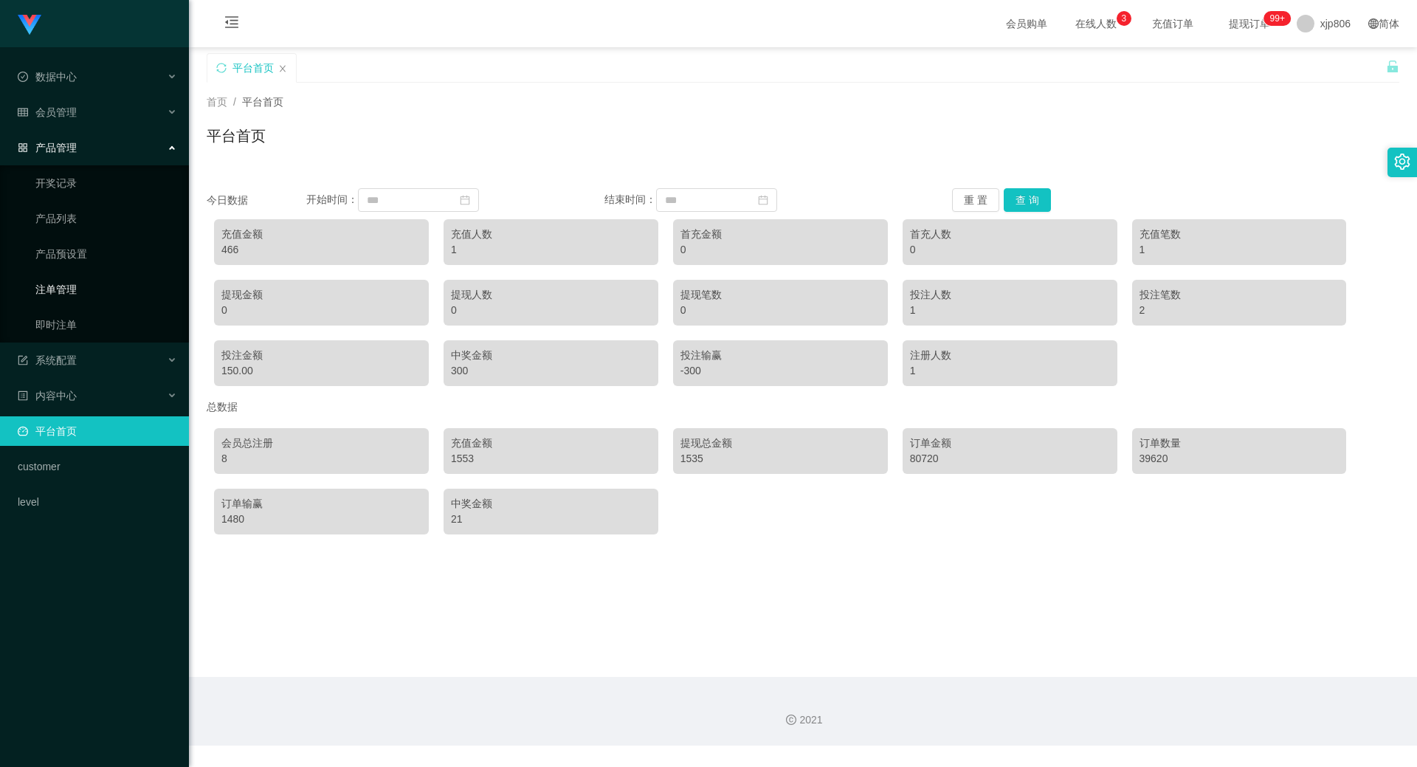
click at [97, 281] on link "注单管理" at bounding box center [106, 289] width 142 height 30
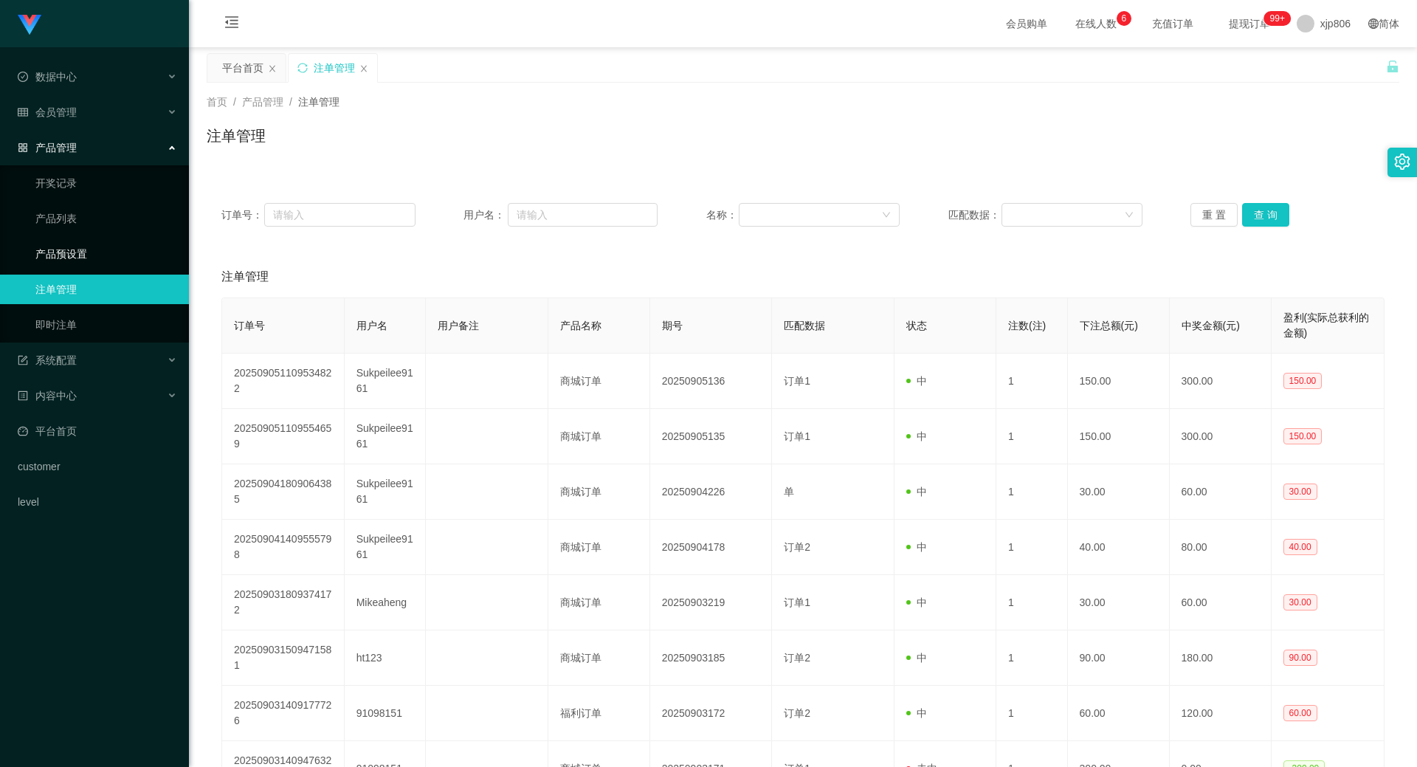
click at [91, 261] on link "产品预设置" at bounding box center [106, 254] width 142 height 30
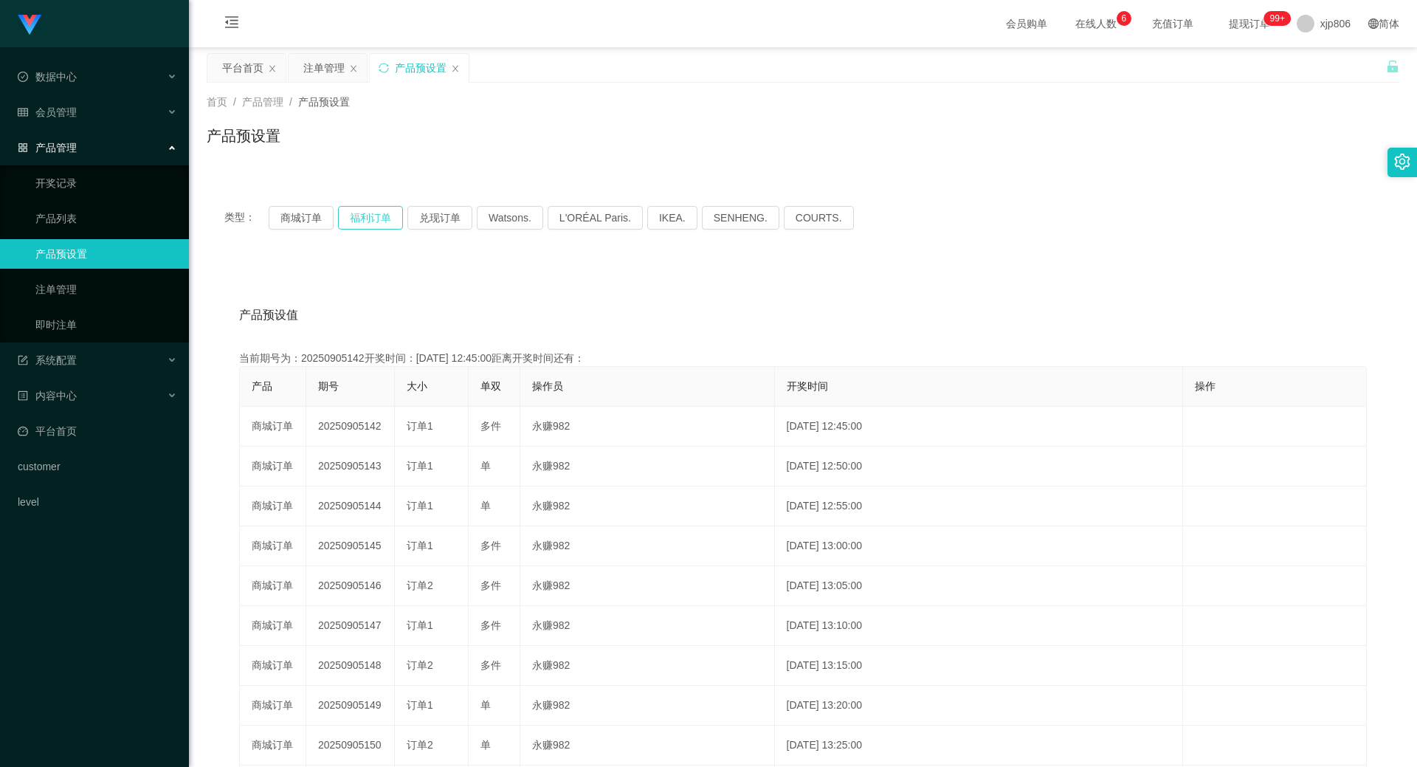
click at [362, 217] on button "福利订单" at bounding box center [370, 218] width 65 height 24
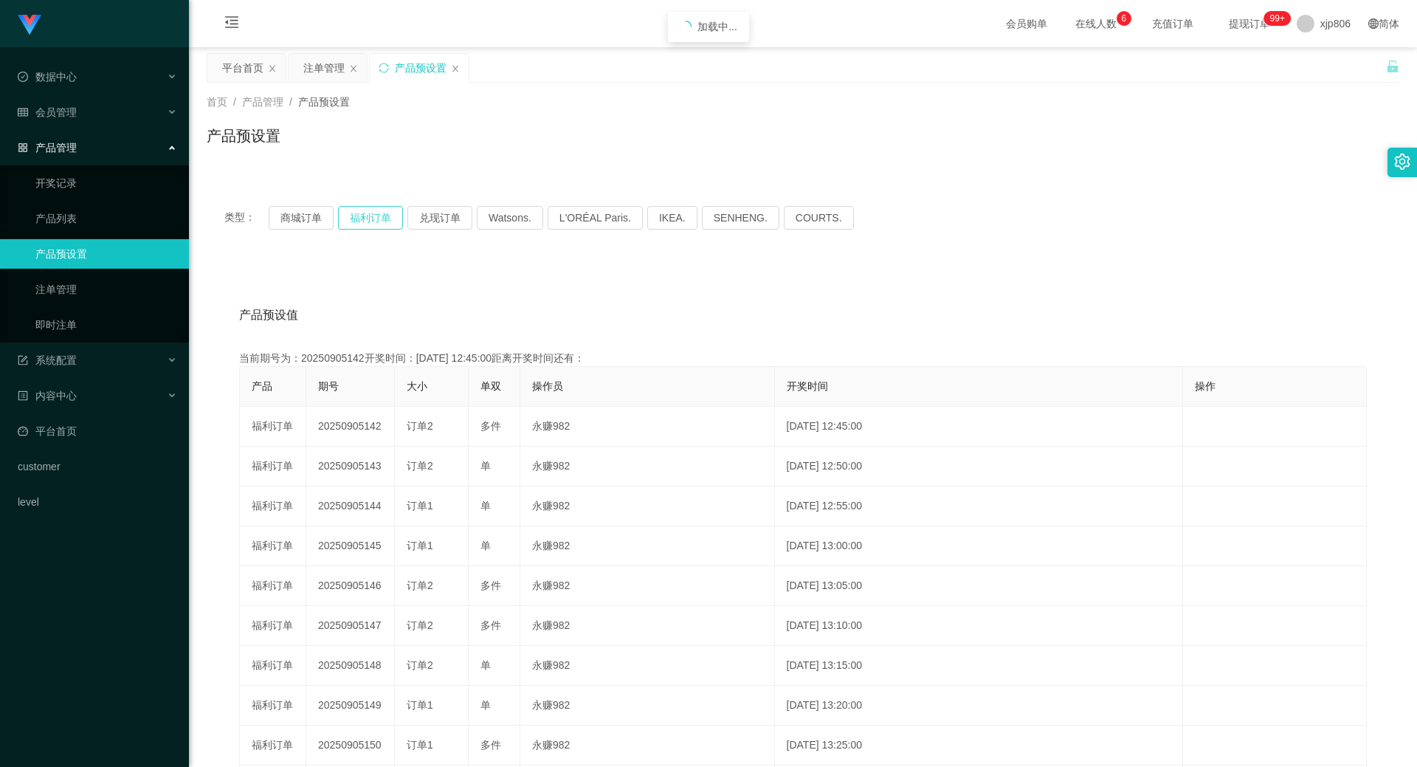
click at [362, 217] on button "福利订单" at bounding box center [370, 218] width 65 height 24
click at [309, 215] on button "商城订单" at bounding box center [301, 218] width 65 height 24
click at [306, 218] on button "商城订单" at bounding box center [301, 218] width 65 height 24
click at [305, 220] on button "商城订单" at bounding box center [301, 218] width 65 height 24
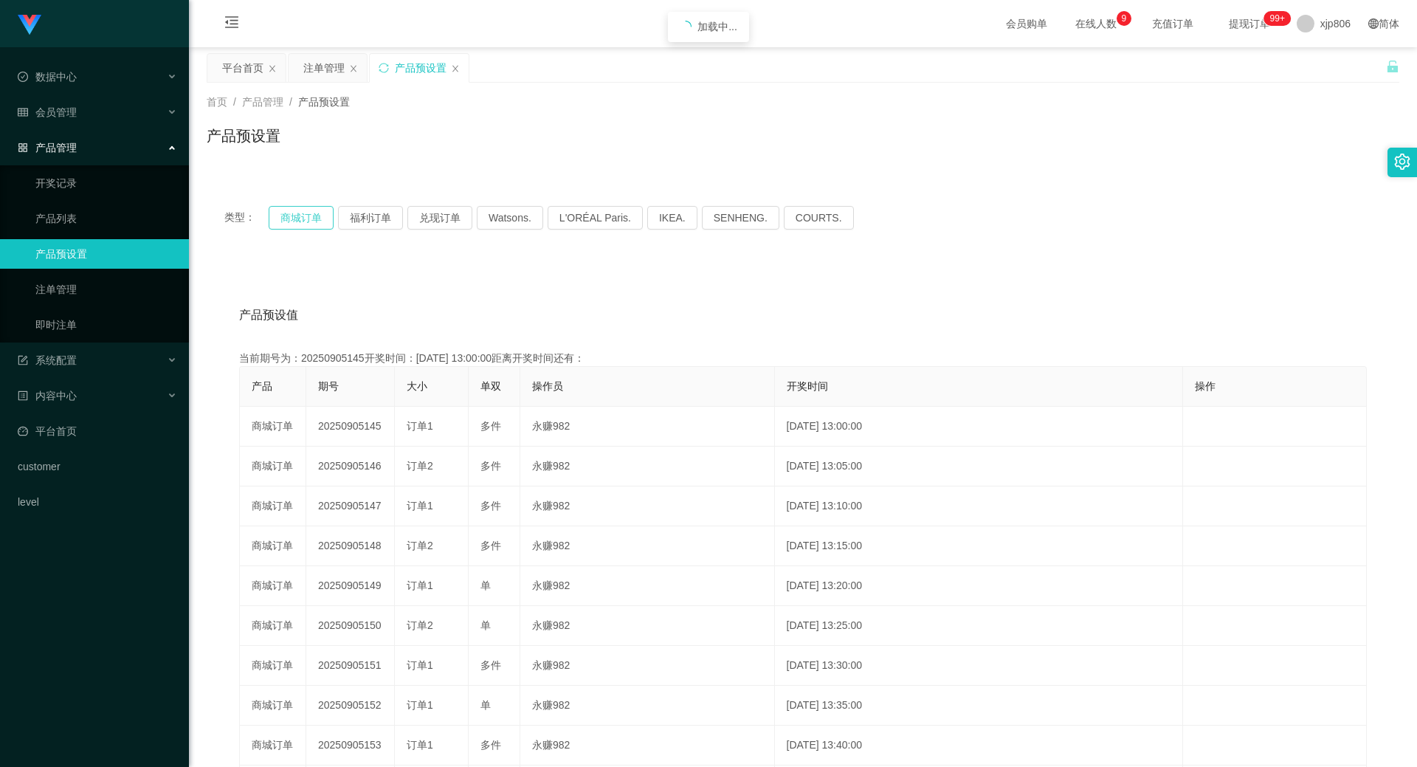
click at [305, 220] on button "商城订单" at bounding box center [301, 218] width 65 height 24
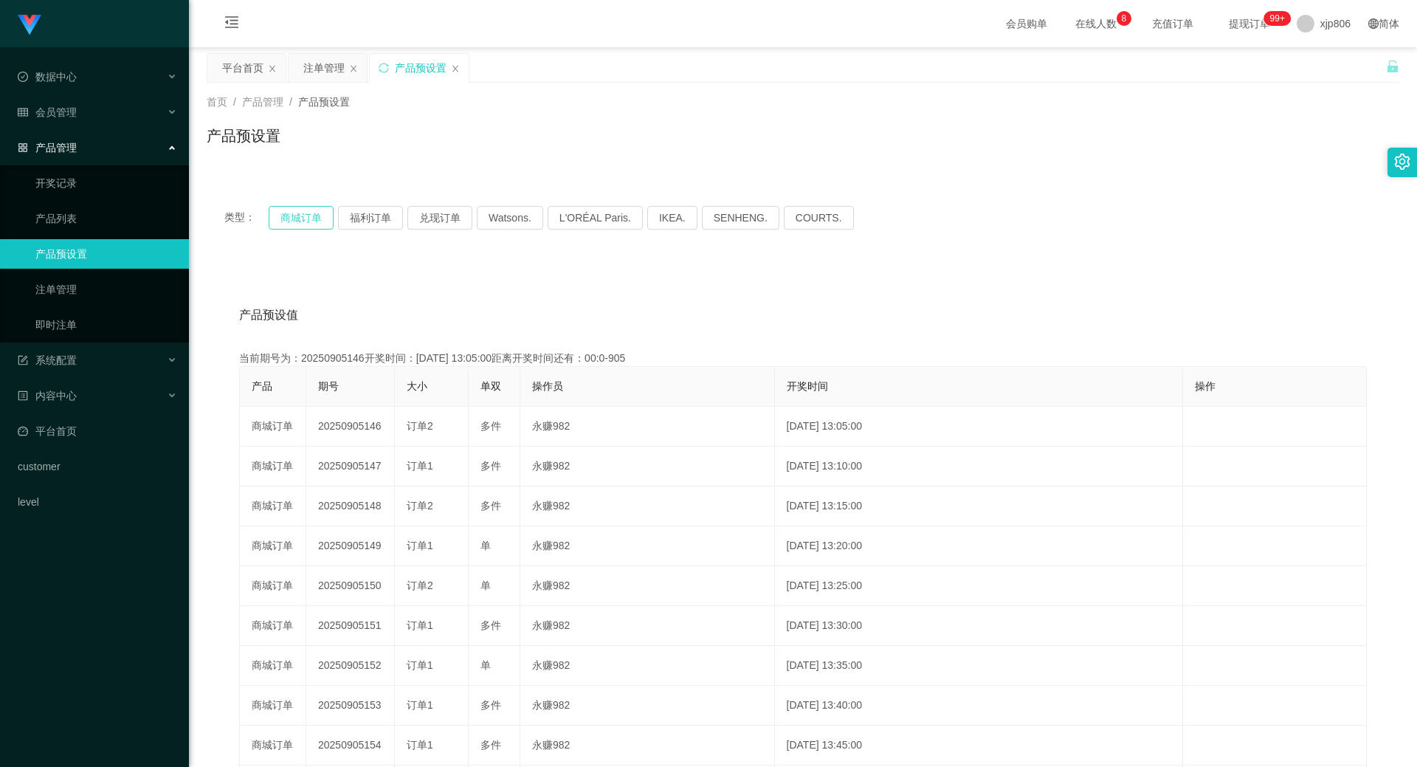
click at [301, 212] on button "商城订单" at bounding box center [301, 218] width 65 height 24
click at [301, 213] on button "商城订单" at bounding box center [301, 218] width 65 height 24
click at [330, 75] on div "注单管理" at bounding box center [323, 68] width 41 height 28
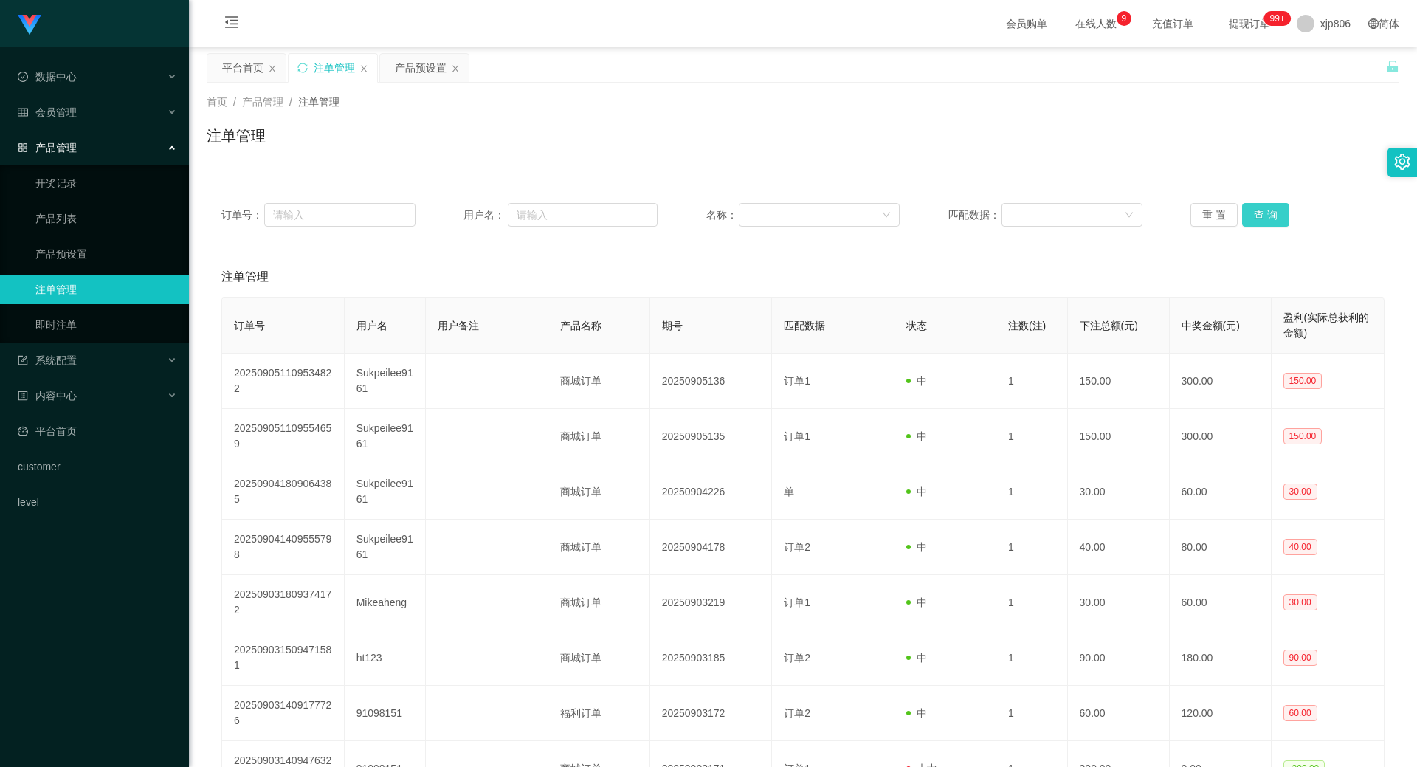
click at [1268, 220] on button "查 询" at bounding box center [1265, 215] width 47 height 24
click at [1265, 222] on div "重 置 查 询" at bounding box center [1287, 215] width 194 height 24
click at [1265, 224] on button "查 询" at bounding box center [1273, 215] width 63 height 24
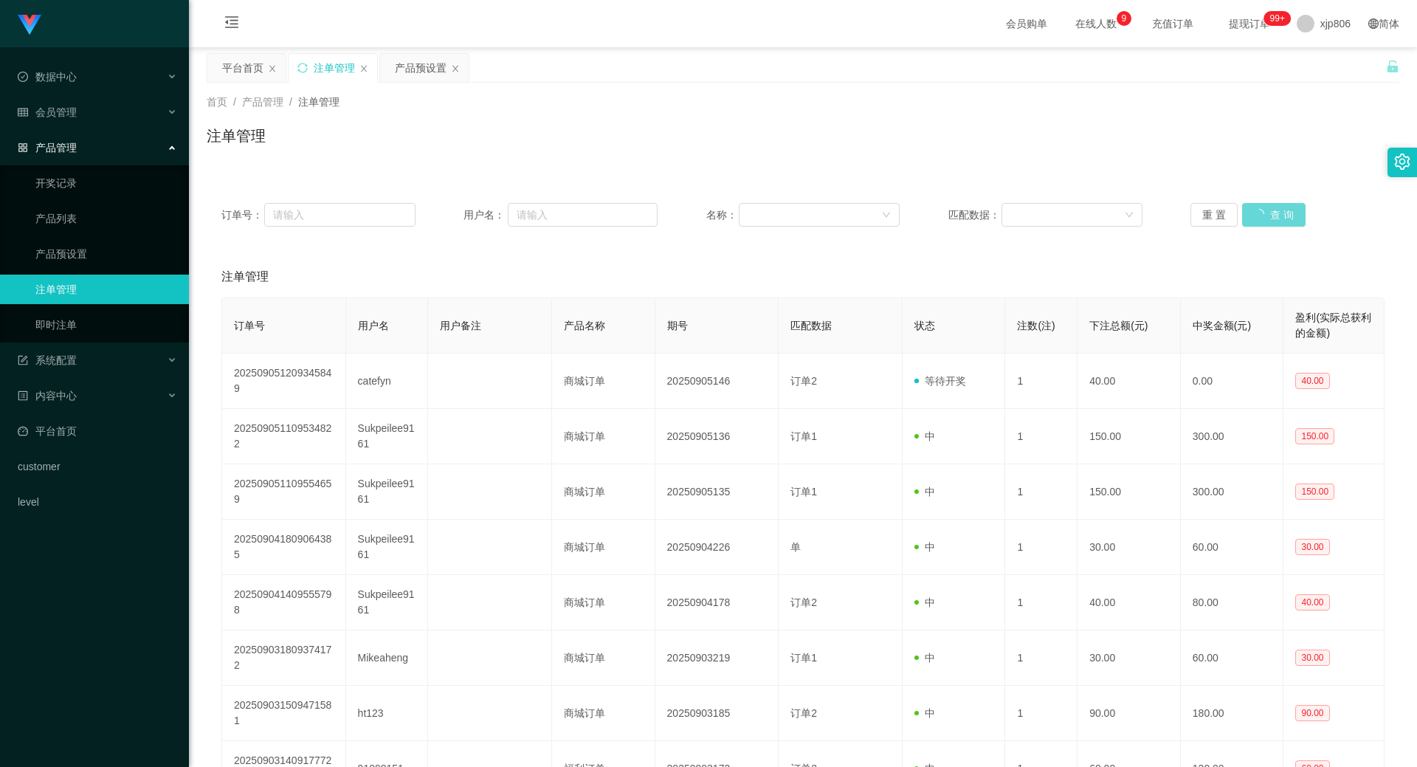
click at [1273, 224] on div "重 置 查 询" at bounding box center [1287, 215] width 194 height 24
click at [1276, 223] on button "查 询" at bounding box center [1265, 215] width 47 height 24
click at [1272, 221] on button "查 询" at bounding box center [1265, 215] width 47 height 24
click at [1272, 221] on div "重 置 查 询" at bounding box center [1287, 215] width 194 height 24
click at [1272, 221] on button "查 询" at bounding box center [1265, 215] width 47 height 24
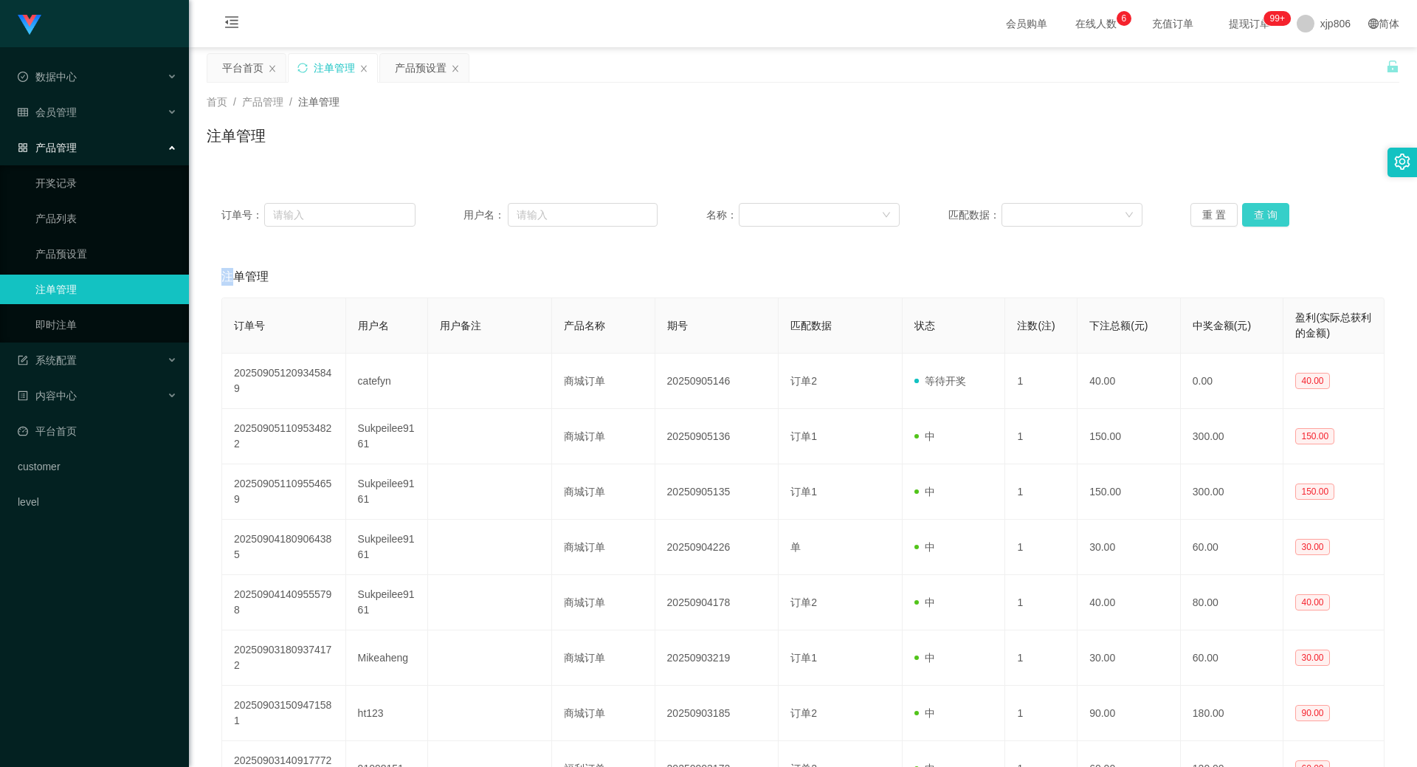
click at [1267, 212] on button "查 询" at bounding box center [1265, 215] width 47 height 24
click at [1267, 212] on div "重 置 查 询" at bounding box center [1287, 215] width 194 height 24
click at [1266, 211] on button "查 询" at bounding box center [1273, 215] width 63 height 24
click at [1266, 211] on div "重 置 查 询" at bounding box center [1287, 215] width 194 height 24
click at [1265, 211] on button "查 询" at bounding box center [1265, 215] width 47 height 24
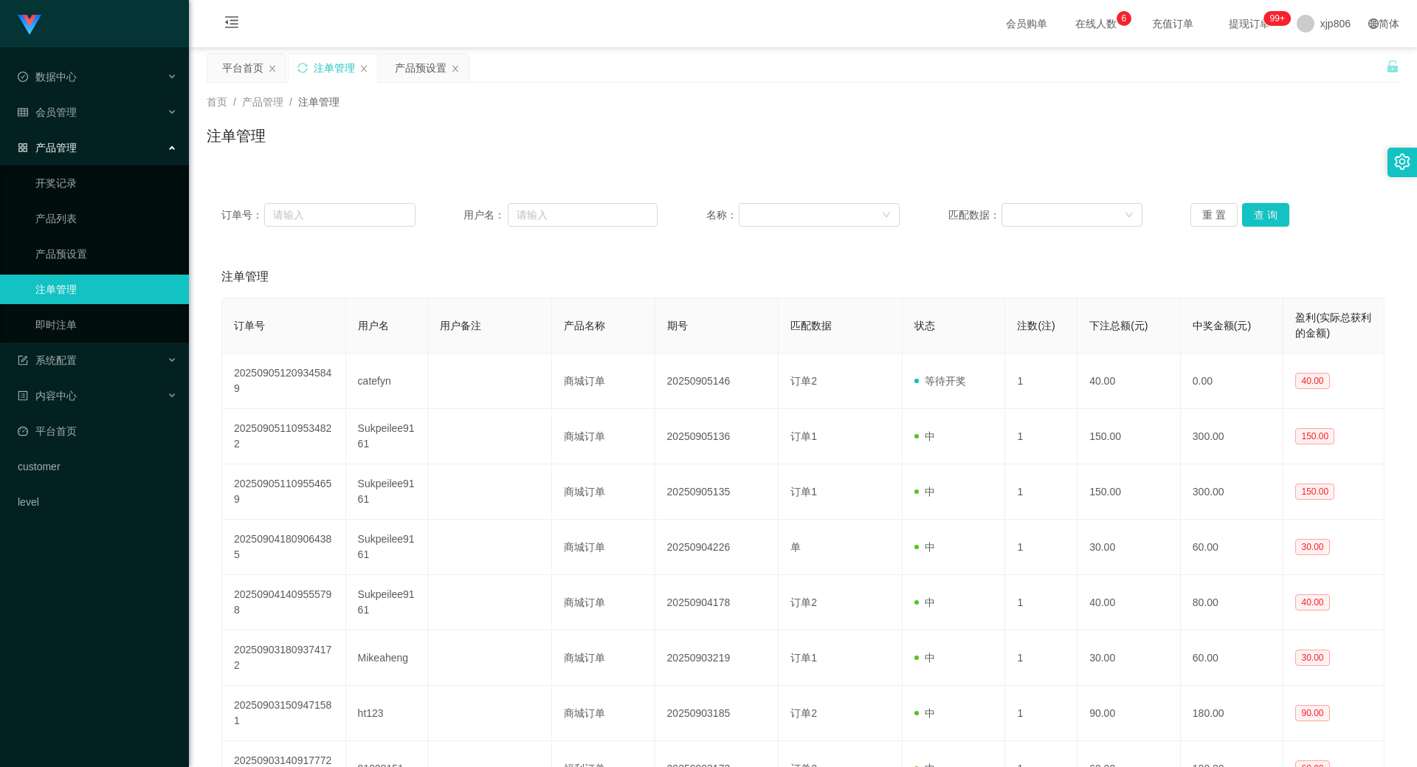
click at [1265, 211] on div "重 置 查 询" at bounding box center [1287, 215] width 194 height 24
click at [1265, 211] on button "查 询" at bounding box center [1265, 215] width 47 height 24
click at [1267, 213] on button "查 询" at bounding box center [1265, 215] width 47 height 24
click at [1267, 211] on button "查 询" at bounding box center [1265, 215] width 47 height 24
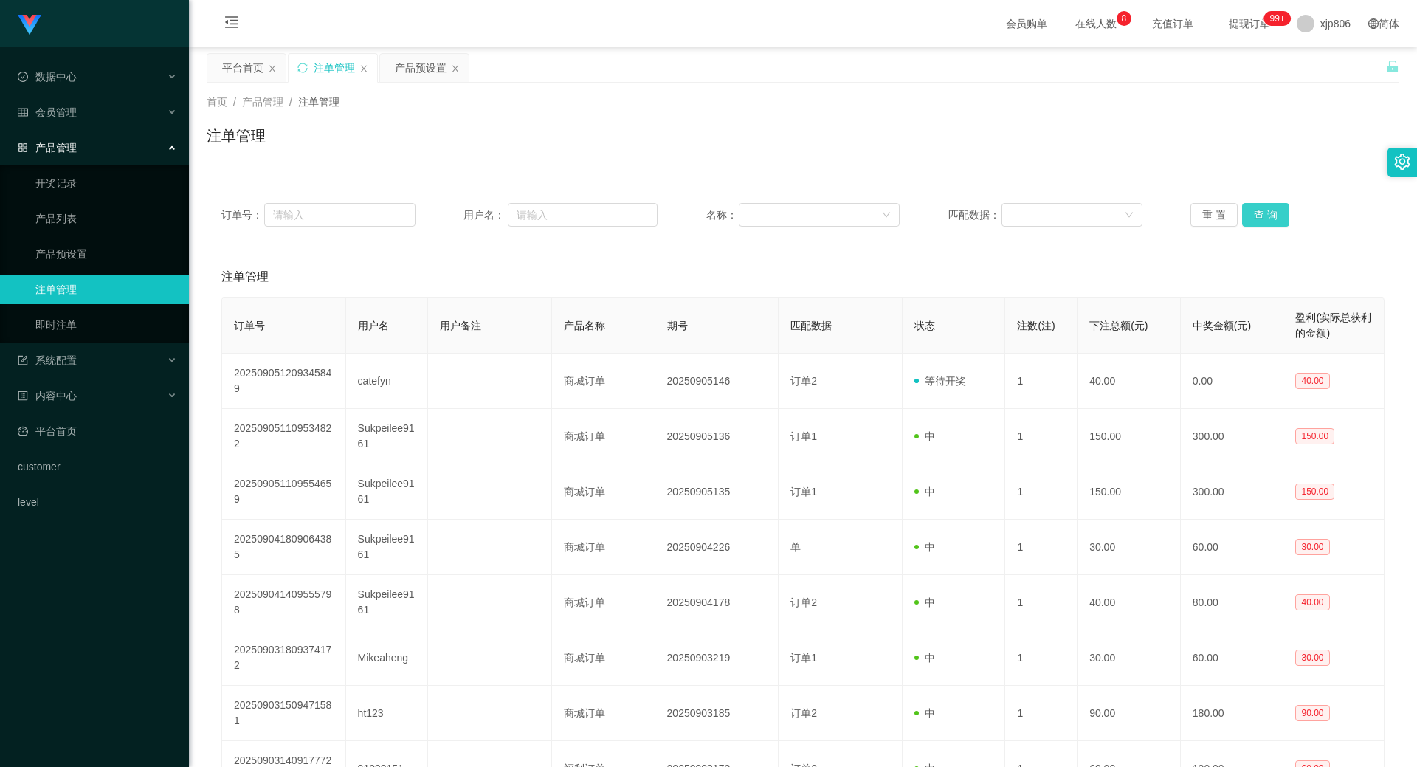
click at [1267, 211] on div "重 置 查 询" at bounding box center [1287, 215] width 194 height 24
click at [1267, 211] on button "查 询" at bounding box center [1265, 215] width 47 height 24
click at [1270, 213] on button "查 询" at bounding box center [1265, 215] width 47 height 24
click at [1270, 214] on button "查 询" at bounding box center [1265, 215] width 47 height 24
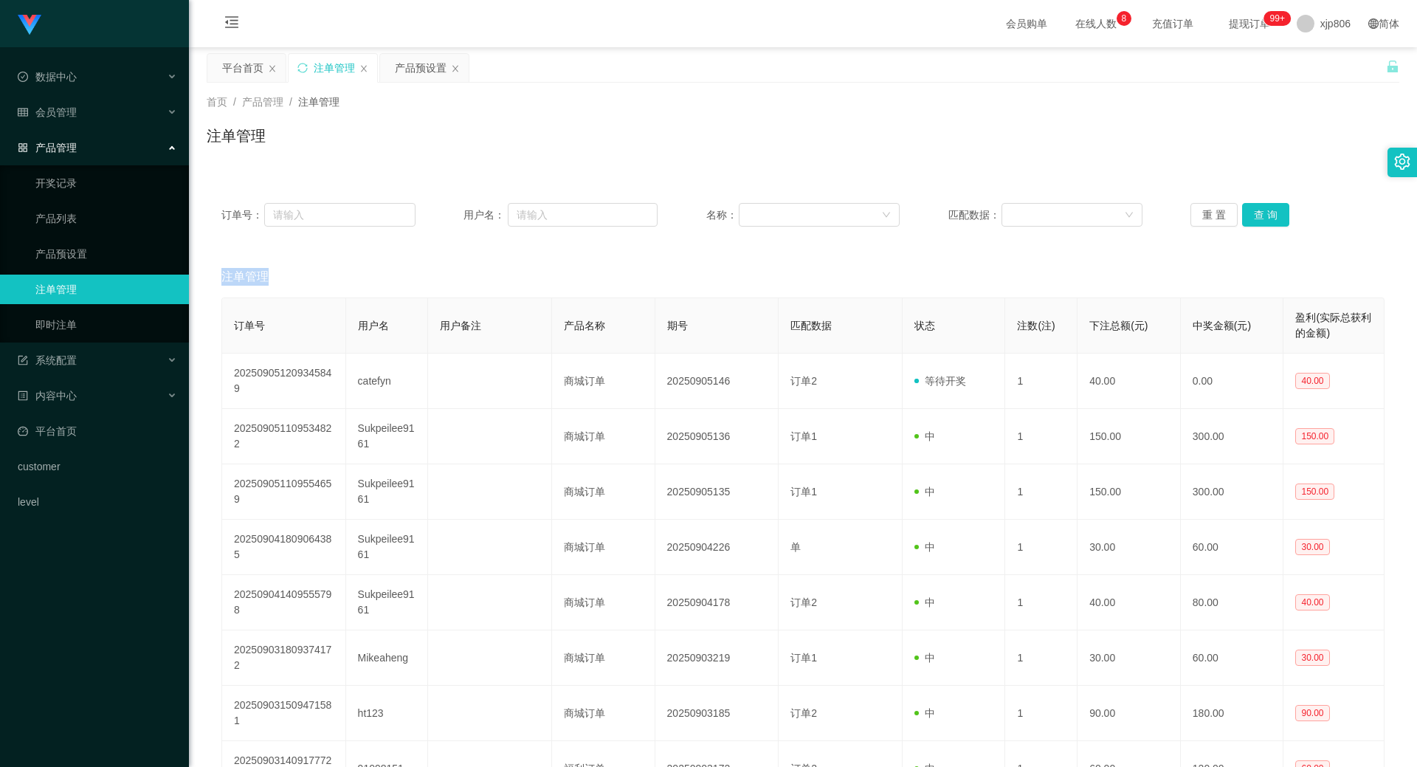
click at [1270, 214] on div "重 置 查 询" at bounding box center [1287, 215] width 194 height 24
click at [1271, 214] on button "查 询" at bounding box center [1265, 215] width 47 height 24
click at [1271, 215] on div "重 置 查 询" at bounding box center [1287, 215] width 194 height 24
click at [1271, 215] on button "查 询" at bounding box center [1265, 215] width 47 height 24
click at [1270, 217] on div "重 置 查 询" at bounding box center [1287, 215] width 194 height 24
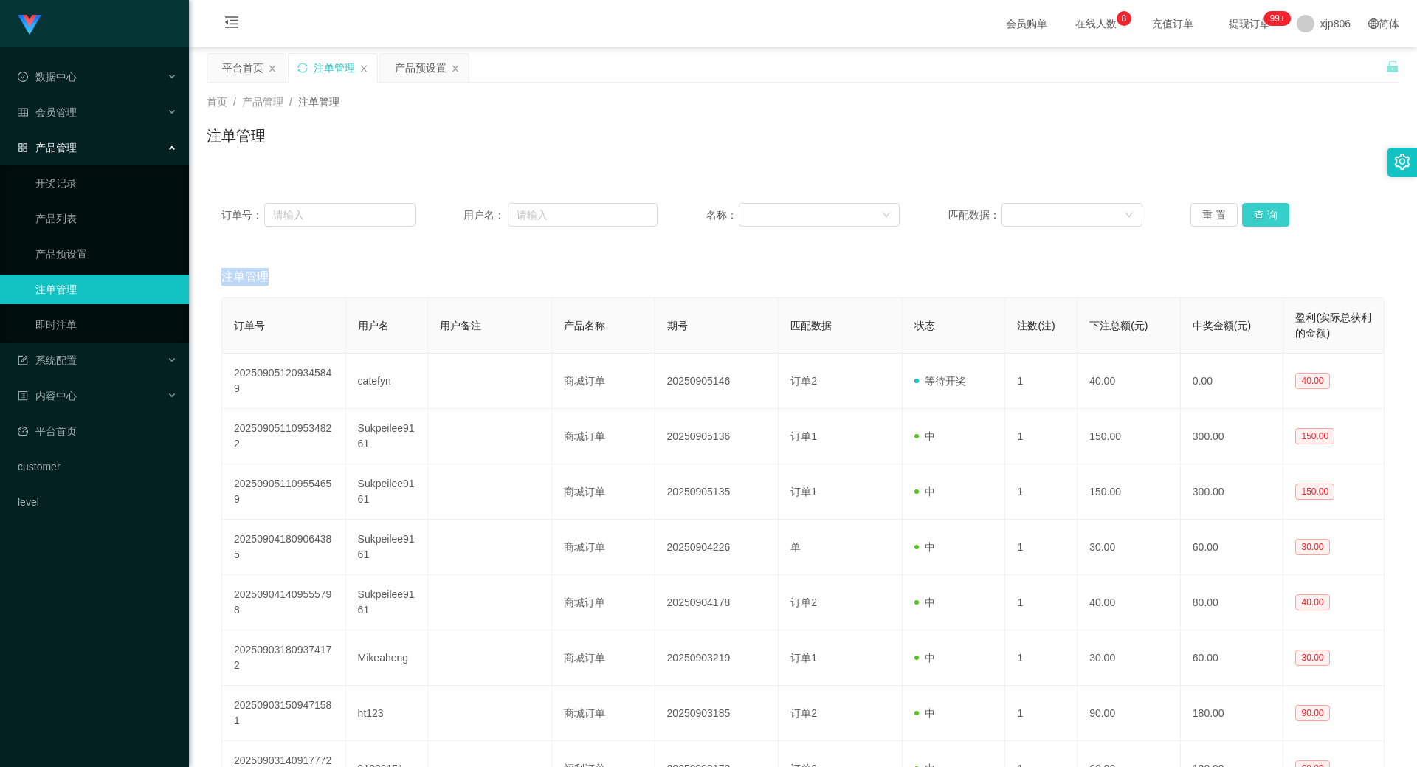
click at [1270, 217] on button "查 询" at bounding box center [1265, 215] width 47 height 24
click at [1272, 217] on div "重 置 查 询" at bounding box center [1287, 215] width 194 height 24
click at [1272, 218] on button "查 询" at bounding box center [1265, 215] width 47 height 24
click at [1270, 220] on div "重 置 查 询" at bounding box center [1287, 215] width 194 height 24
click at [1271, 220] on button "查 询" at bounding box center [1265, 215] width 47 height 24
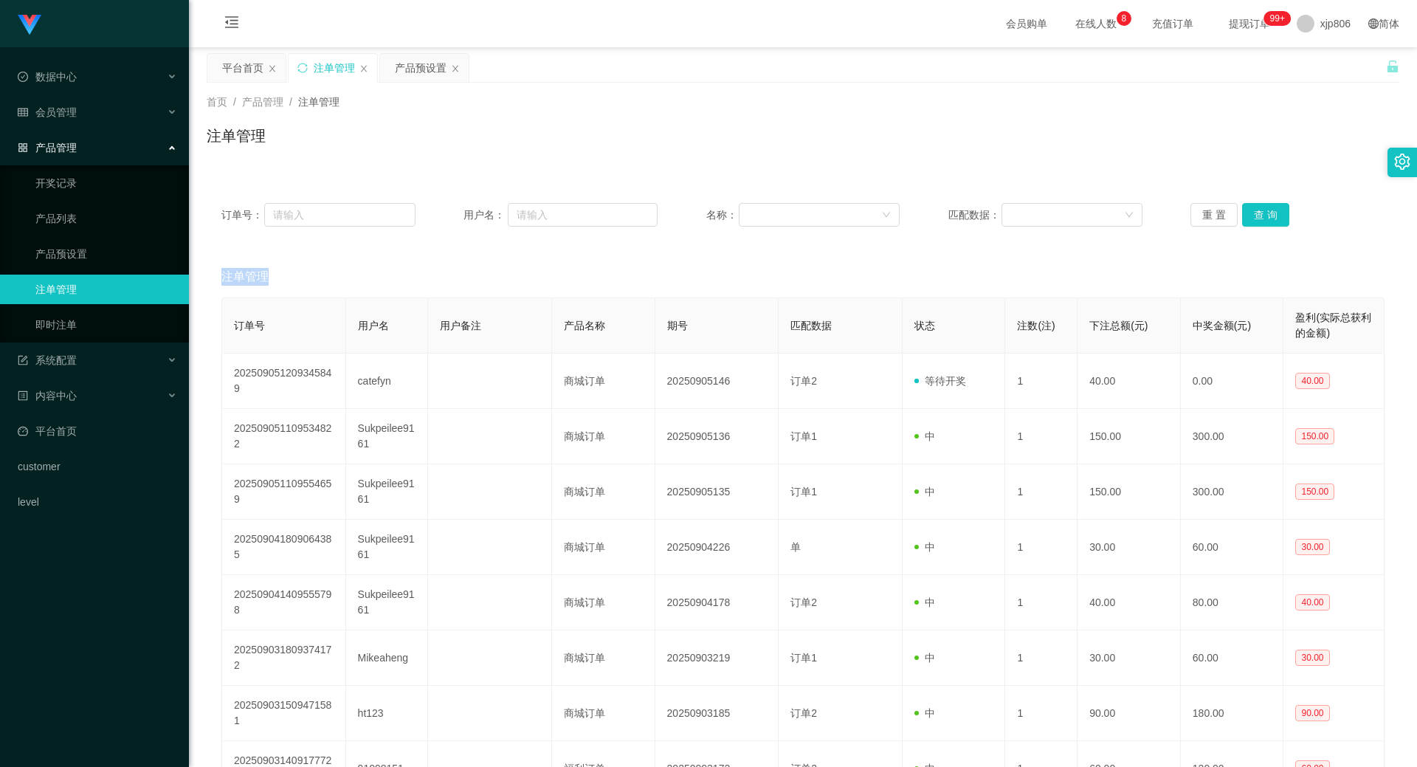
click at [1272, 219] on div "重 置 查 询" at bounding box center [1287, 215] width 194 height 24
click at [1272, 219] on button "查 询" at bounding box center [1265, 215] width 47 height 24
click at [1271, 218] on div "重 置 查 询" at bounding box center [1287, 215] width 194 height 24
click at [1271, 218] on button "查 询" at bounding box center [1265, 215] width 47 height 24
click at [1246, 207] on button "查 询" at bounding box center [1265, 215] width 47 height 24
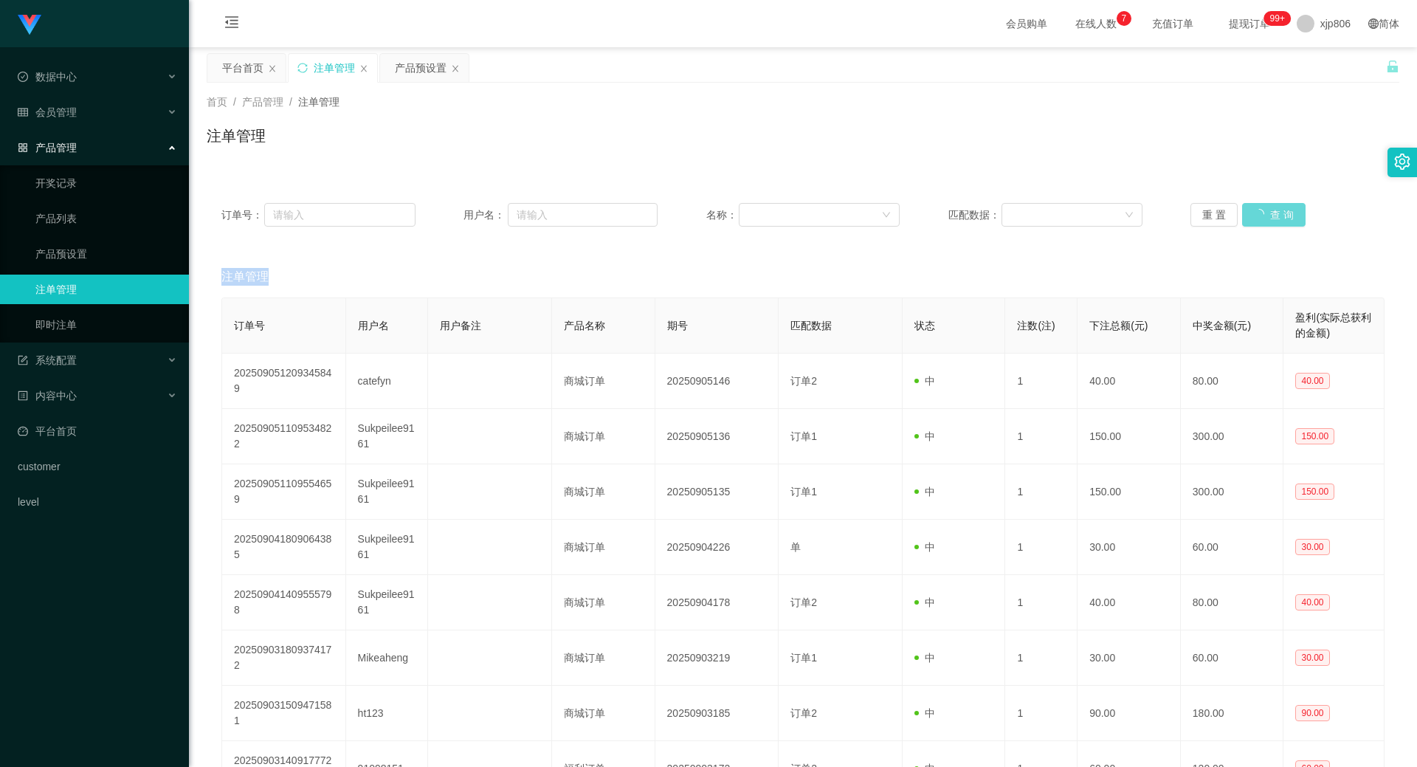
click at [1246, 207] on div "重 置 查 询" at bounding box center [1287, 215] width 194 height 24
click at [1248, 208] on button "查 询" at bounding box center [1273, 215] width 63 height 24
click at [132, 106] on div "会员管理" at bounding box center [94, 112] width 189 height 30
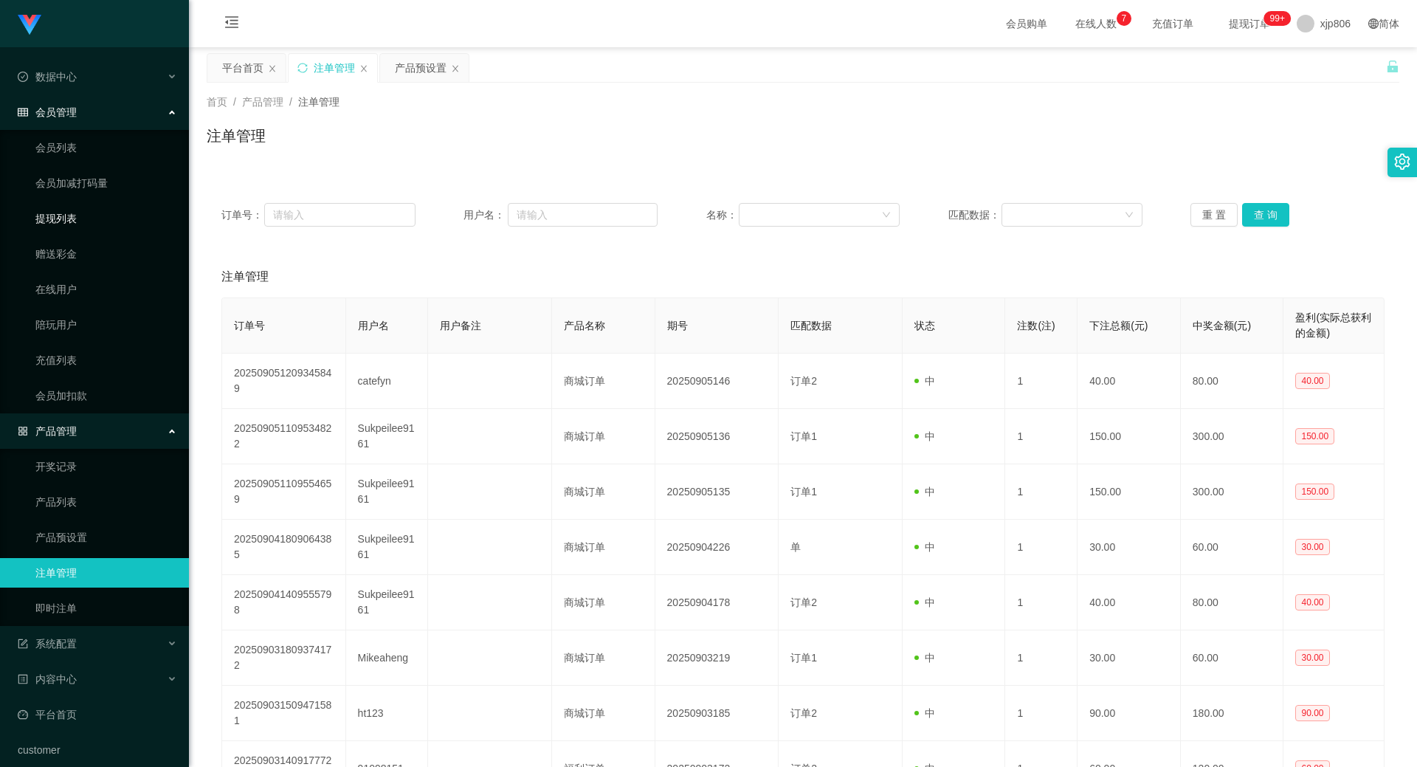
click at [103, 210] on link "提现列表" at bounding box center [106, 219] width 142 height 30
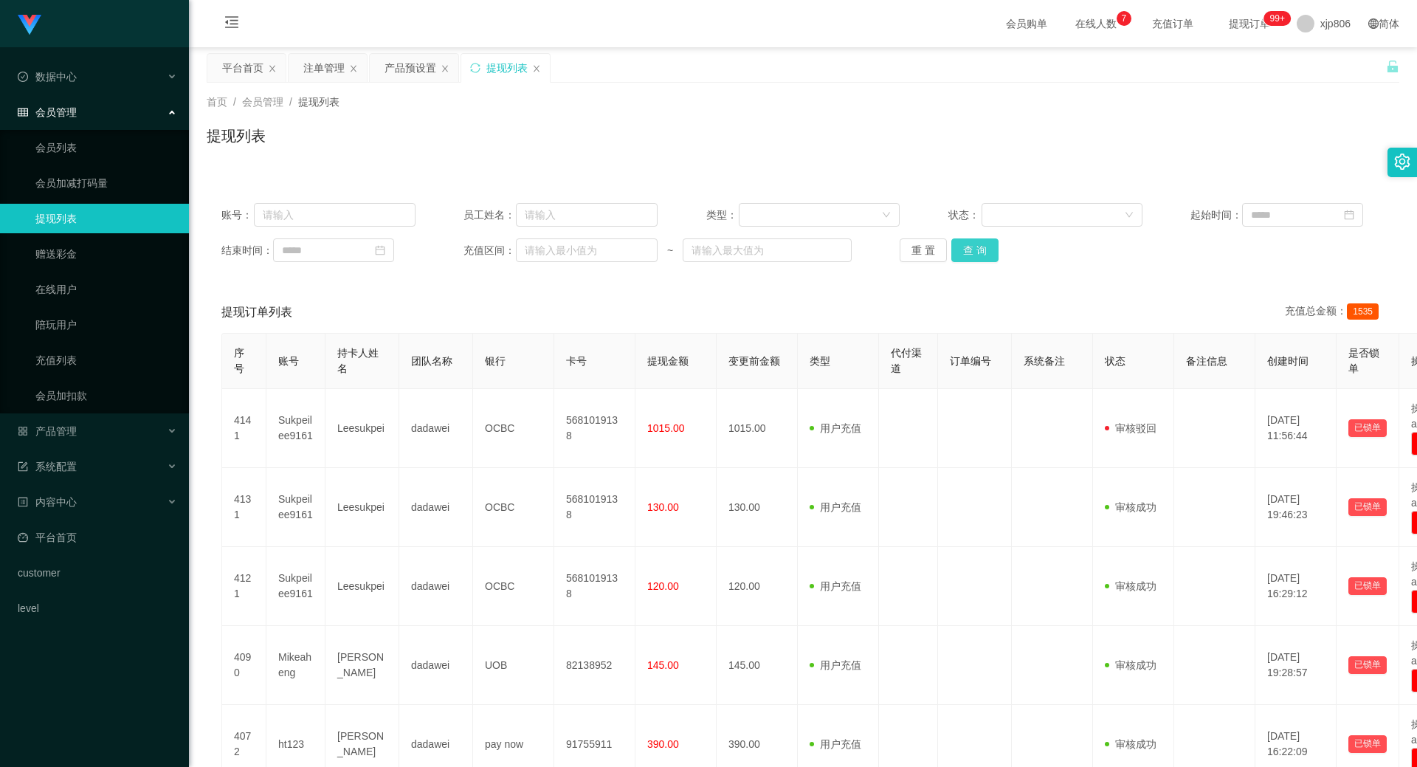
click at [974, 260] on button "查 询" at bounding box center [974, 250] width 47 height 24
click at [976, 252] on button "查 询" at bounding box center [974, 250] width 47 height 24
click at [976, 252] on div "重 置 查 询" at bounding box center [996, 250] width 194 height 24
click at [976, 252] on button "查 询" at bounding box center [974, 250] width 47 height 24
click at [976, 252] on div "重 置 查 询" at bounding box center [996, 250] width 194 height 24
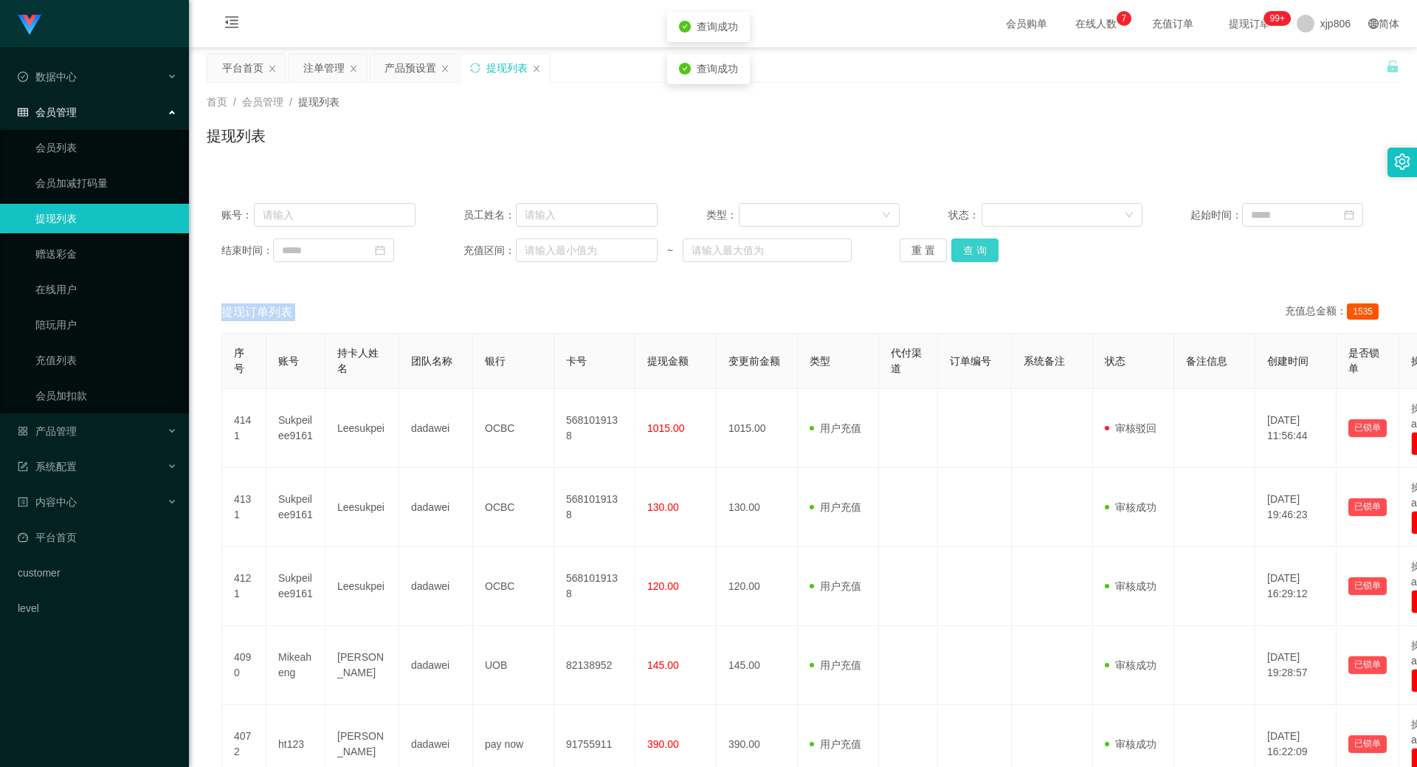
click at [976, 252] on button "查 询" at bounding box center [974, 250] width 47 height 24
click at [978, 254] on div "重 置 查 询" at bounding box center [996, 250] width 194 height 24
click at [978, 254] on button "查 询" at bounding box center [974, 250] width 47 height 24
click at [978, 254] on div "重 置 查 询" at bounding box center [996, 250] width 194 height 24
click at [978, 254] on button "查 询" at bounding box center [982, 250] width 63 height 24
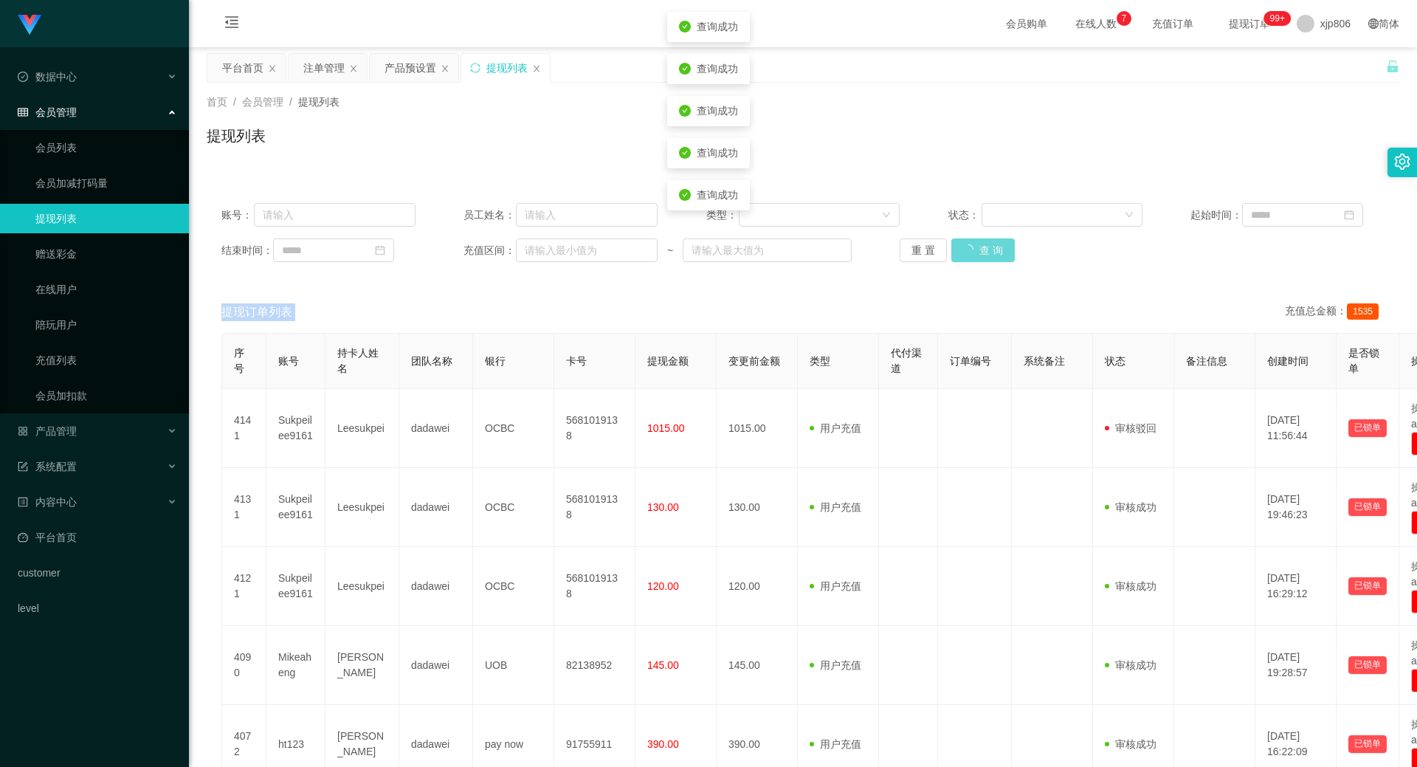
drag, startPoint x: 979, startPoint y: 255, endPoint x: 983, endPoint y: 279, distance: 24.6
click at [980, 255] on div "重 置 查 询" at bounding box center [996, 250] width 194 height 24
click at [70, 142] on link "会员列表" at bounding box center [106, 148] width 142 height 30
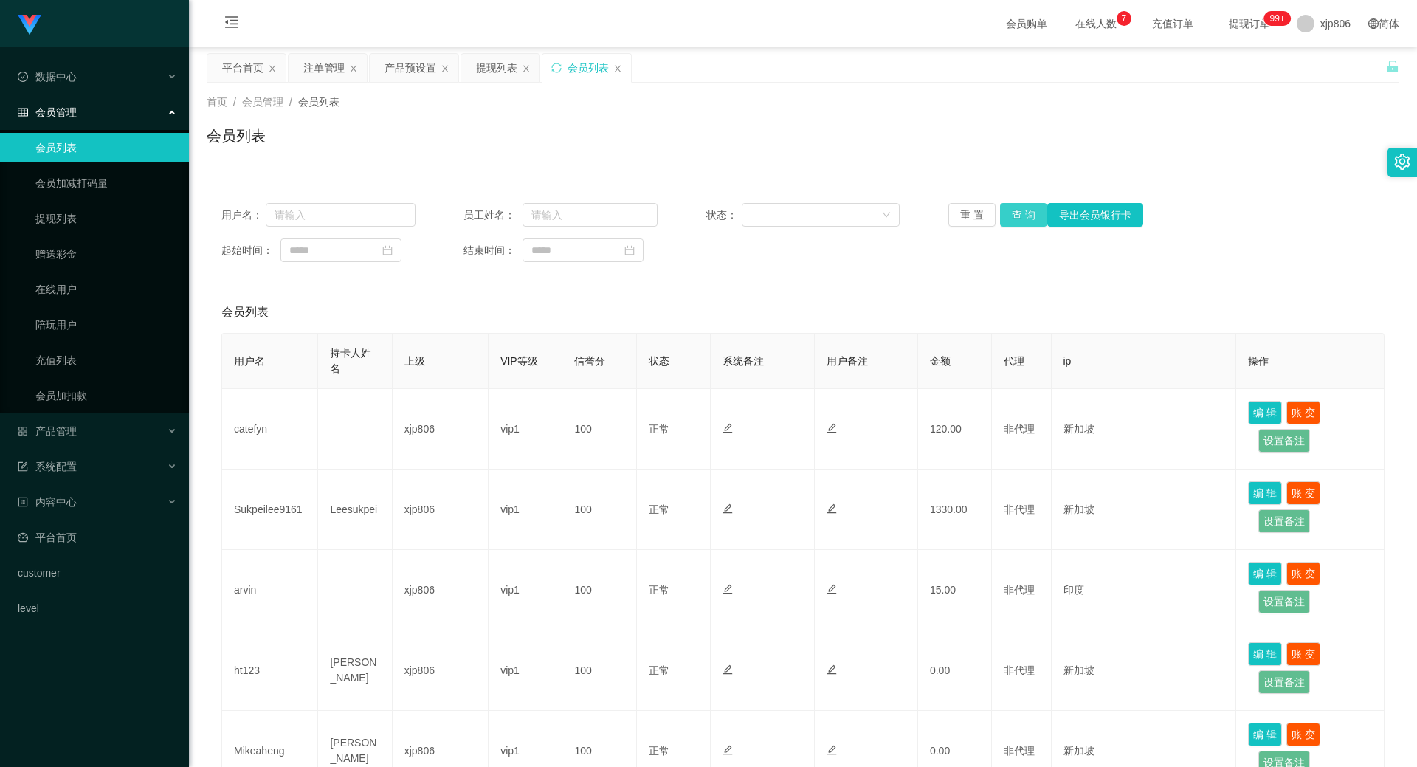
click at [1024, 224] on button "查 询" at bounding box center [1023, 215] width 47 height 24
click at [1024, 221] on button "查 询" at bounding box center [1023, 215] width 47 height 24
click at [1024, 221] on div "重 置 查 询 导出会员银行卡" at bounding box center [1045, 215] width 194 height 24
click at [1024, 221] on button "查 询" at bounding box center [1031, 215] width 63 height 24
click at [1024, 221] on div "重 置 查 询 导出会员银行卡" at bounding box center [1045, 215] width 194 height 24
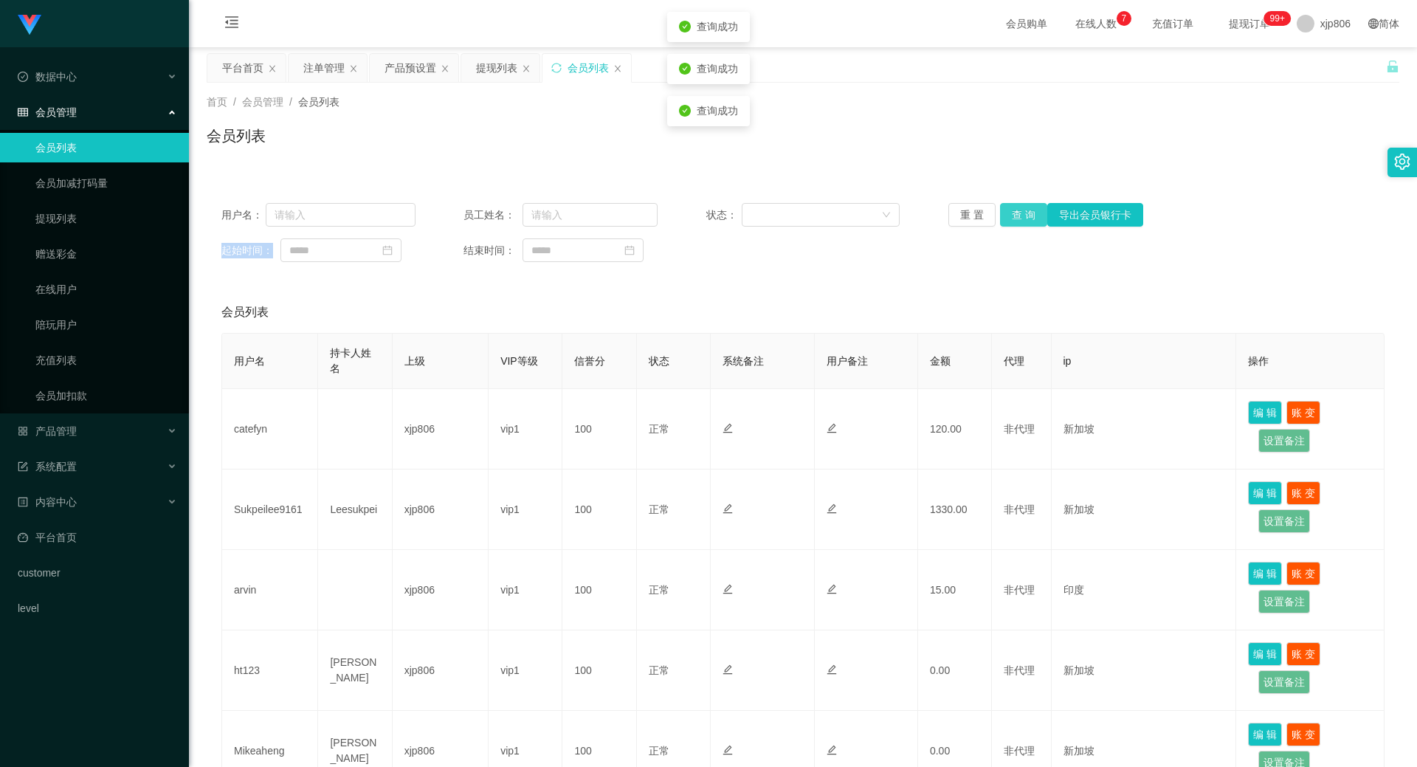
click at [1024, 221] on button "查 询" at bounding box center [1023, 215] width 47 height 24
click at [1020, 226] on div "重 置 查 询 导出会员银行卡" at bounding box center [1045, 215] width 194 height 24
click at [1020, 226] on button "查 询" at bounding box center [1023, 215] width 47 height 24
click at [1020, 226] on div "重 置 查 询 导出会员银行卡" at bounding box center [1045, 215] width 194 height 24
click at [1005, 210] on button "查 询" at bounding box center [1023, 215] width 47 height 24
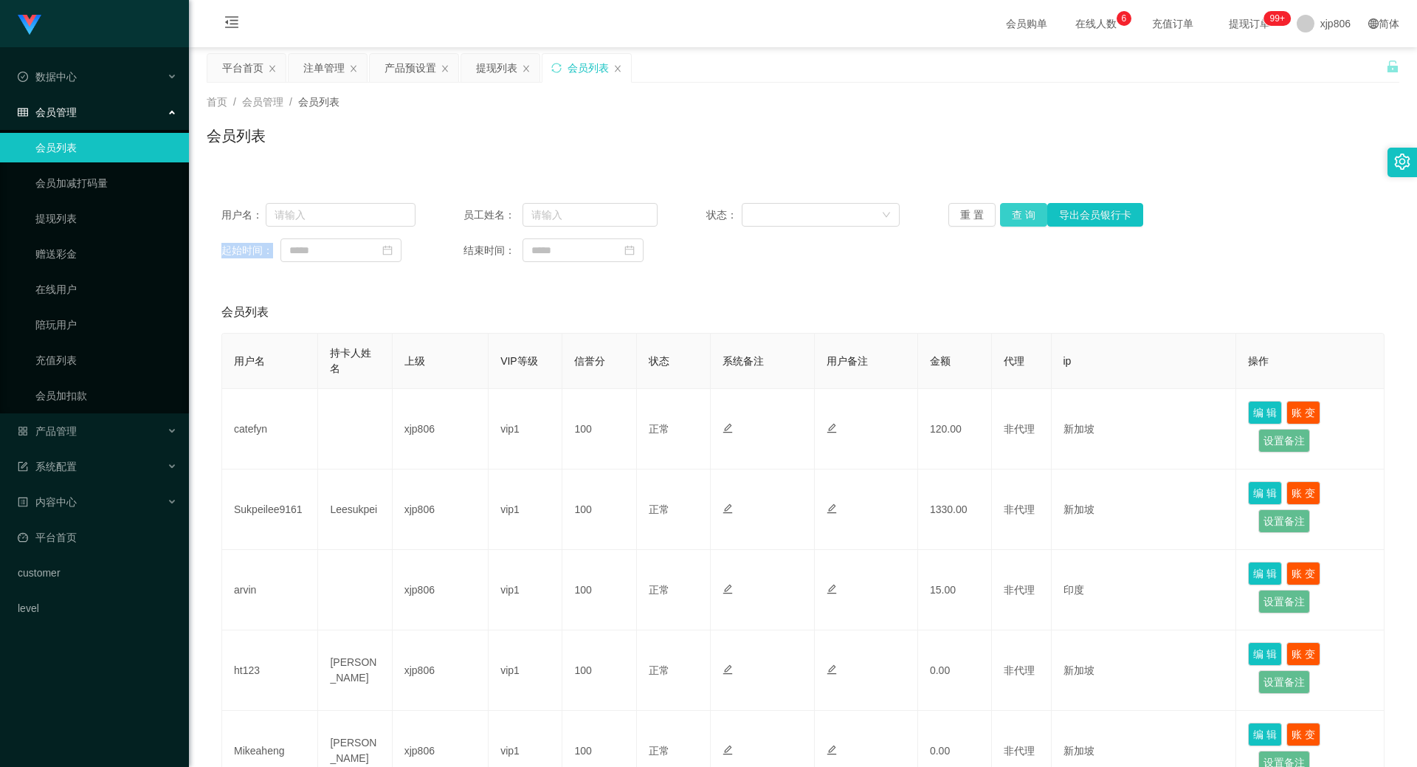
click at [1005, 210] on div "重 置 查 询 导出会员银行卡" at bounding box center [1045, 215] width 194 height 24
click at [1011, 209] on button "查 询" at bounding box center [1023, 215] width 47 height 24
click at [1011, 208] on div "重 置 查 询 导出会员银行卡" at bounding box center [1045, 215] width 194 height 24
click at [1011, 208] on button "查 询" at bounding box center [1023, 215] width 47 height 24
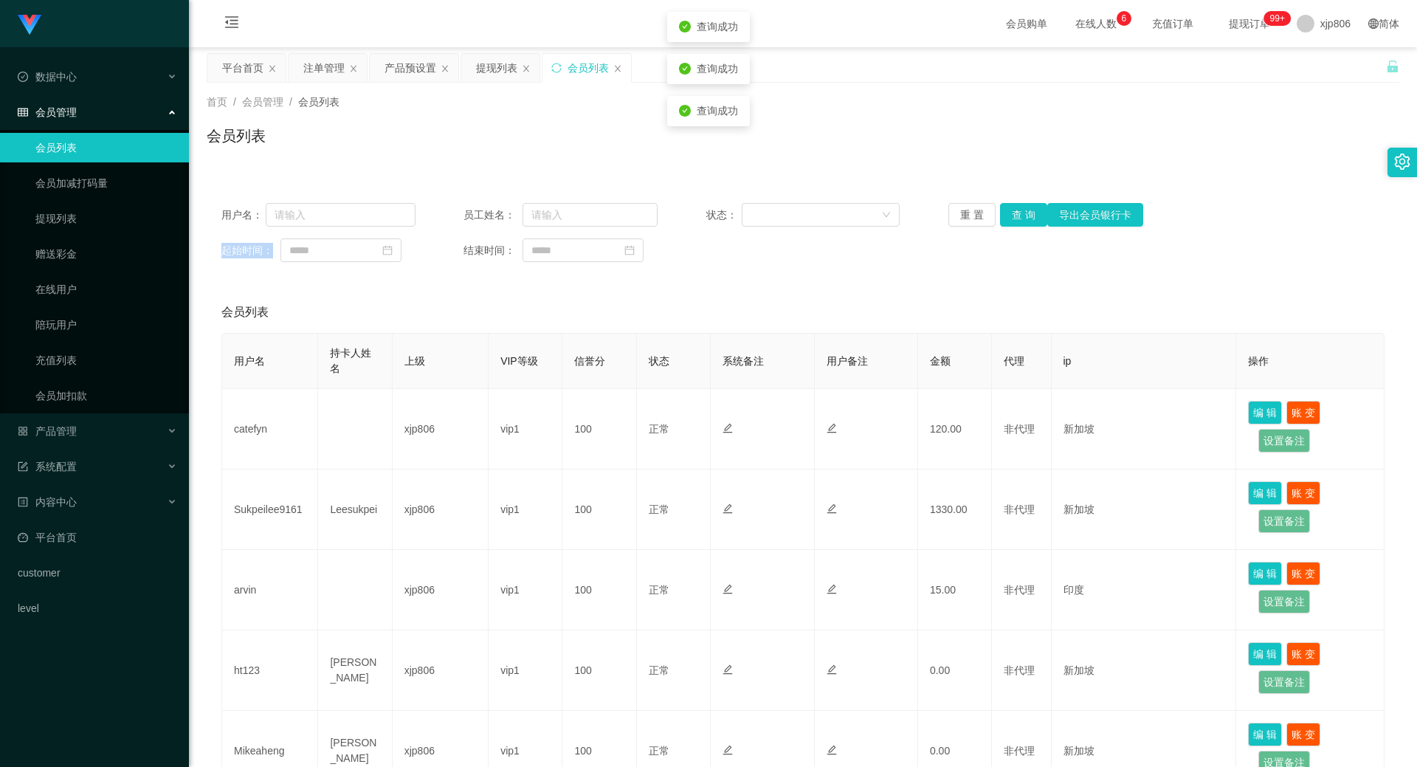
click at [1011, 208] on div "重 置 查 询 导出会员银行卡" at bounding box center [1045, 215] width 194 height 24
click at [1011, 208] on button "查 询" at bounding box center [1023, 215] width 47 height 24
click at [1011, 208] on div "重 置 查 询 导出会员银行卡" at bounding box center [1045, 215] width 194 height 24
click at [1010, 208] on button "查 询" at bounding box center [1023, 215] width 47 height 24
click at [1010, 210] on div "重 置 查 询 导出会员银行卡" at bounding box center [1045, 215] width 194 height 24
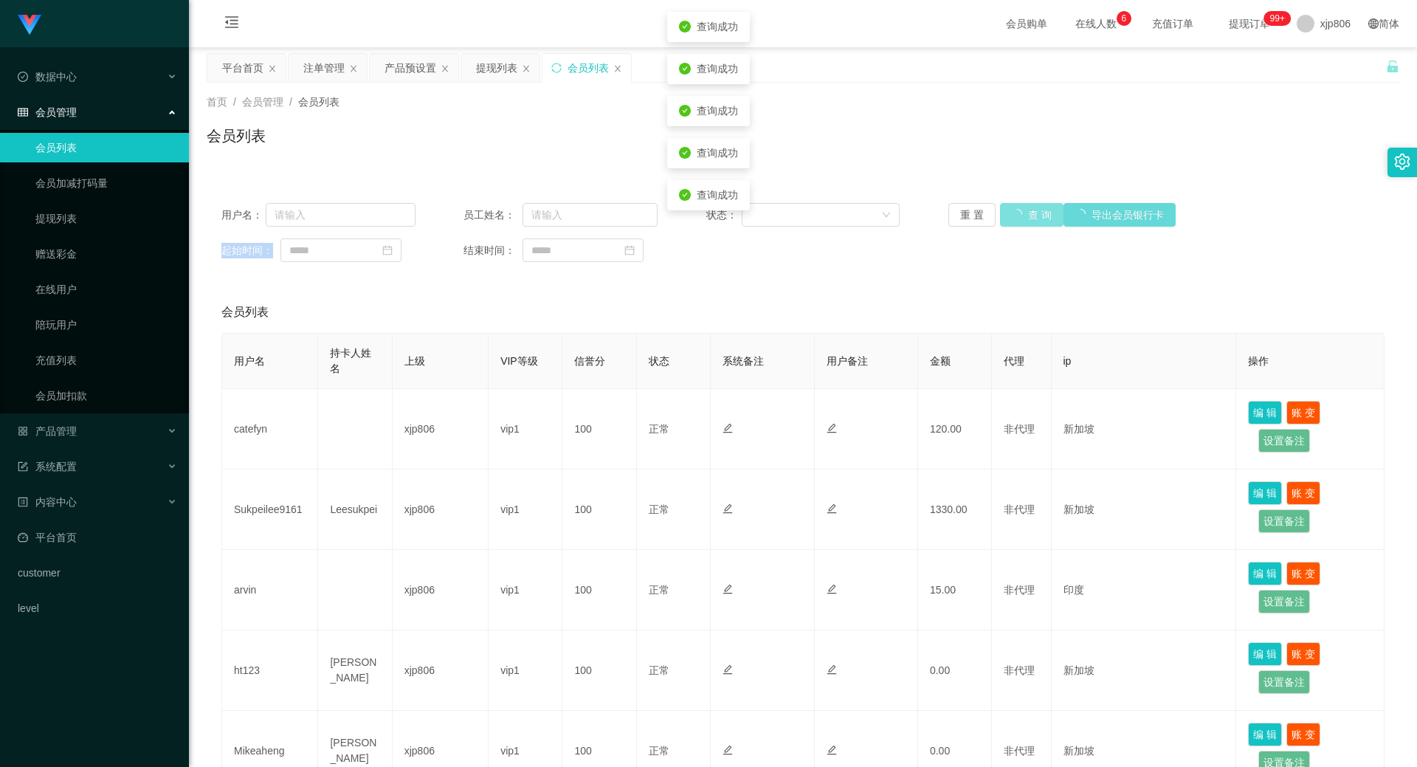
click at [1010, 210] on button "查 询" at bounding box center [1031, 215] width 63 height 24
click at [1010, 210] on div "重 置 查 询 导出会员银行卡" at bounding box center [1045, 215] width 194 height 24
click at [1010, 210] on button "查 询" at bounding box center [1023, 215] width 47 height 24
click at [1010, 210] on div "重 置 查 询 导出会员银行卡" at bounding box center [1045, 215] width 194 height 24
click at [1010, 210] on button "查 询" at bounding box center [1023, 215] width 47 height 24
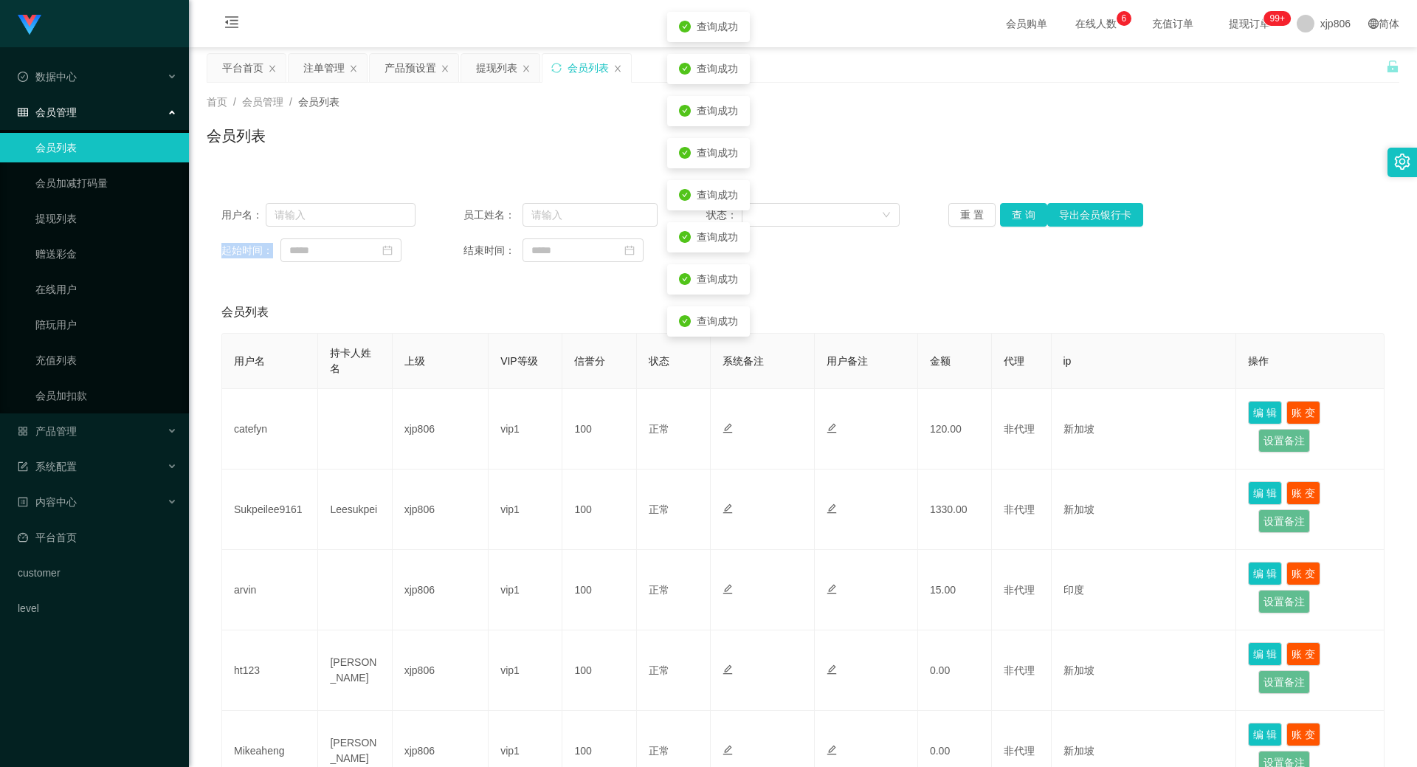
click at [1010, 210] on div "重 置 查 询 导出会员银行卡" at bounding box center [1045, 215] width 194 height 24
click at [1010, 210] on button "查 询" at bounding box center [1023, 215] width 47 height 24
click at [1010, 210] on div "重 置 查 询 导出会员银行卡" at bounding box center [1045, 215] width 194 height 24
click at [1010, 210] on button "查 询" at bounding box center [1023, 215] width 47 height 24
click at [1010, 210] on div "重 置 查 询 导出会员银行卡" at bounding box center [1045, 215] width 194 height 24
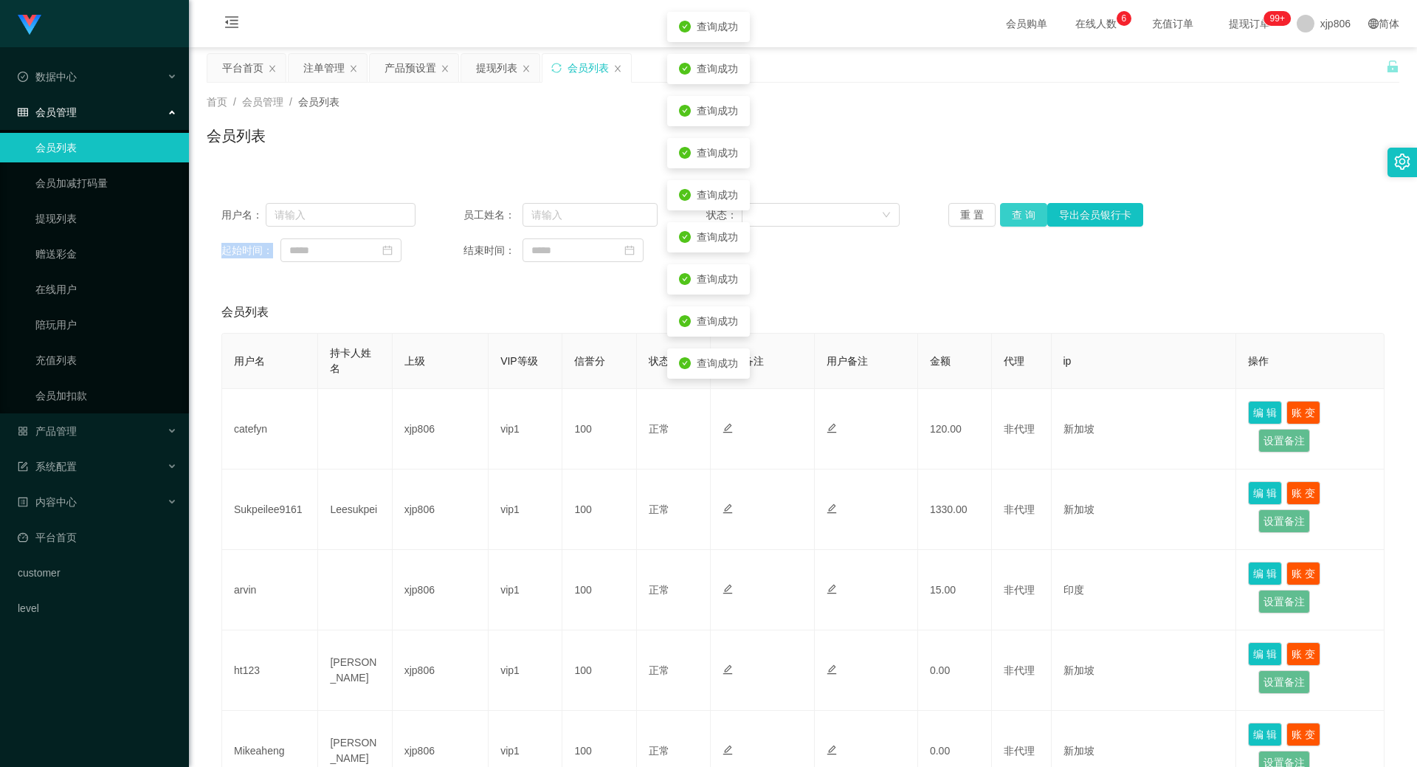
click at [1010, 210] on button "查 询" at bounding box center [1023, 215] width 47 height 24
click at [1009, 212] on div "重 置 查 询 导出会员银行卡" at bounding box center [1045, 215] width 194 height 24
click at [1009, 212] on button "查 询" at bounding box center [1031, 215] width 63 height 24
click at [1009, 213] on div "重 置 查 询 导出会员银行卡" at bounding box center [1045, 215] width 194 height 24
click at [1009, 213] on button "查 询" at bounding box center [1031, 215] width 63 height 24
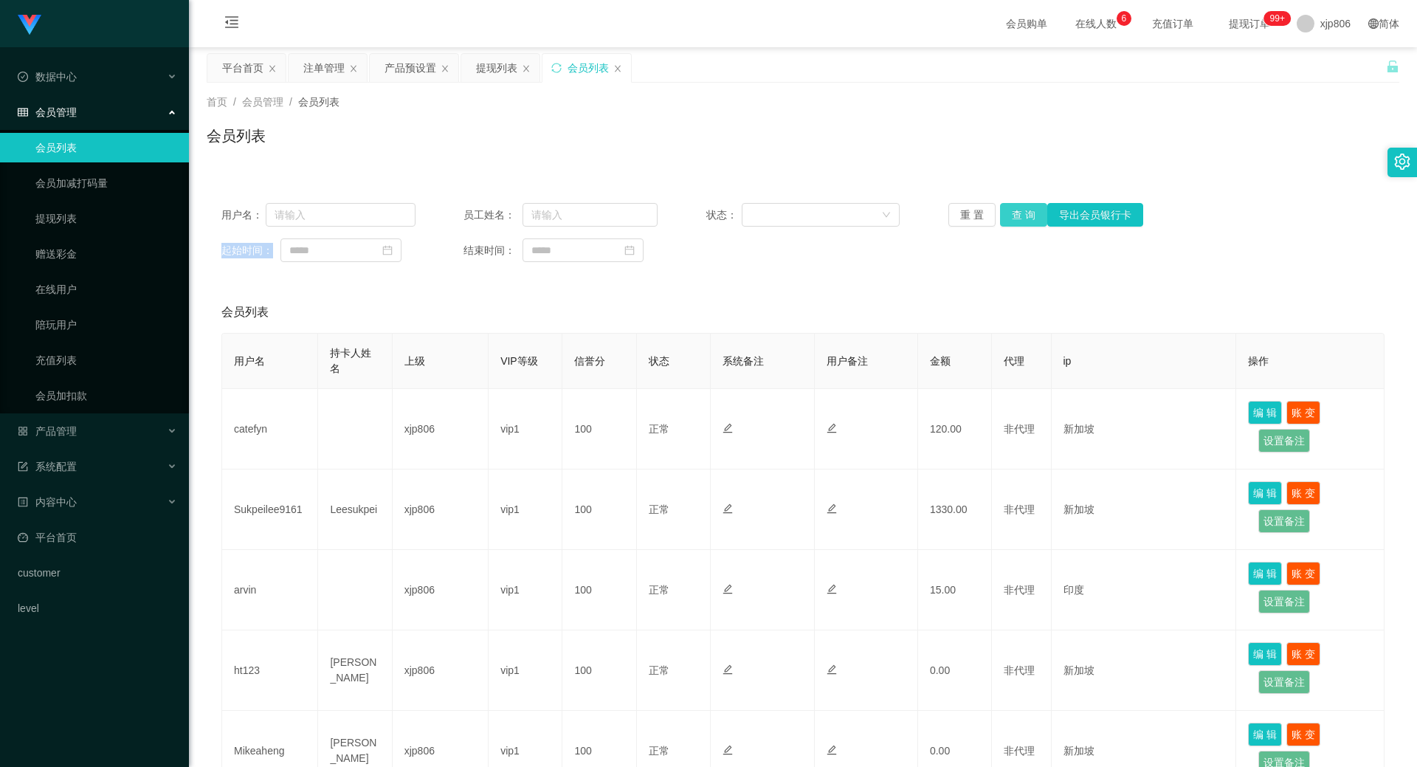
click at [1018, 203] on button "查 询" at bounding box center [1023, 215] width 47 height 24
click at [1018, 203] on button "查 询" at bounding box center [1031, 215] width 63 height 24
click at [1018, 203] on div "重 置 查 询 导出会员银行卡" at bounding box center [1045, 215] width 194 height 24
click at [1018, 203] on button "查 询" at bounding box center [1031, 215] width 63 height 24
click at [1018, 203] on div "重 置 查 询 导出会员银行卡" at bounding box center [1045, 215] width 194 height 24
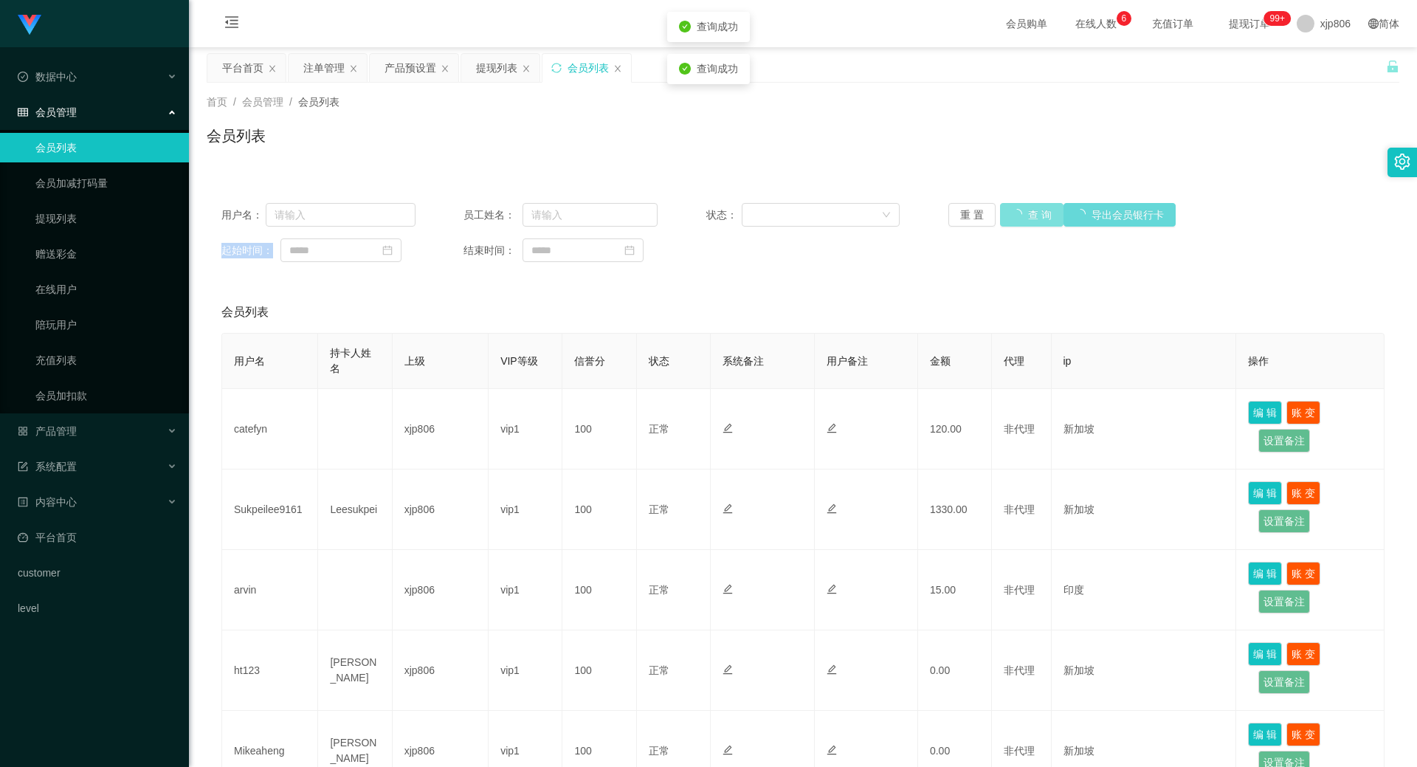
click at [1018, 203] on button "查 询" at bounding box center [1031, 215] width 63 height 24
click at [1018, 203] on div "重 置 查 询 导出会员银行卡" at bounding box center [1045, 215] width 194 height 24
click at [1007, 215] on button "查 询" at bounding box center [1023, 215] width 47 height 24
click at [1007, 215] on div "重 置 查 询 导出会员银行卡" at bounding box center [1045, 215] width 194 height 24
click at [1007, 215] on button "查 询" at bounding box center [1023, 215] width 47 height 24
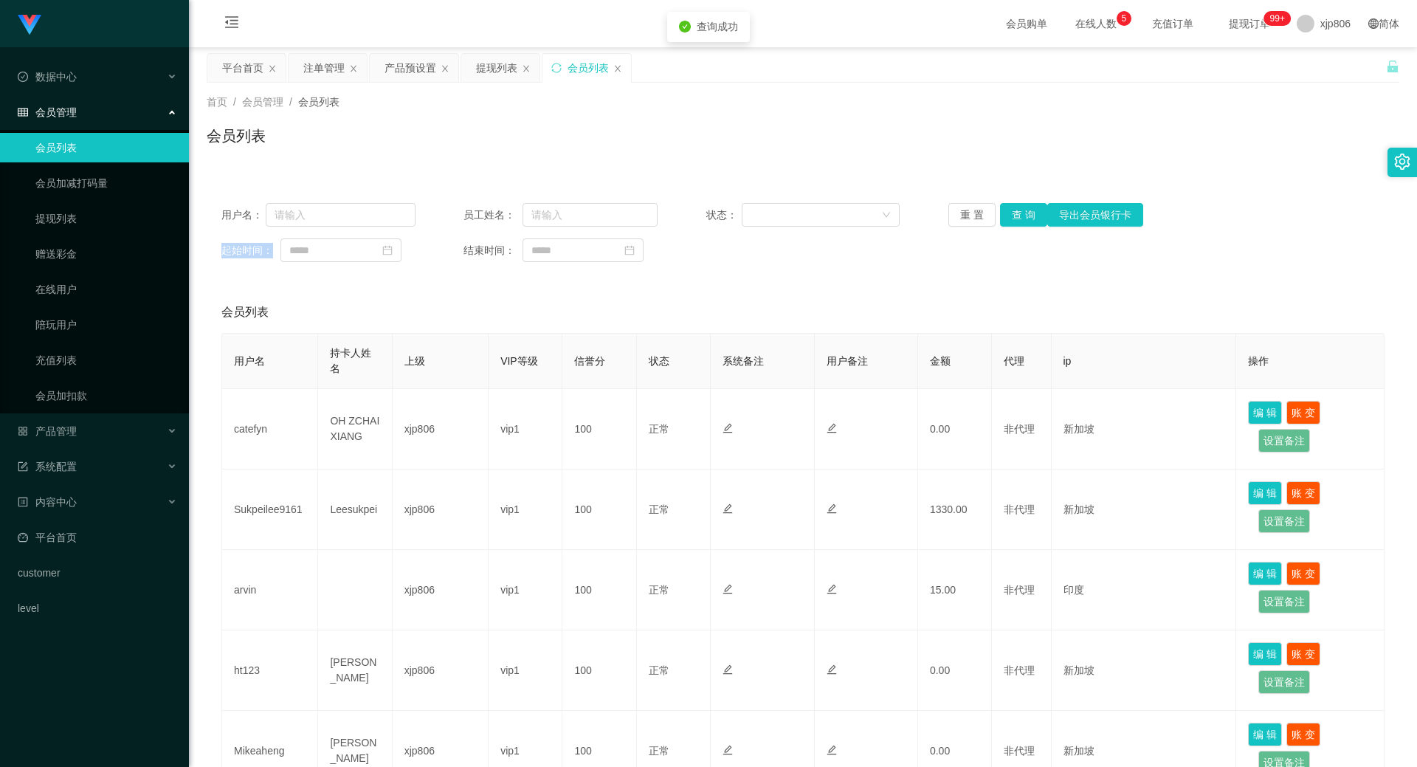
click at [1007, 215] on div "重 置 查 询 导出会员银行卡" at bounding box center [1045, 215] width 194 height 24
click at [1007, 215] on button "查 询" at bounding box center [1023, 215] width 47 height 24
click at [1007, 215] on div "重 置 查 询 导出会员银行卡" at bounding box center [1045, 215] width 194 height 24
click at [516, 66] on div "提现列表" at bounding box center [496, 68] width 41 height 28
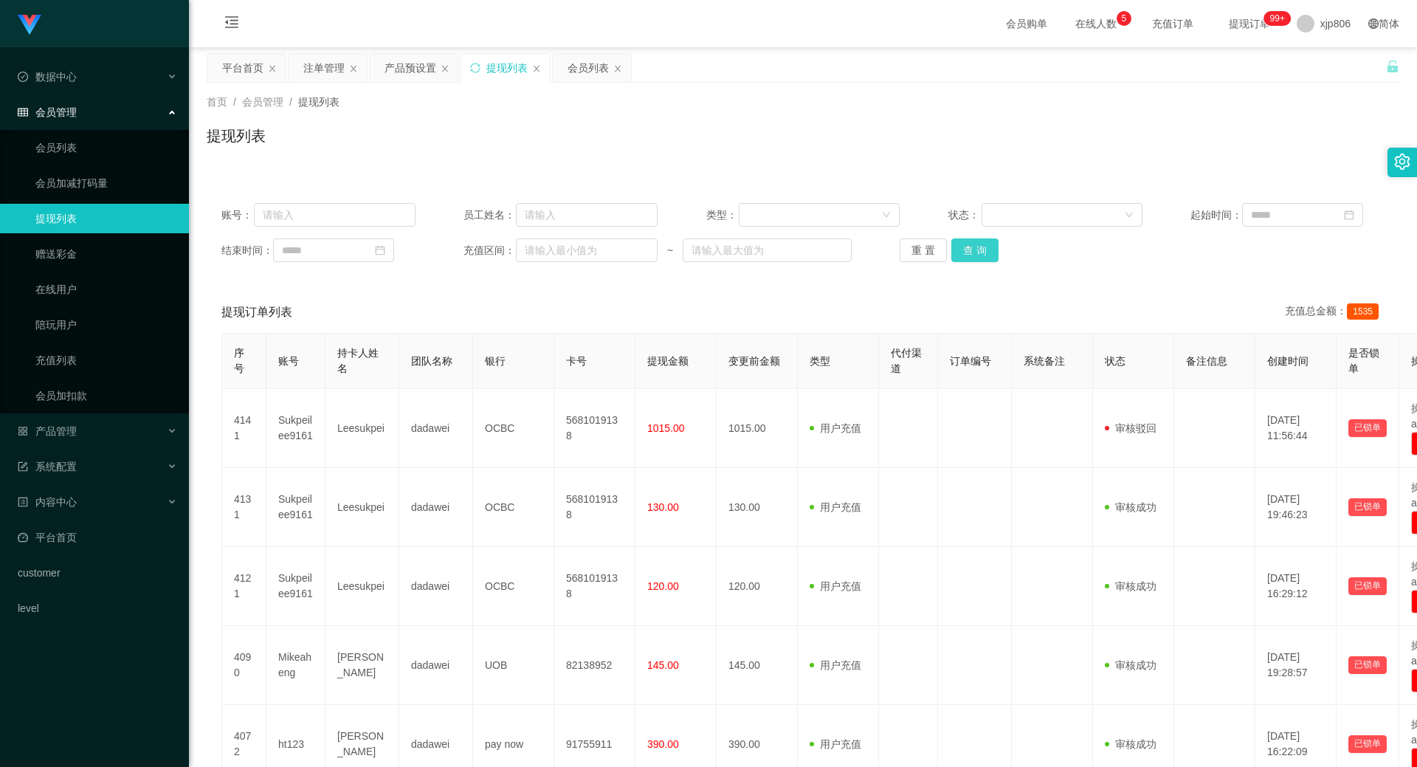
click at [980, 249] on button "查 询" at bounding box center [974, 250] width 47 height 24
click at [980, 249] on div "重 置 查 询" at bounding box center [996, 250] width 194 height 24
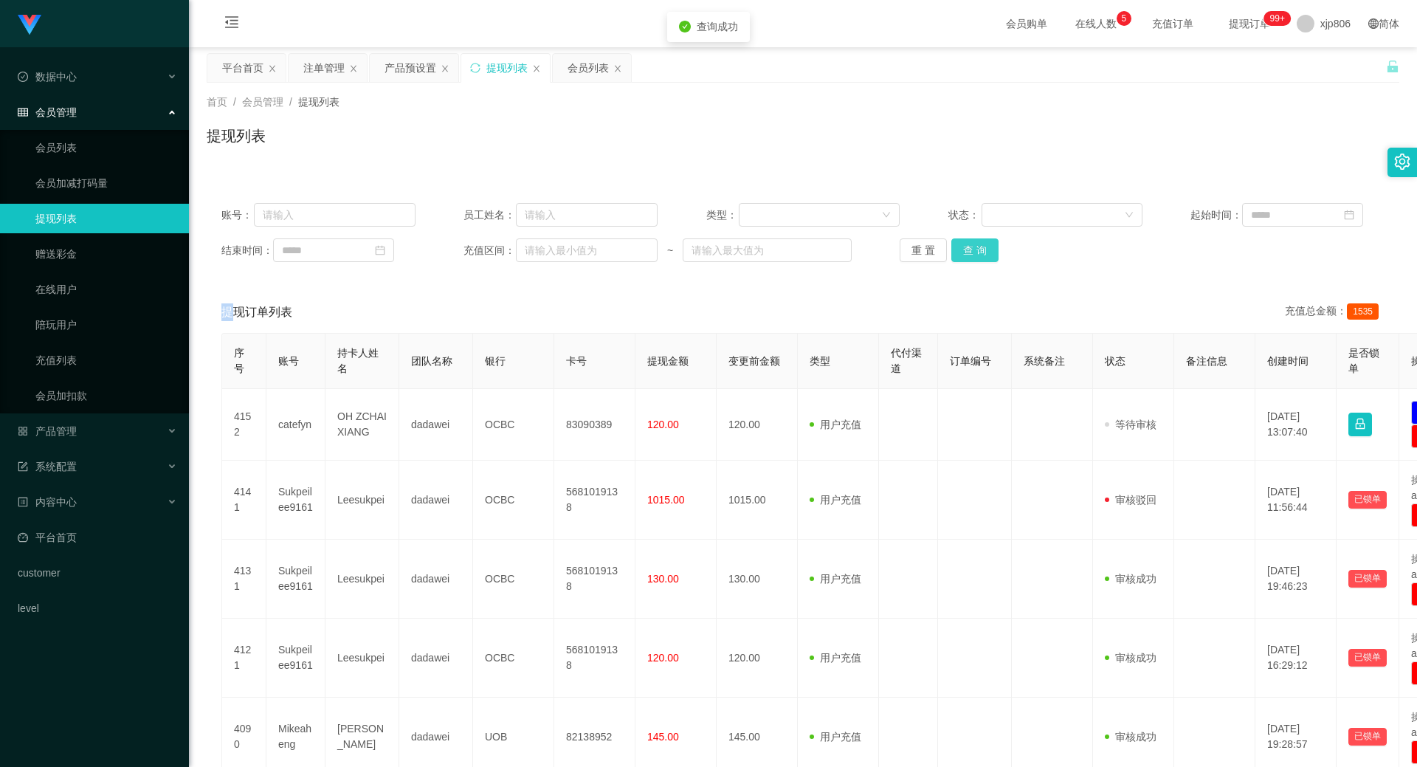
click at [980, 249] on button "查 询" at bounding box center [974, 250] width 47 height 24
click at [980, 249] on div "重 置 查 询" at bounding box center [996, 250] width 194 height 24
click at [980, 249] on button "查 询" at bounding box center [974, 250] width 47 height 24
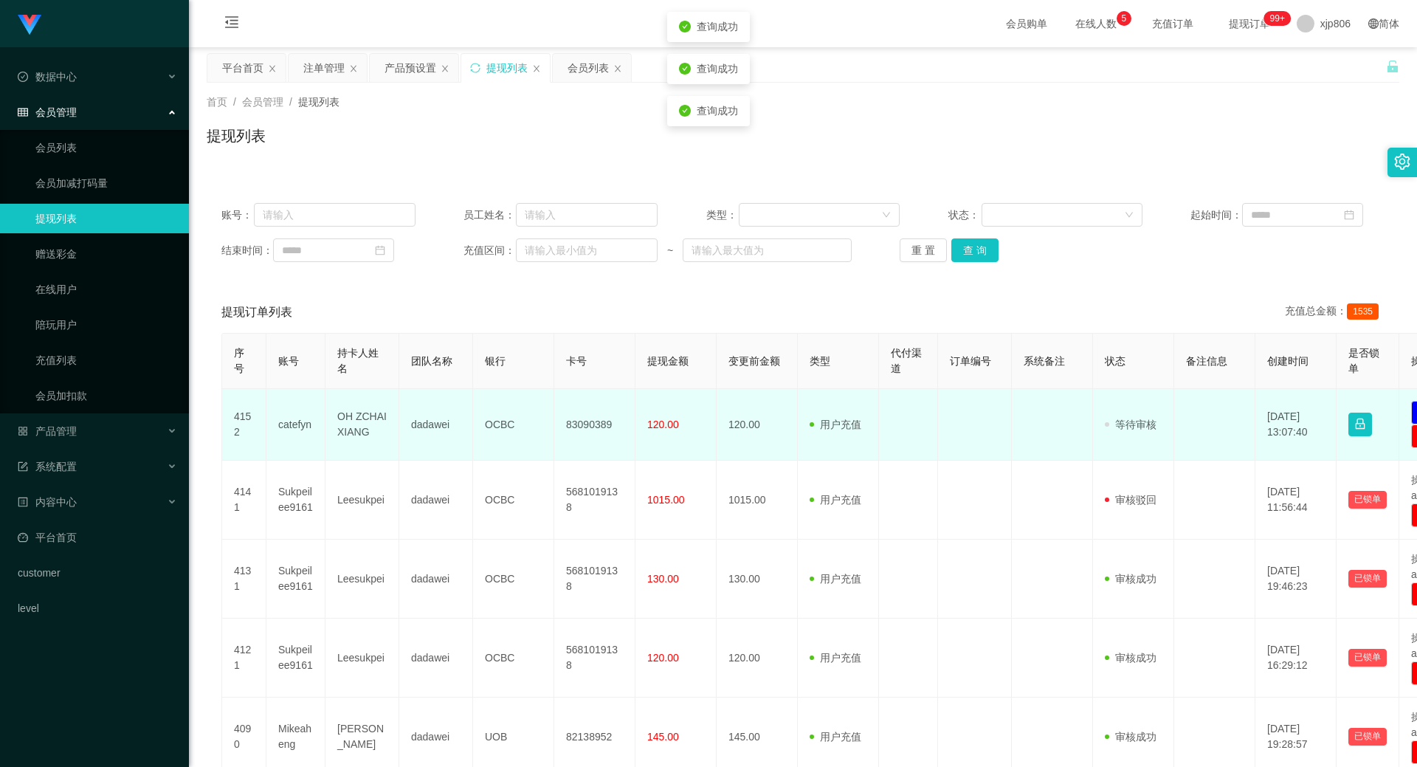
click at [305, 427] on td "catefyn" at bounding box center [295, 425] width 59 height 72
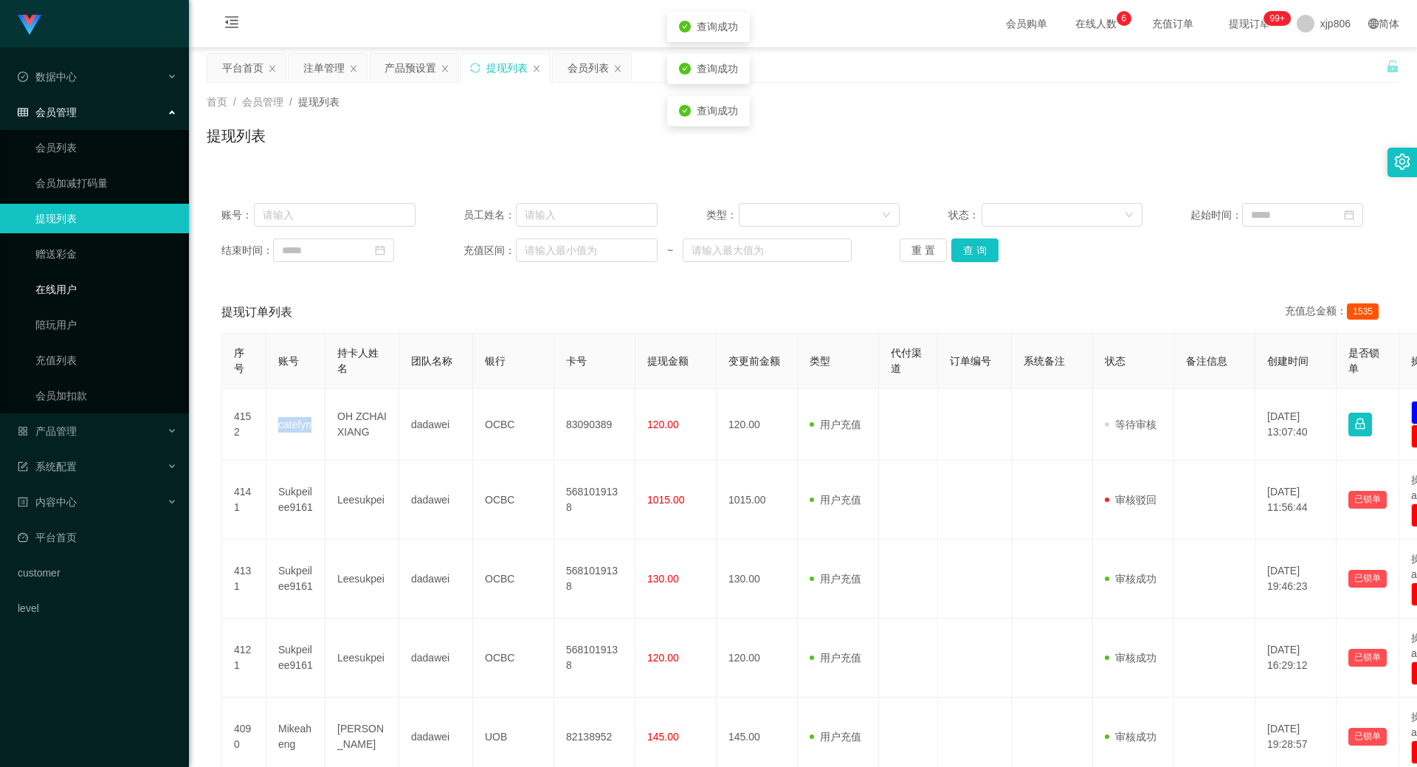
copy td "catefyn"
click at [976, 251] on button "查 询" at bounding box center [974, 250] width 47 height 24
click at [976, 251] on div "重 置 查 询" at bounding box center [996, 250] width 194 height 24
click at [976, 251] on button "查 询" at bounding box center [982, 250] width 63 height 24
click at [976, 251] on div "重 置 查 询" at bounding box center [996, 250] width 194 height 24
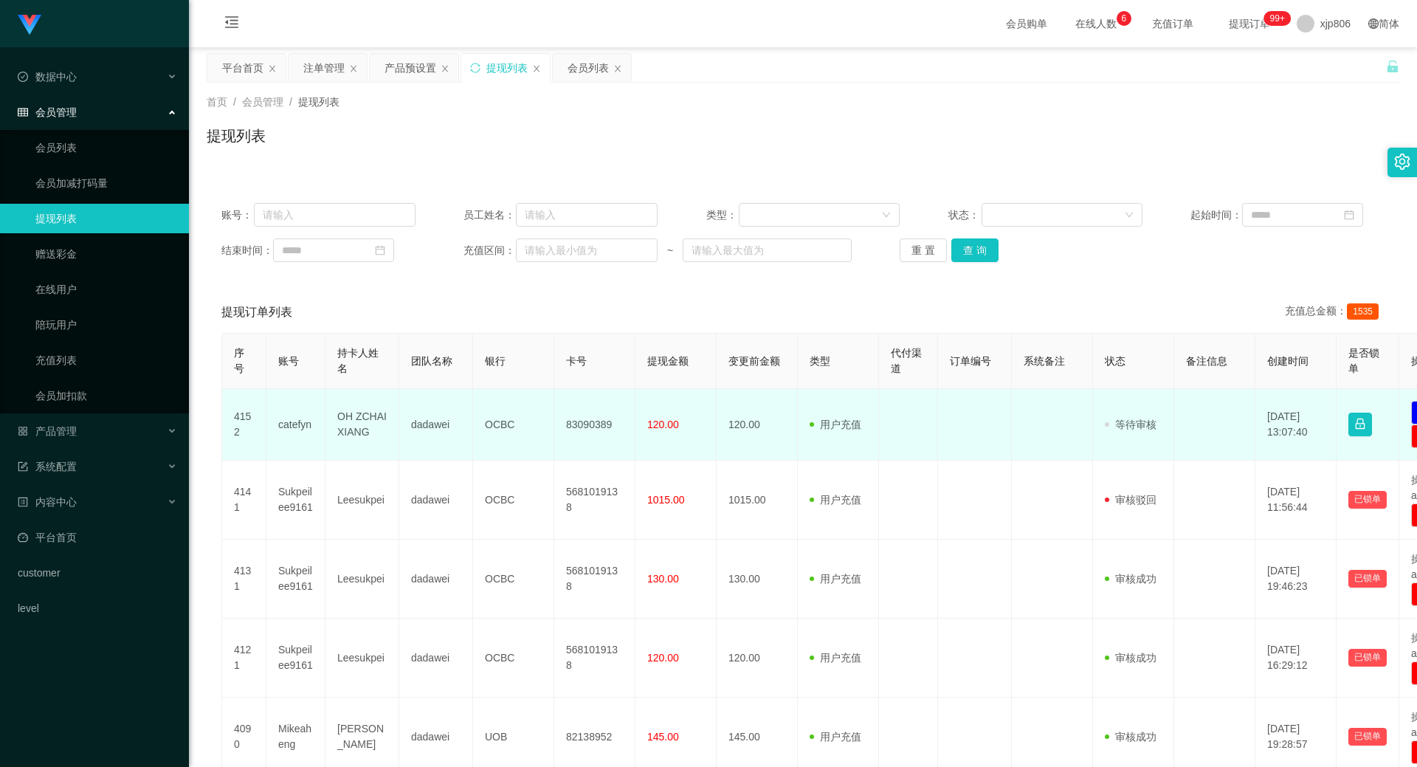
click at [293, 426] on td "catefyn" at bounding box center [295, 425] width 59 height 72
copy td "catefyn"
click at [344, 417] on td "OH ZCHAI XIANG" at bounding box center [362, 425] width 74 height 72
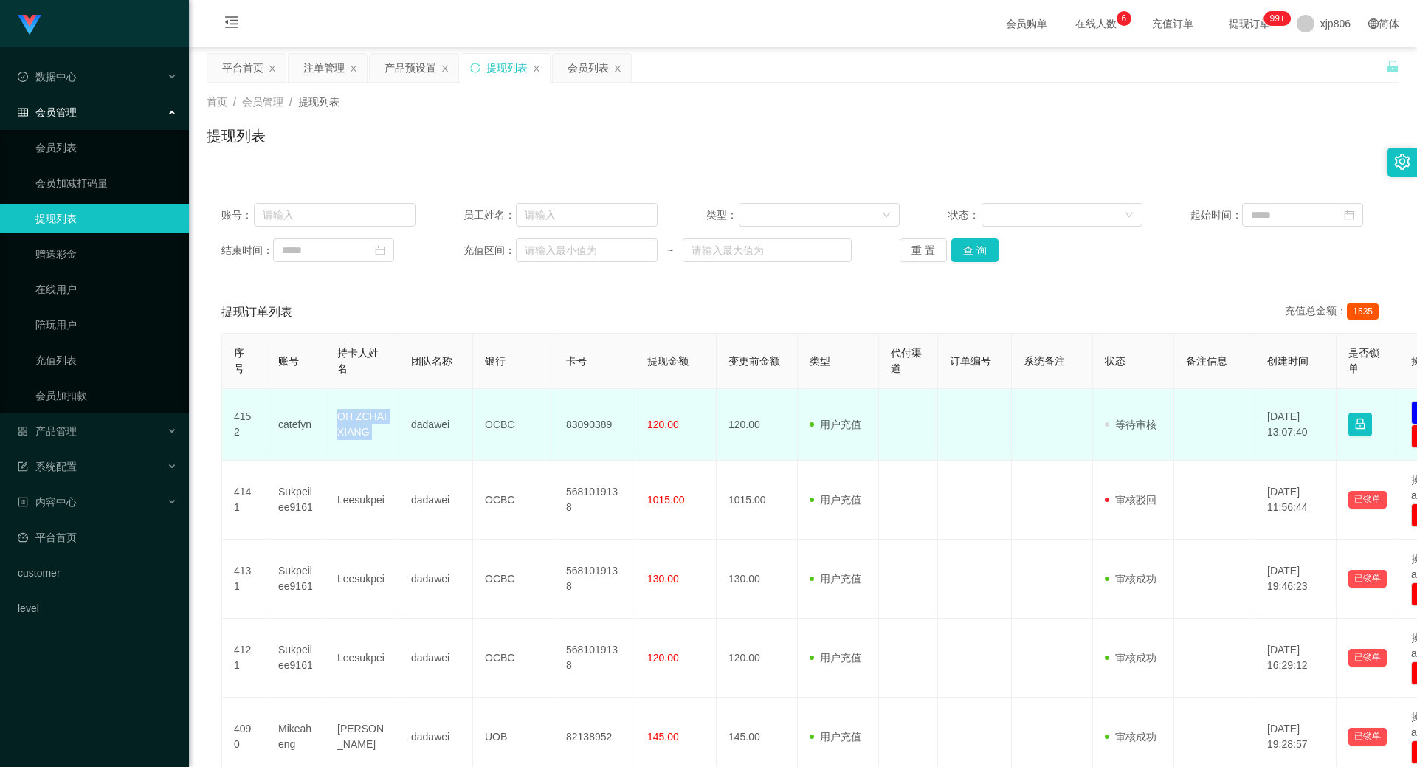
click at [344, 417] on td "OH ZCHAI XIANG" at bounding box center [362, 425] width 74 height 72
copy td "OH ZCHAI XIANG"
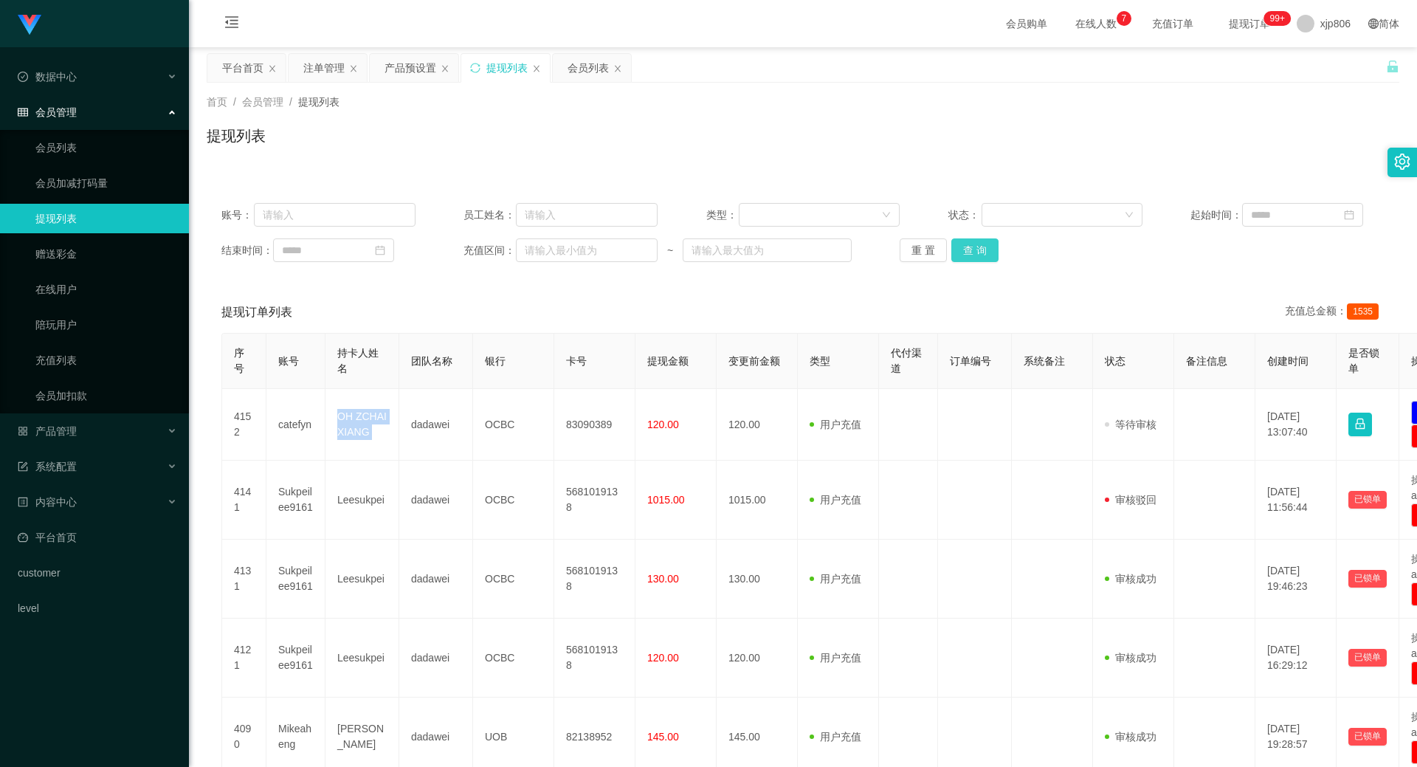
click at [971, 248] on button "查 询" at bounding box center [974, 250] width 47 height 24
click at [971, 247] on div "重 置 查 询" at bounding box center [996, 250] width 194 height 24
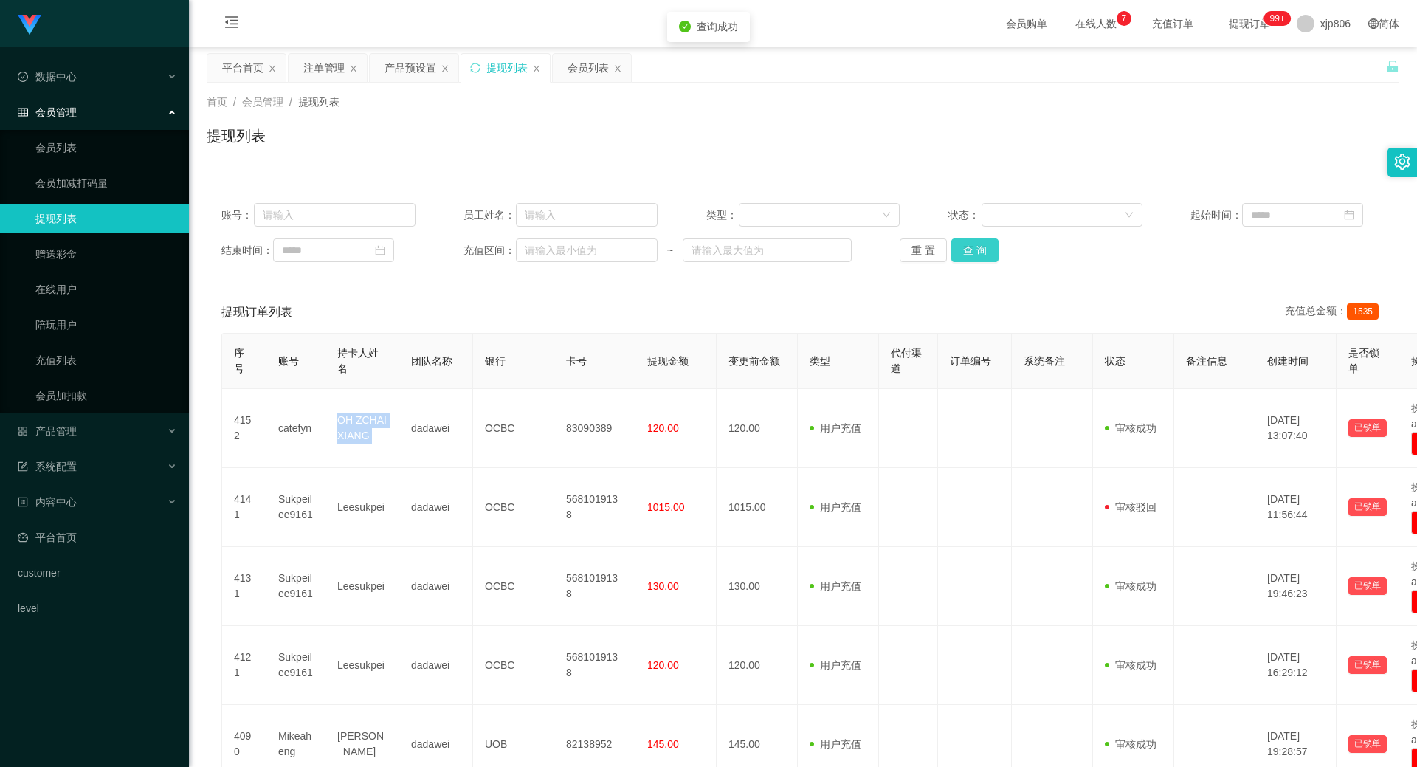
click at [970, 247] on button "查 询" at bounding box center [974, 250] width 47 height 24
click at [966, 247] on div "重 置 查 询" at bounding box center [996, 250] width 194 height 24
click at [966, 247] on button "查 询" at bounding box center [974, 250] width 47 height 24
click at [965, 247] on div "重 置 查 询" at bounding box center [996, 250] width 194 height 24
click at [963, 247] on button "查 询" at bounding box center [974, 250] width 47 height 24
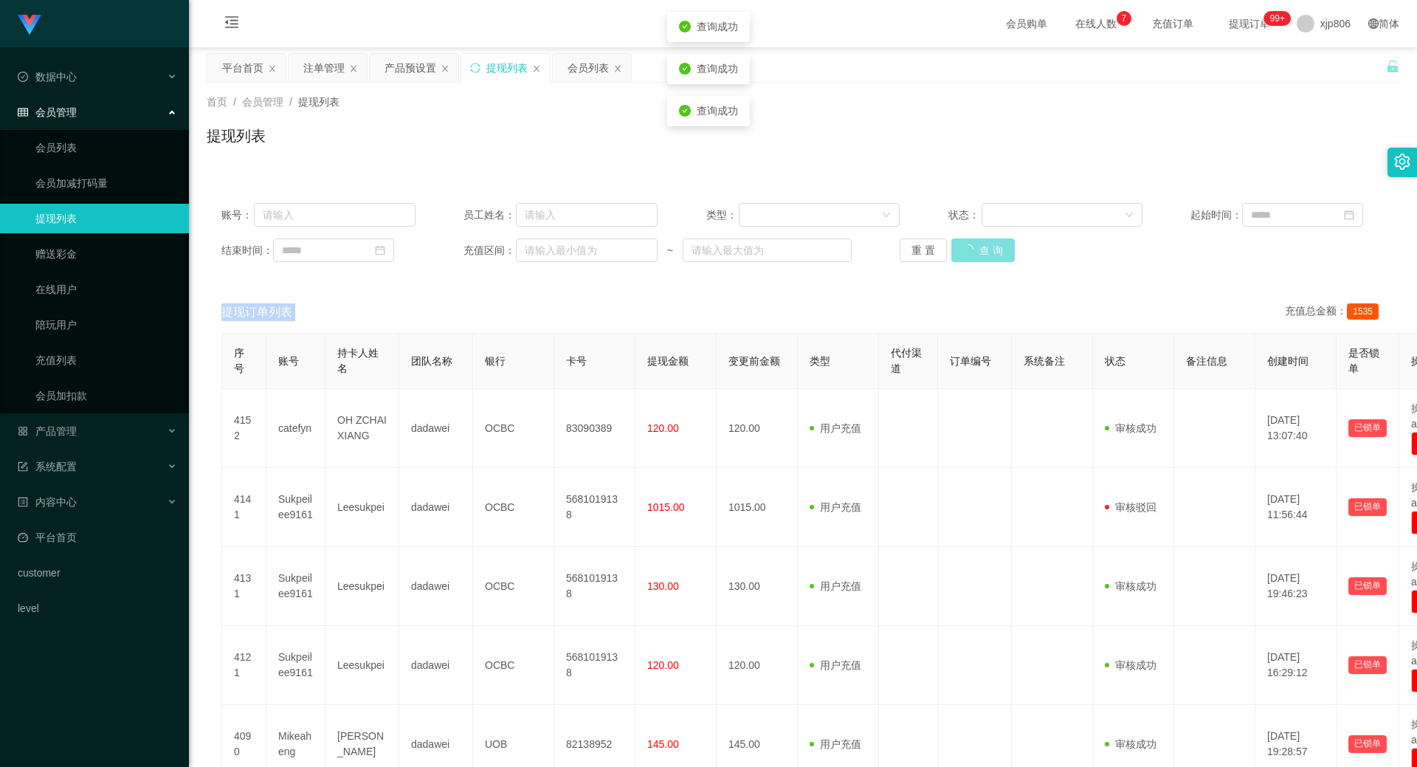
click at [963, 247] on div "重 置 查 询" at bounding box center [996, 250] width 194 height 24
click at [963, 247] on button "查 询" at bounding box center [982, 250] width 63 height 24
click at [963, 247] on div "重 置 查 询" at bounding box center [996, 250] width 194 height 24
click at [963, 247] on button "查 询" at bounding box center [982, 250] width 63 height 24
click at [963, 247] on div "重 置 查 询" at bounding box center [996, 250] width 194 height 24
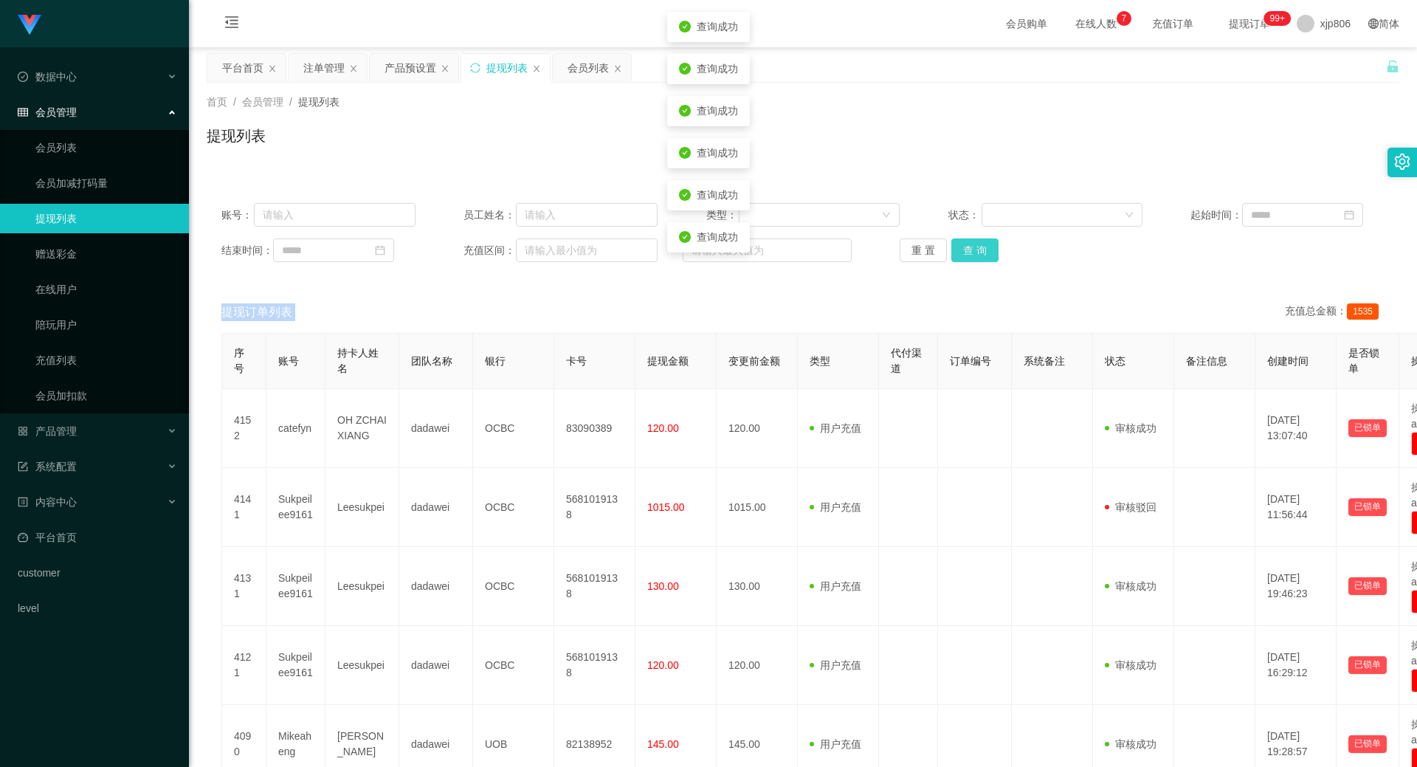
click at [963, 247] on button "查 询" at bounding box center [974, 250] width 47 height 24
click at [963, 247] on div "重 置 查 询" at bounding box center [996, 250] width 194 height 24
click at [963, 247] on button "查 询" at bounding box center [974, 250] width 47 height 24
click at [963, 247] on div "重 置 查 询" at bounding box center [996, 250] width 194 height 24
click at [963, 247] on button "查 询" at bounding box center [982, 250] width 63 height 24
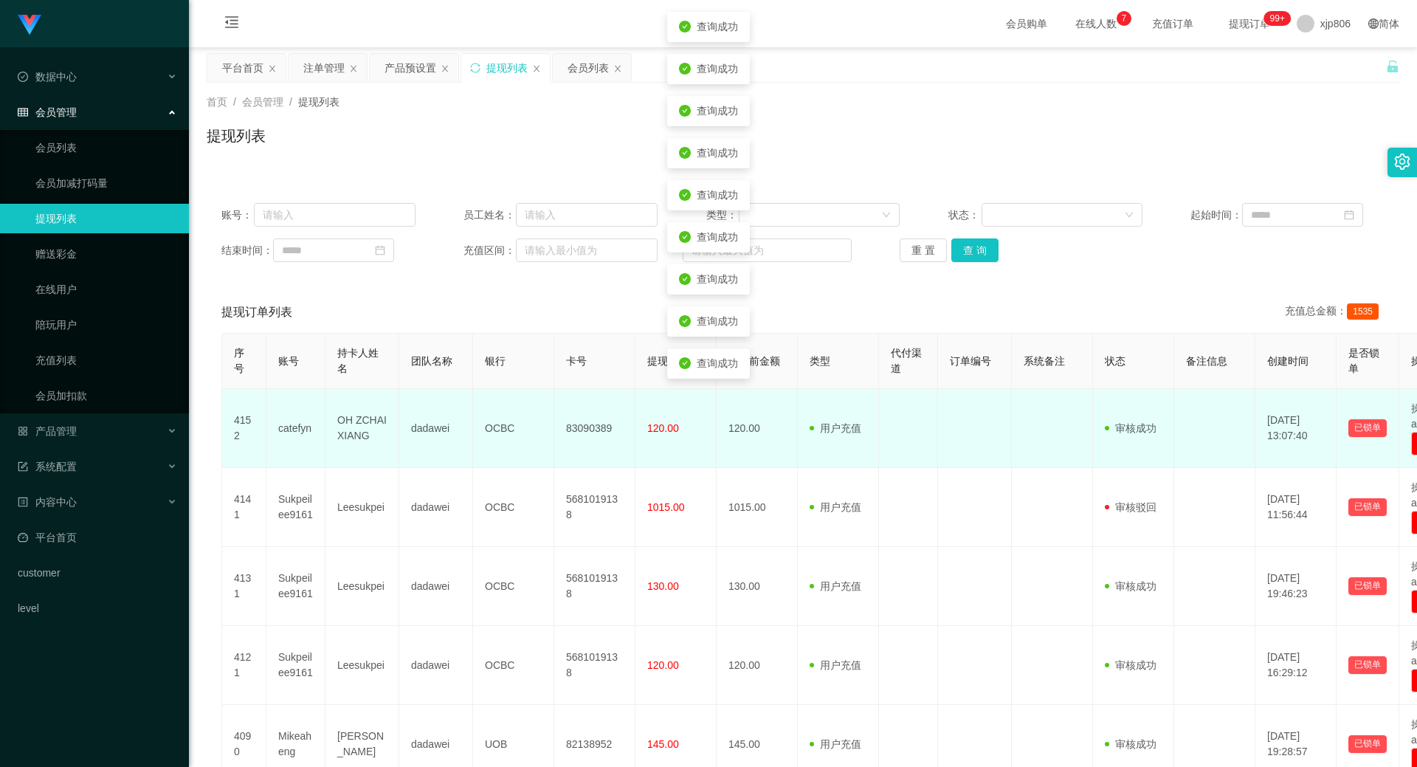
click at [493, 433] on td "OCBC" at bounding box center [513, 428] width 81 height 79
drag, startPoint x: 493, startPoint y: 433, endPoint x: 493, endPoint y: 457, distance: 23.6
click at [493, 435] on td "OCBC" at bounding box center [513, 428] width 81 height 79
click at [491, 430] on td "OCBC" at bounding box center [513, 428] width 81 height 79
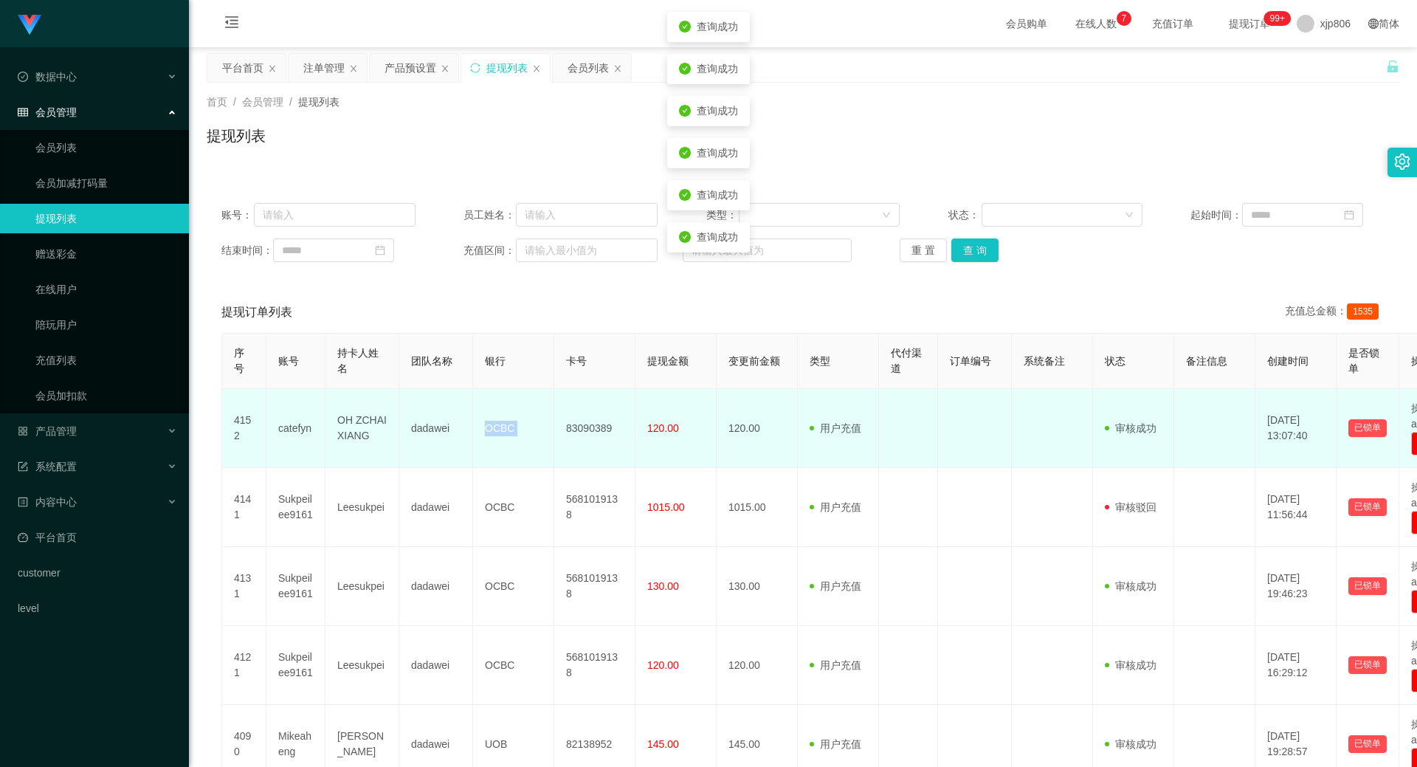
click at [491, 432] on td "OCBC" at bounding box center [513, 428] width 81 height 79
click at [496, 427] on td "OCBC" at bounding box center [513, 428] width 81 height 79
click at [496, 432] on td "OCBC" at bounding box center [513, 428] width 81 height 79
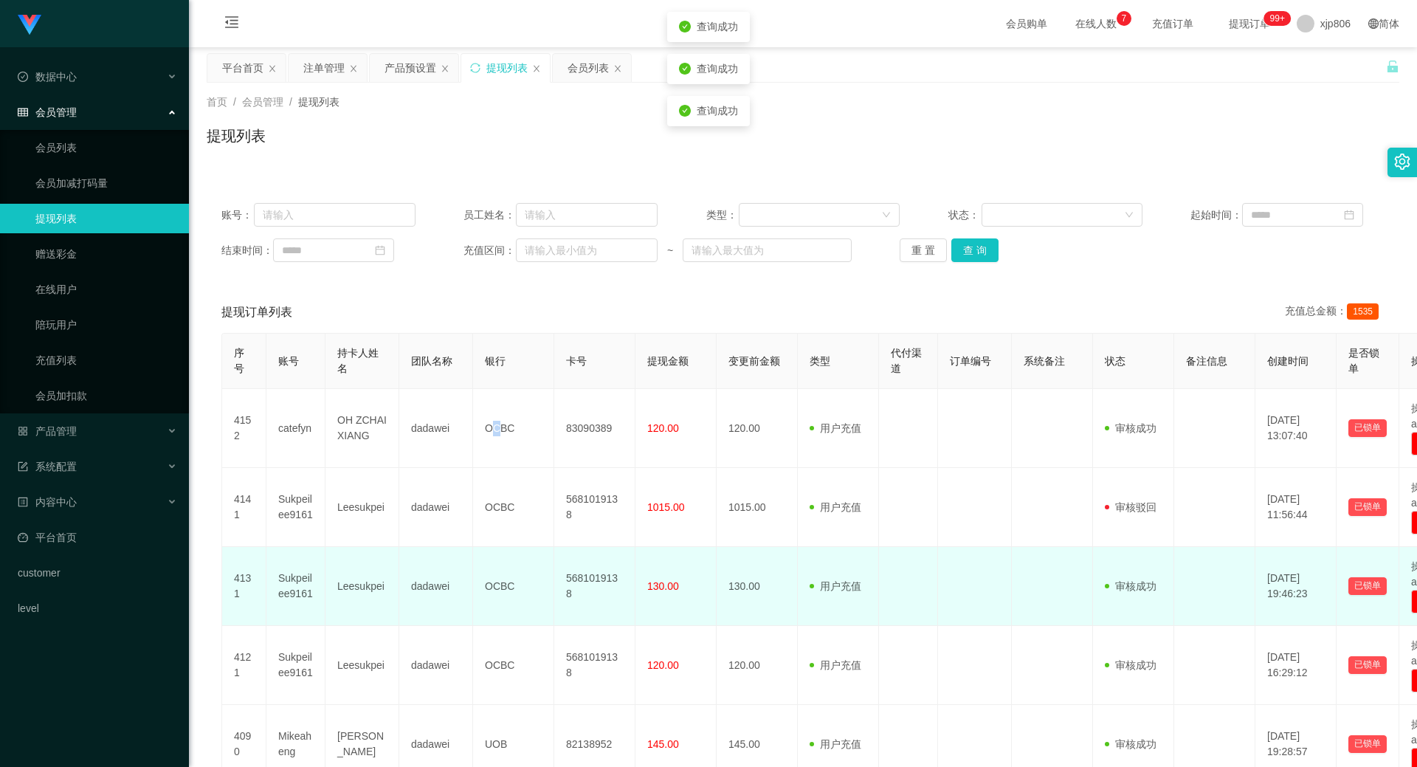
drag, startPoint x: 496, startPoint y: 432, endPoint x: 597, endPoint y: 567, distance: 168.7
click at [497, 432] on td "OCBC" at bounding box center [513, 428] width 81 height 79
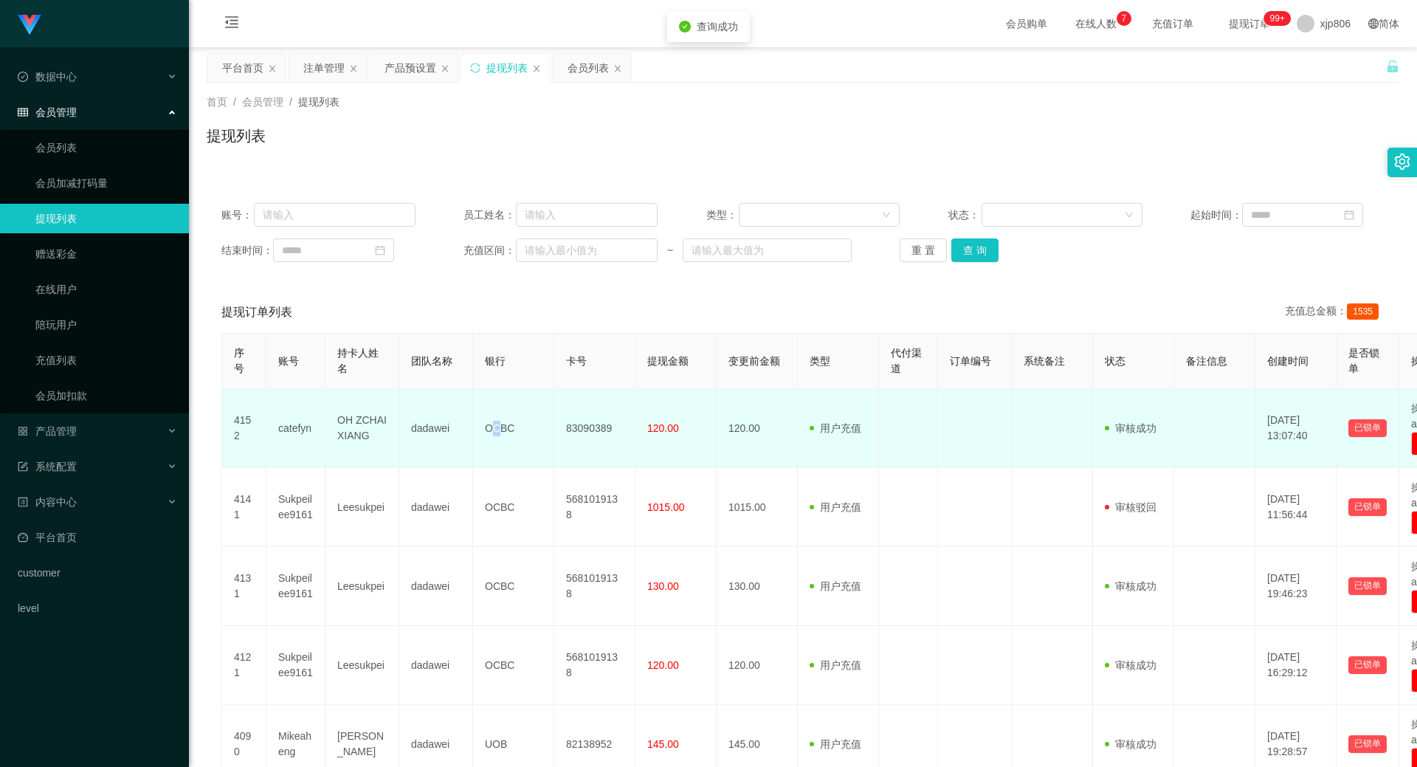
click at [499, 438] on td "OCBC" at bounding box center [513, 428] width 81 height 79
